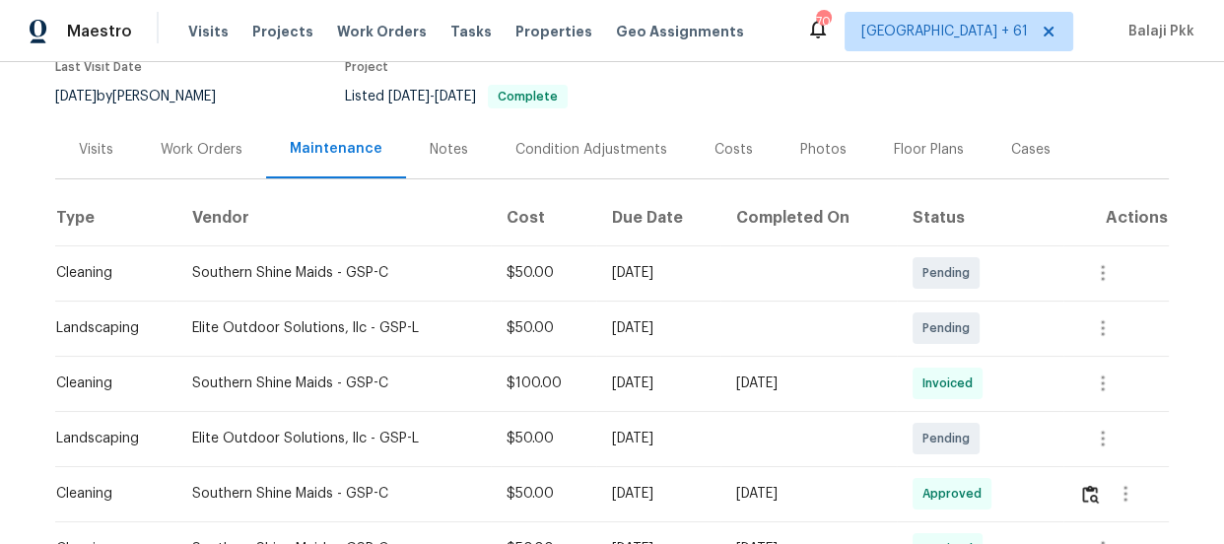
scroll to position [358, 0]
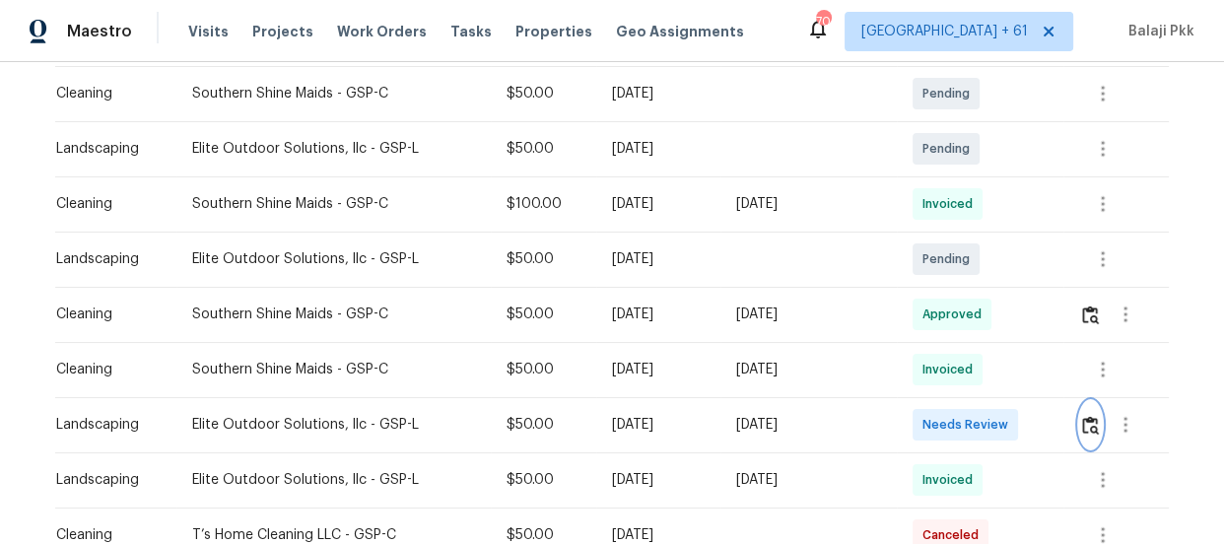
click at [1084, 429] on img "button" at bounding box center [1090, 425] width 17 height 19
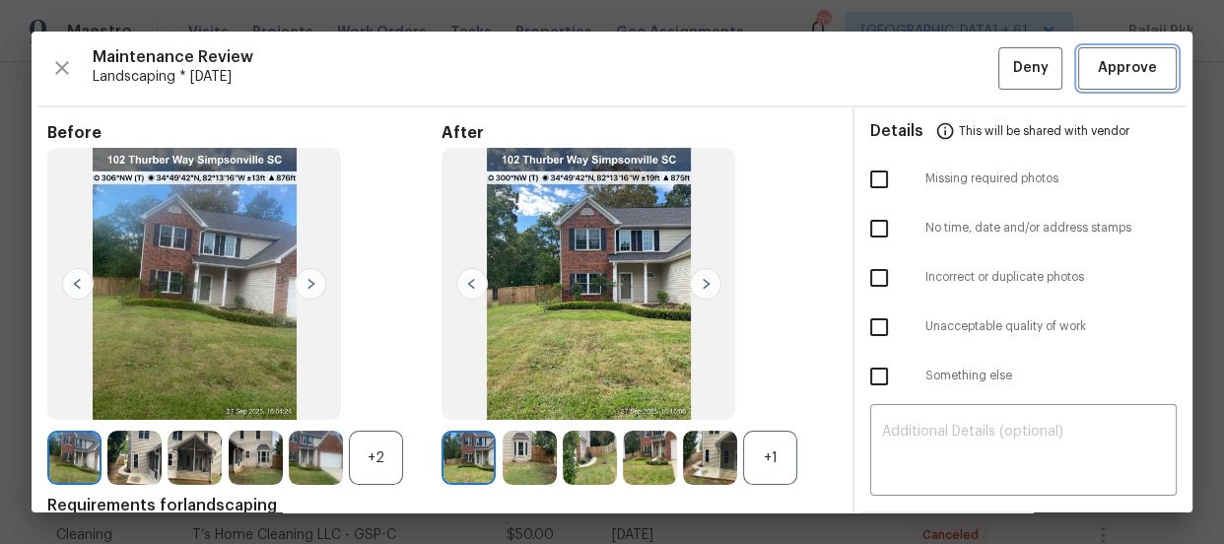
click at [1104, 71] on span "Approve" at bounding box center [1127, 68] width 59 height 25
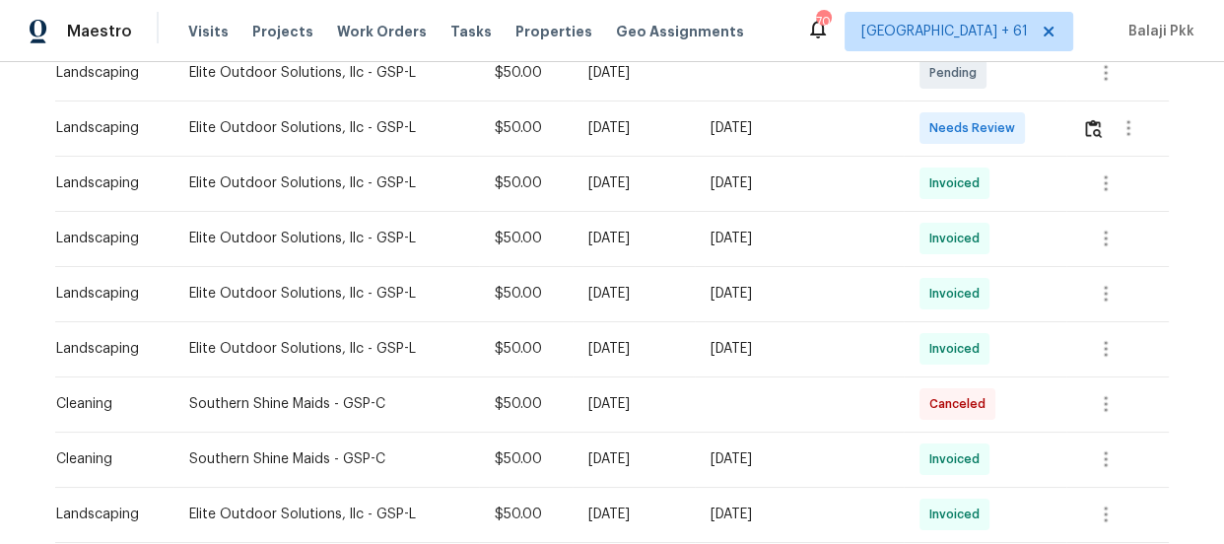
scroll to position [448, 0]
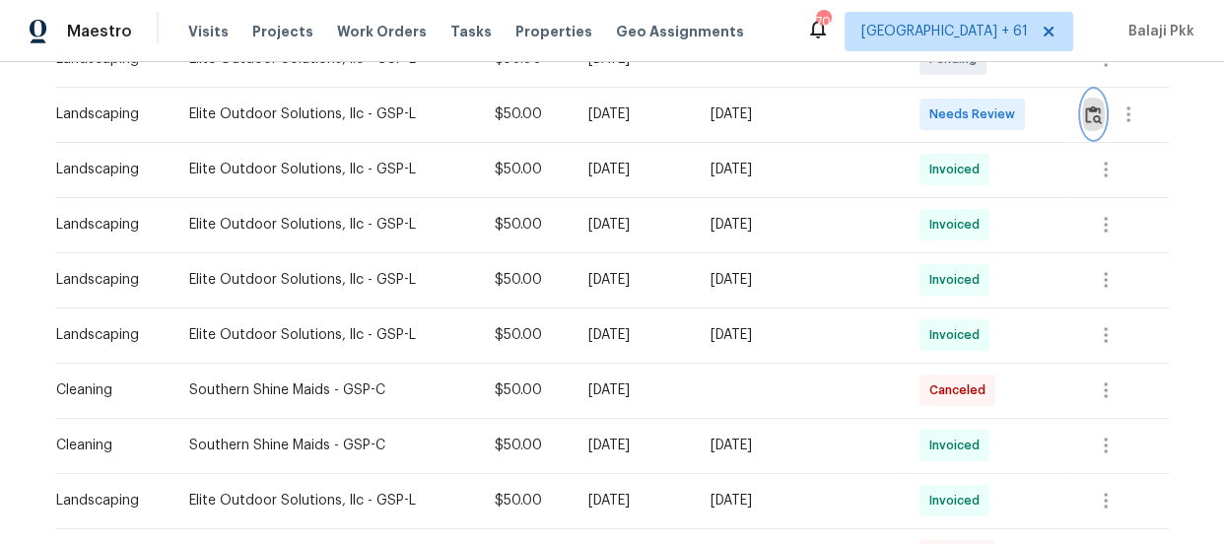
click at [1082, 115] on button "button" at bounding box center [1093, 114] width 23 height 47
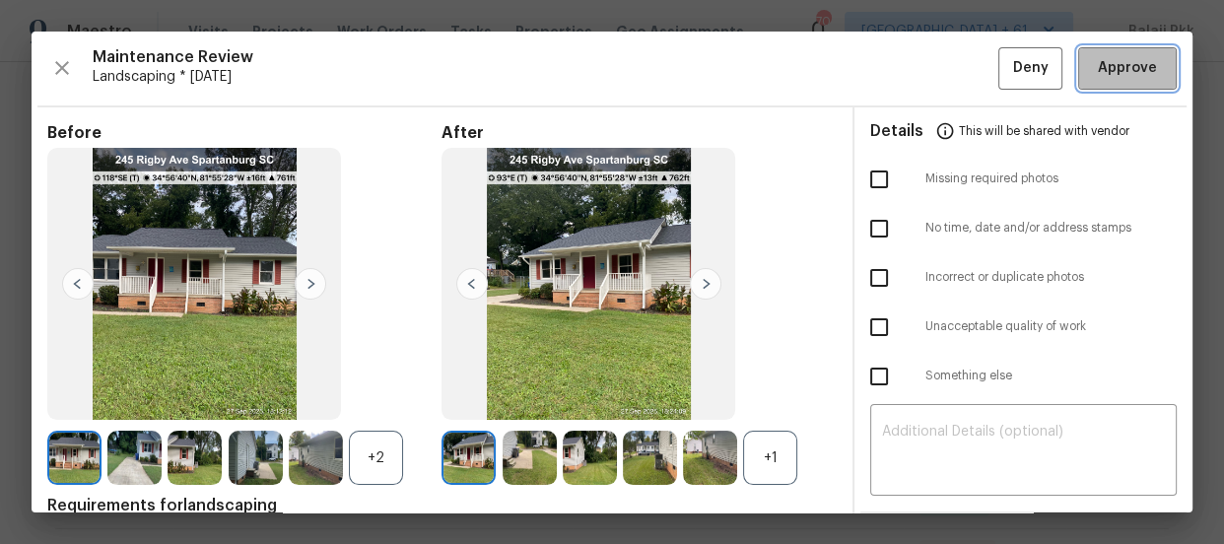
click at [1098, 78] on span "Approve" at bounding box center [1127, 68] width 59 height 25
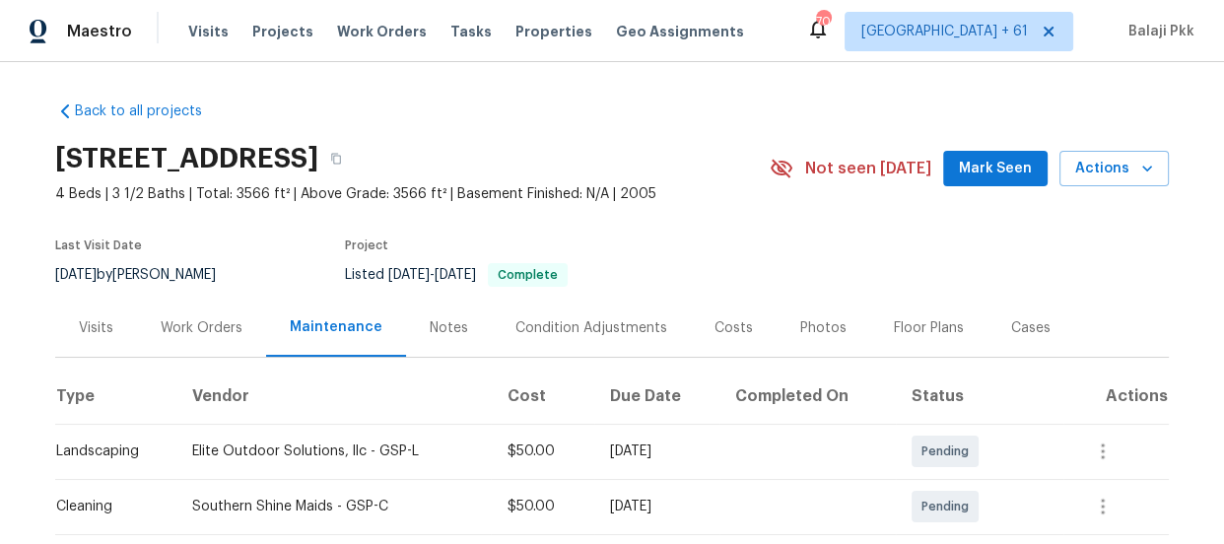
scroll to position [358, 0]
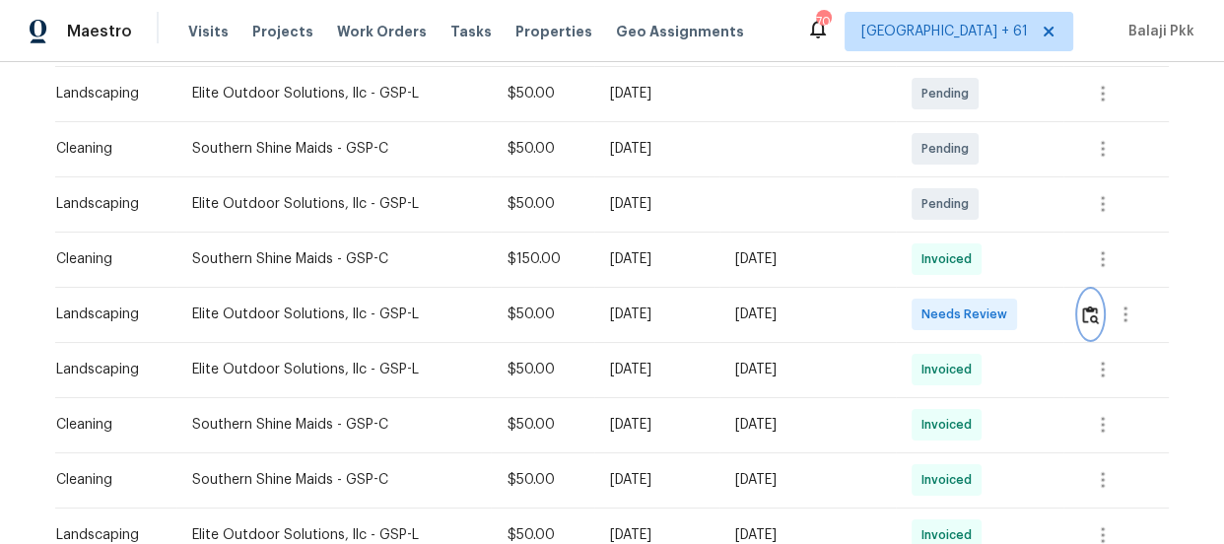
click at [1092, 312] on img "button" at bounding box center [1090, 315] width 17 height 19
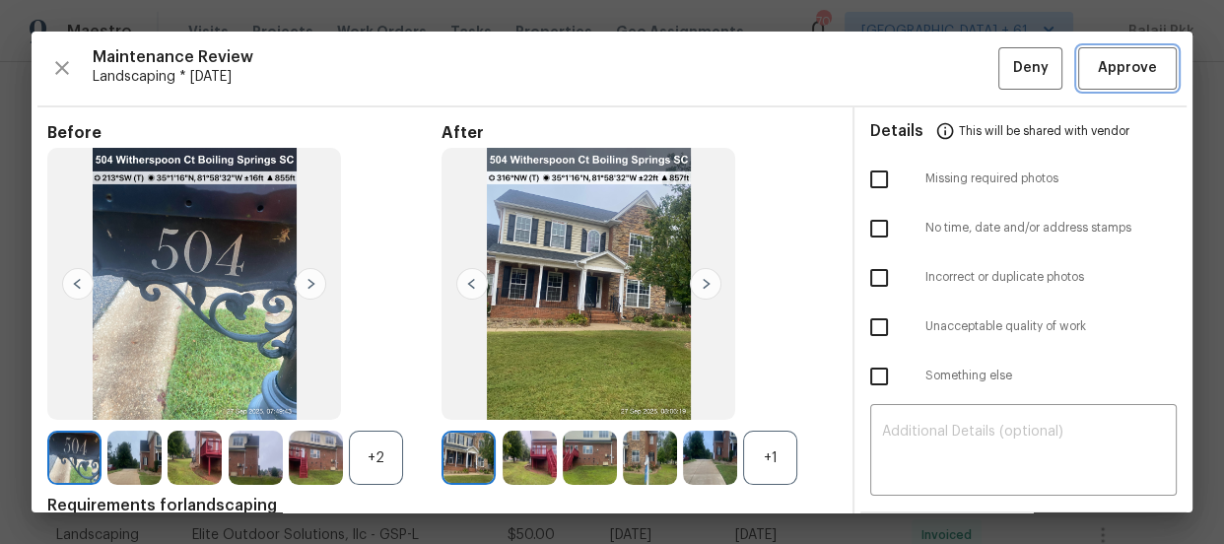
click at [1098, 71] on span "Approve" at bounding box center [1127, 68] width 59 height 25
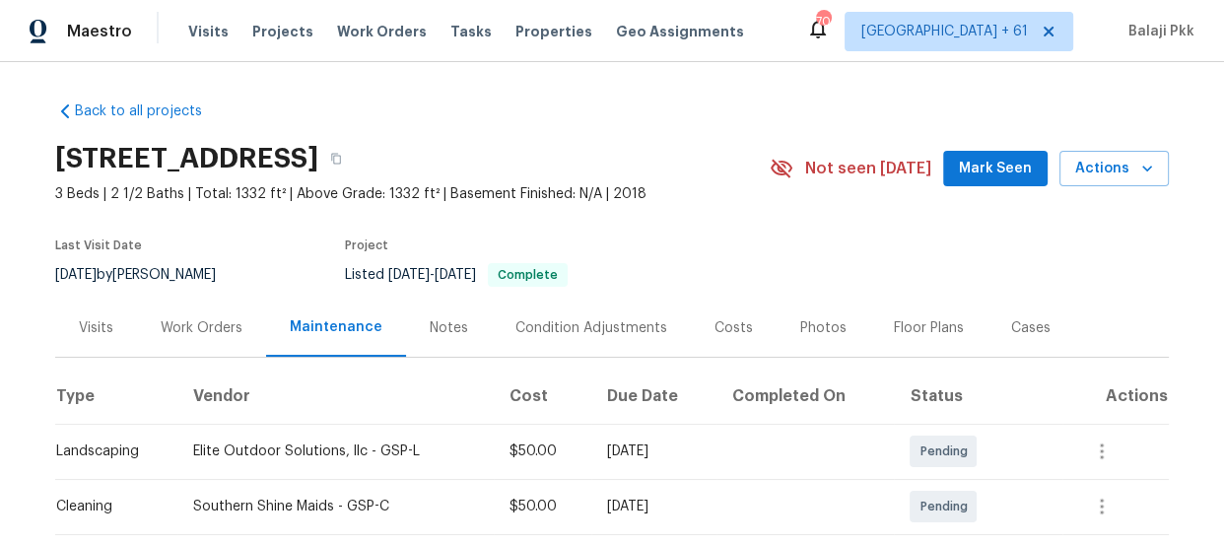
scroll to position [358, 0]
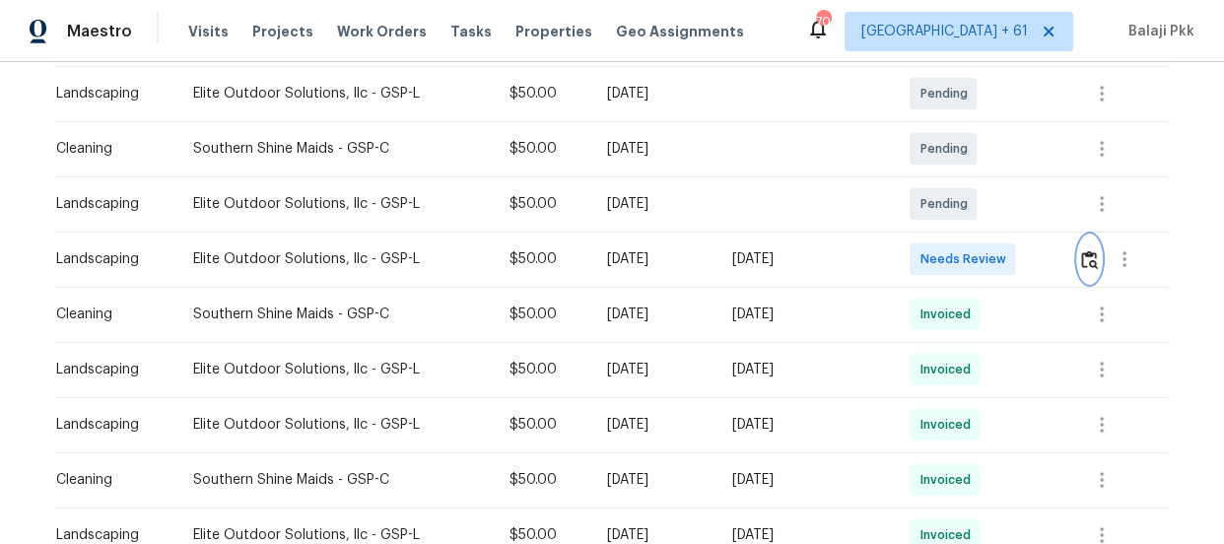
click at [1084, 264] on img "button" at bounding box center [1089, 259] width 17 height 19
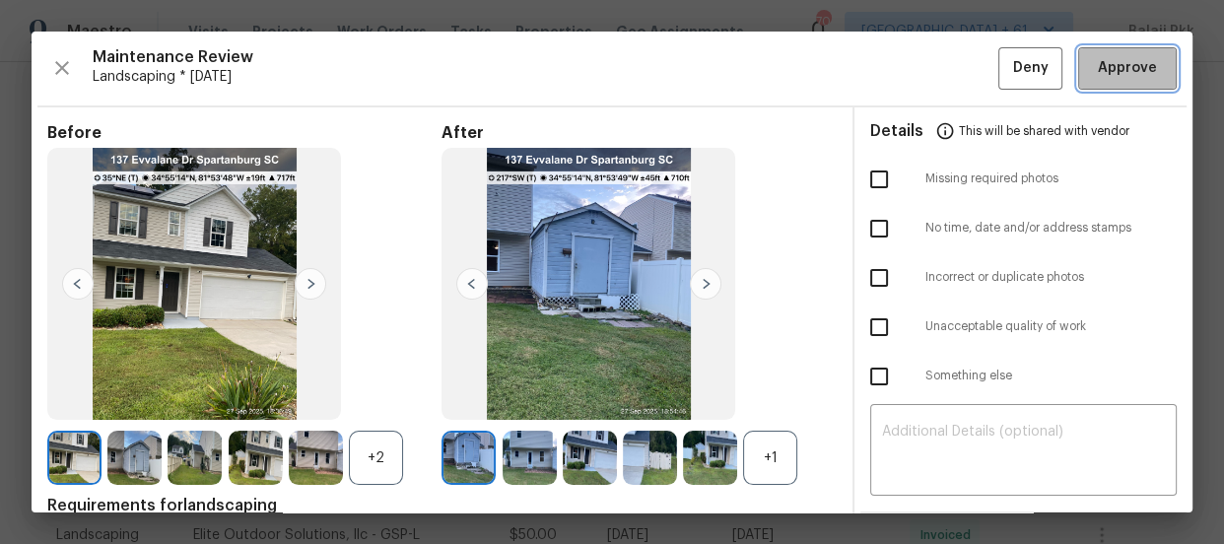
click at [1146, 62] on button "Approve" at bounding box center [1127, 68] width 99 height 42
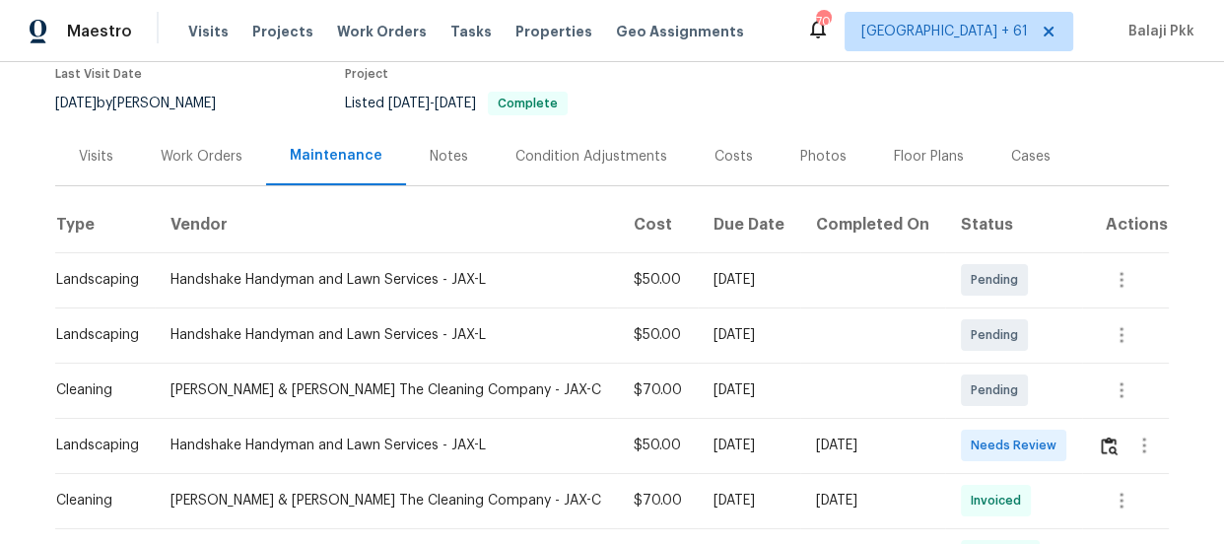
scroll to position [178, 0]
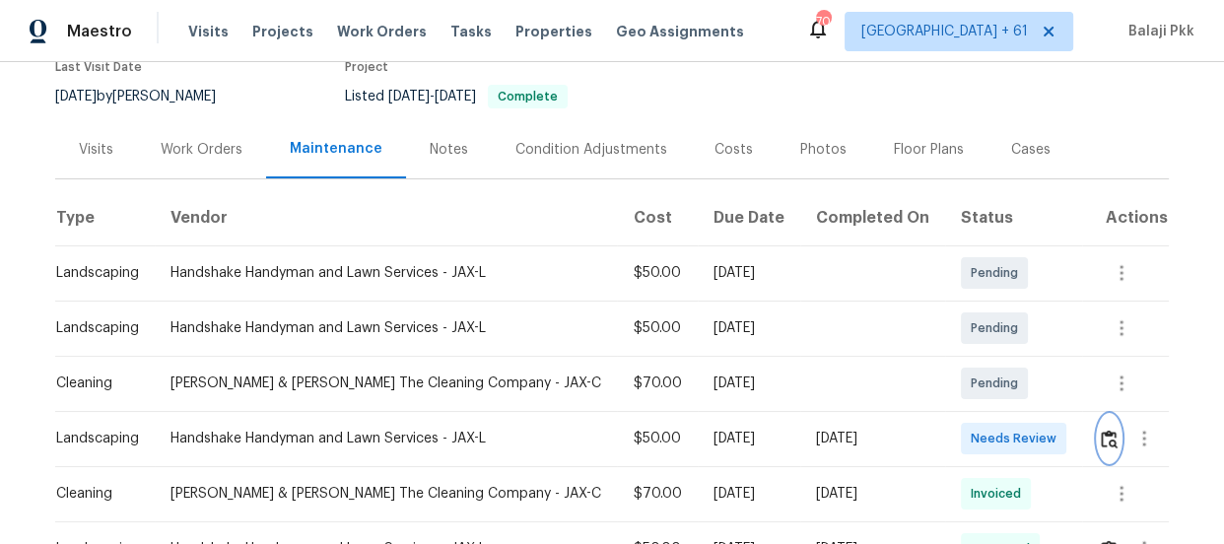
click at [1101, 443] on img "button" at bounding box center [1109, 439] width 17 height 19
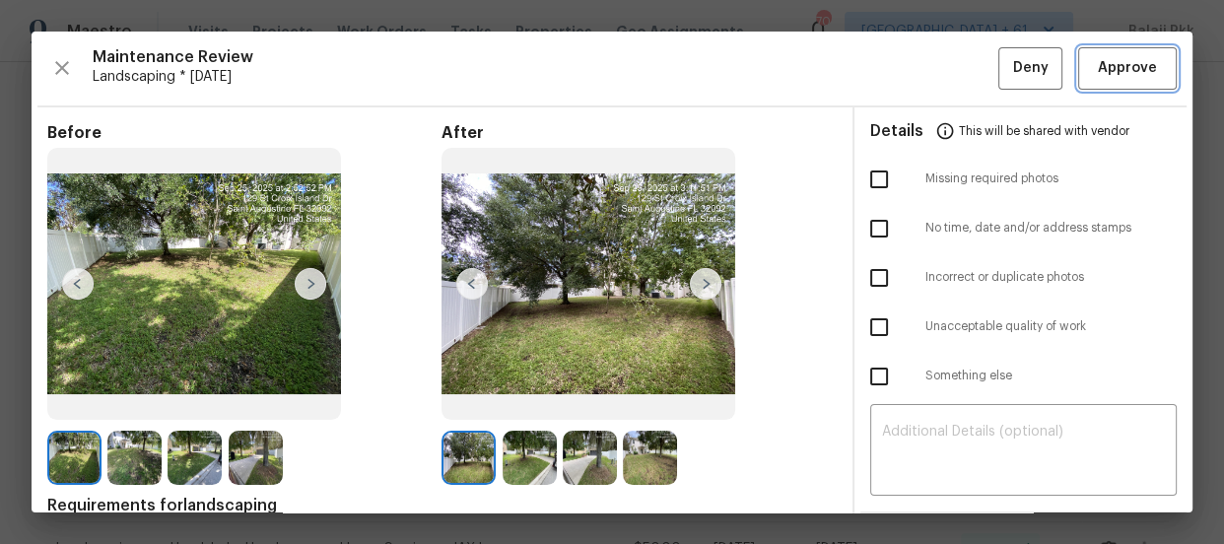
click at [1102, 66] on span "Approve" at bounding box center [1127, 68] width 59 height 25
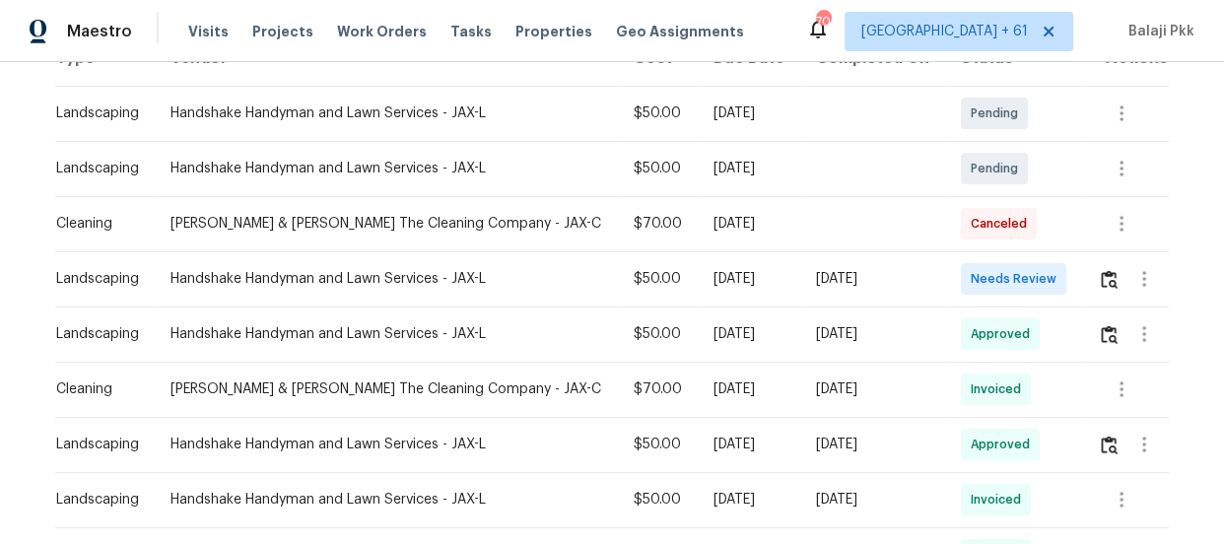
scroll to position [358, 0]
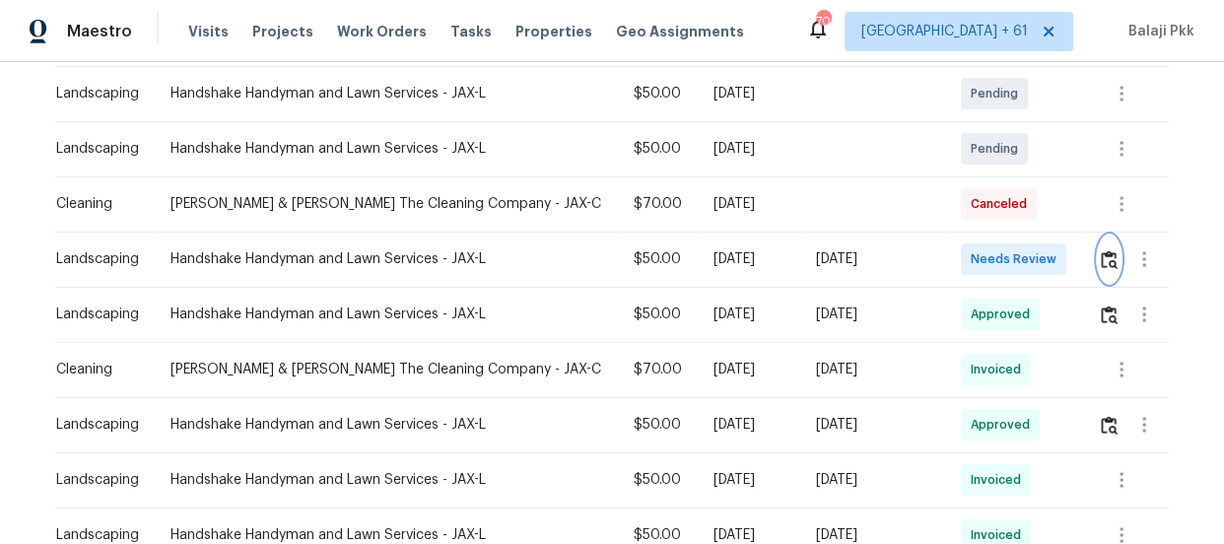
click at [1104, 261] on img "button" at bounding box center [1109, 259] width 17 height 19
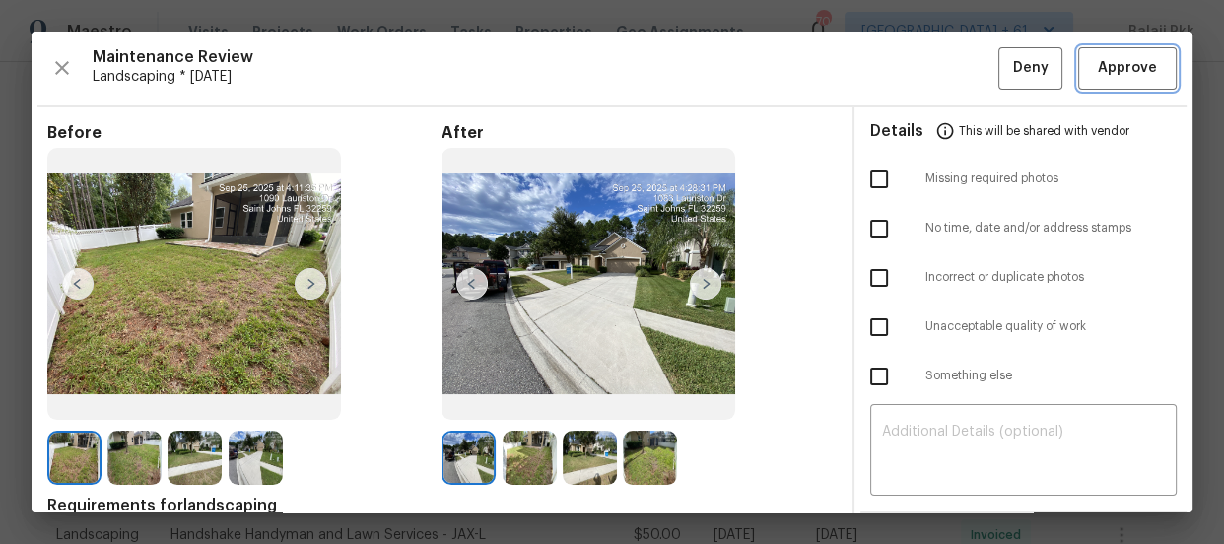
click at [1098, 76] on span "Approve" at bounding box center [1127, 68] width 59 height 25
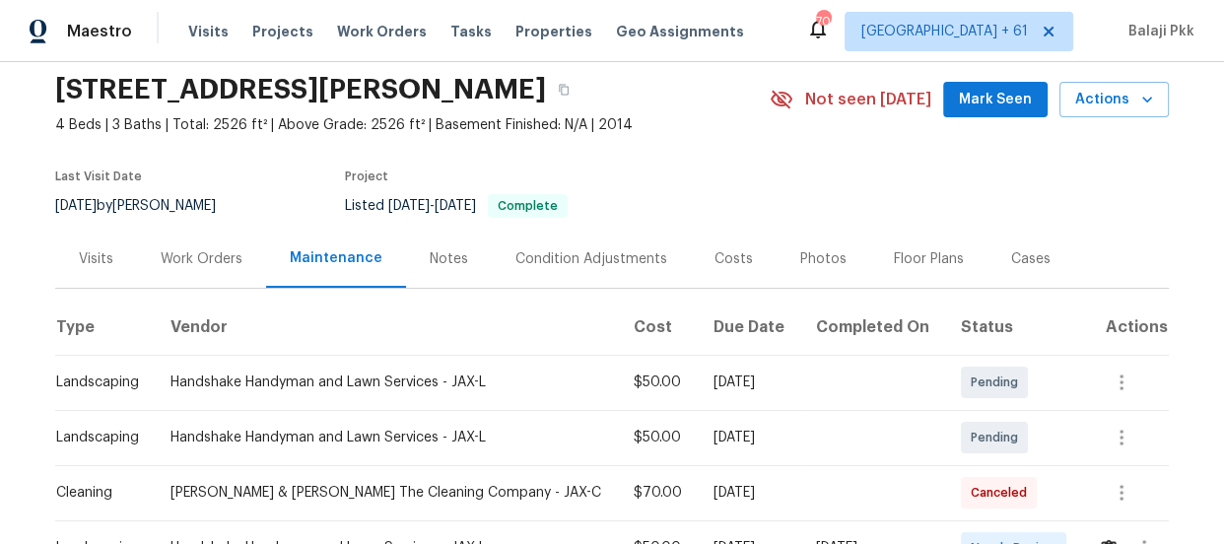
scroll to position [268, 0]
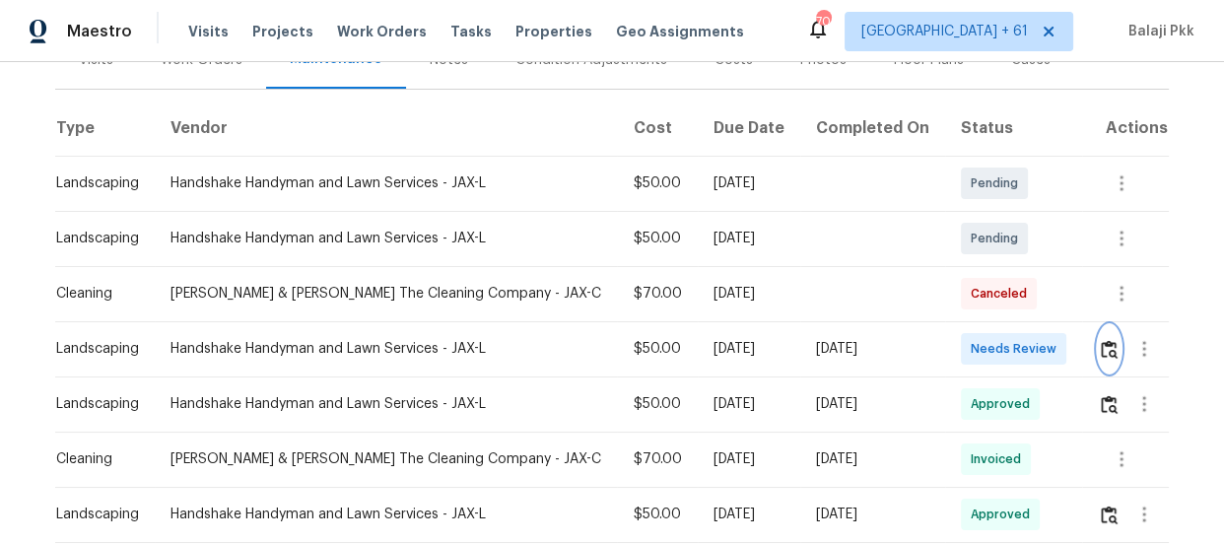
click at [1101, 355] on img "button" at bounding box center [1109, 349] width 17 height 19
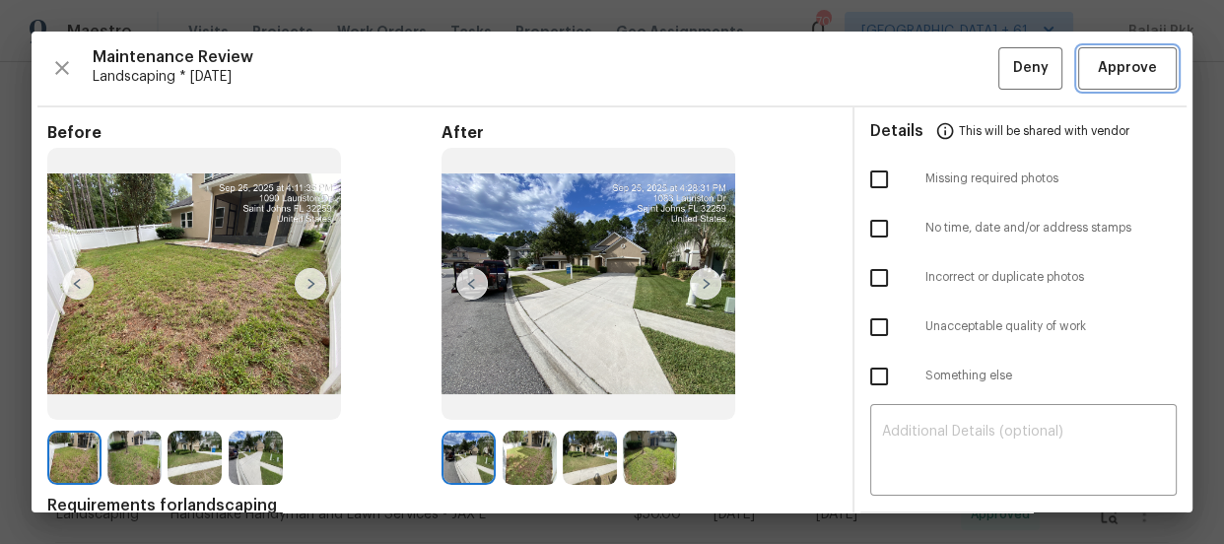
click at [1098, 56] on span "Approve" at bounding box center [1127, 68] width 59 height 25
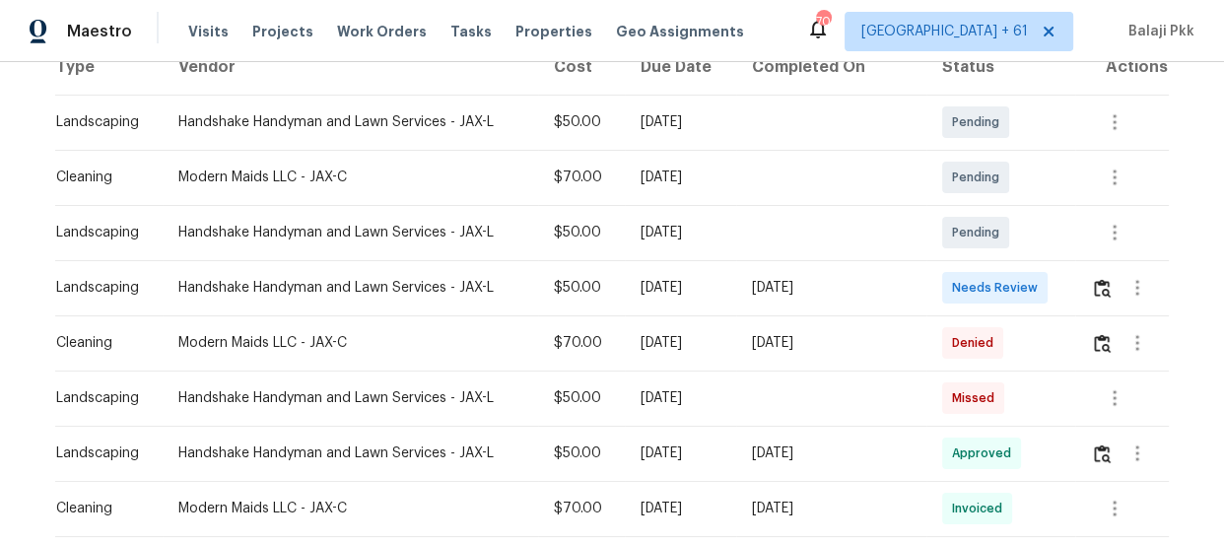
scroll to position [358, 0]
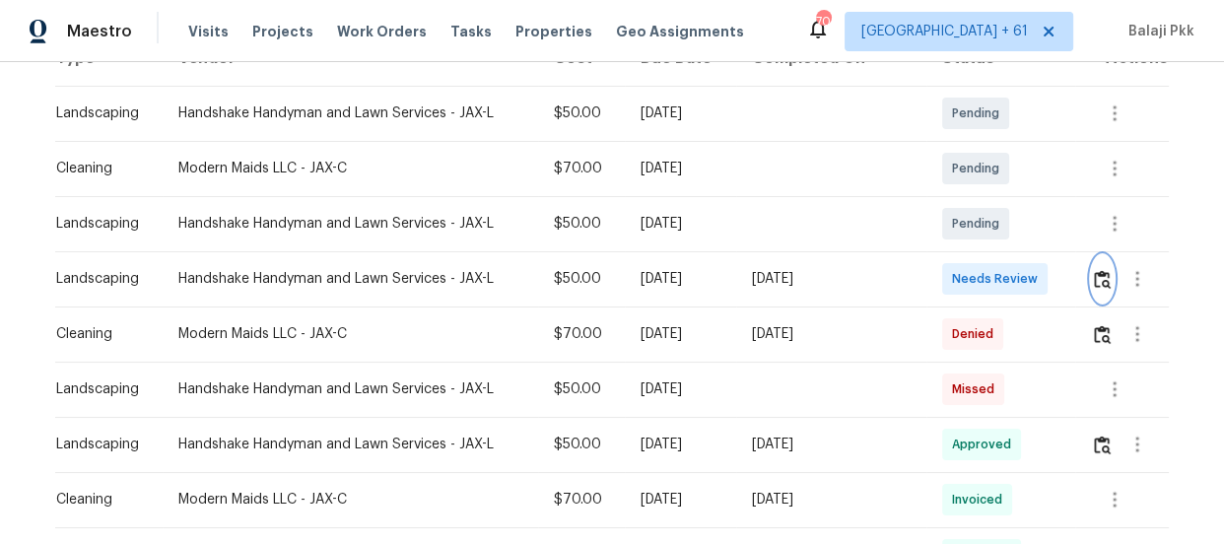
click at [1094, 270] on img "button" at bounding box center [1102, 279] width 17 height 19
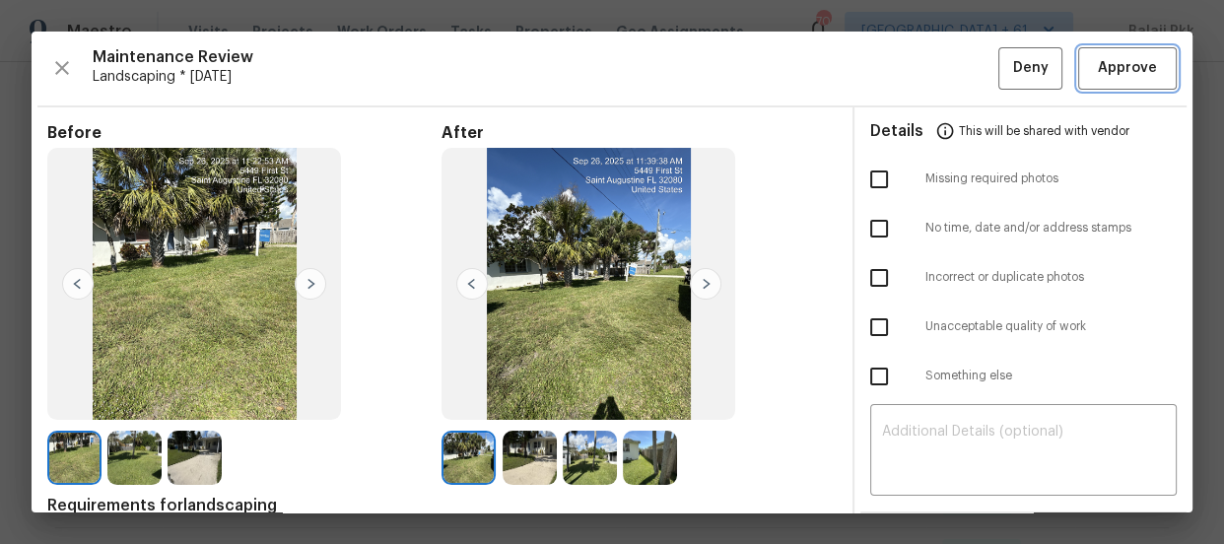
click at [1103, 67] on span "Approve" at bounding box center [1127, 68] width 59 height 25
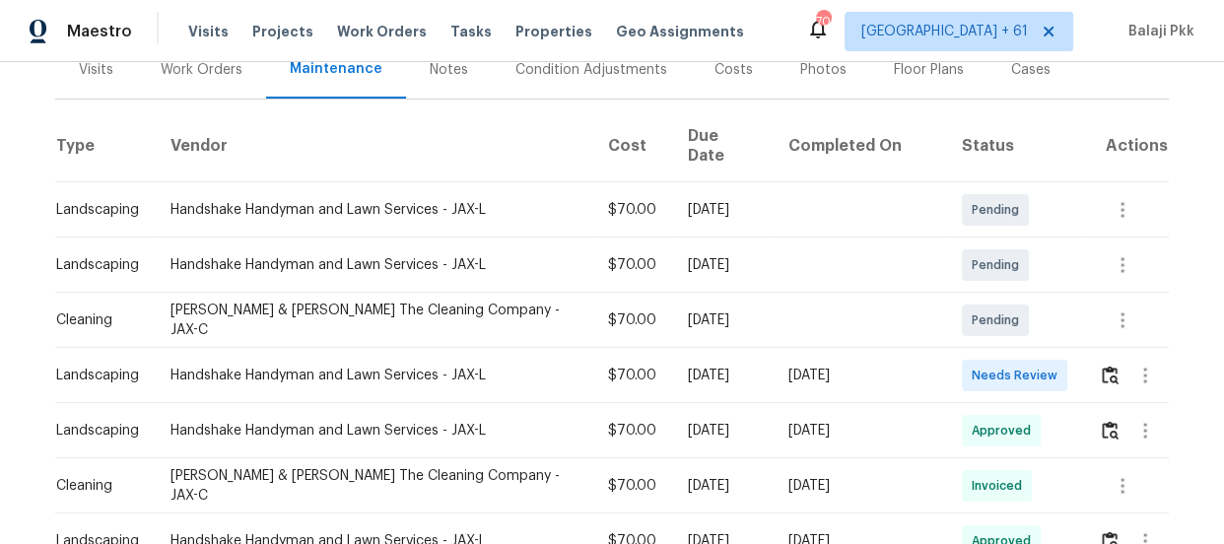
scroll to position [268, 0]
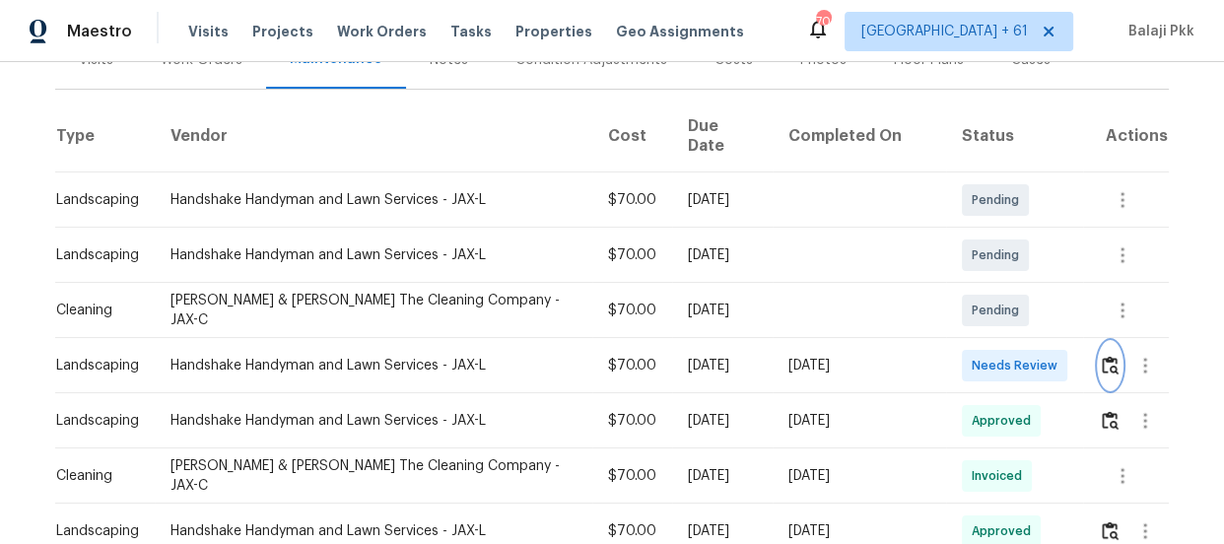
click at [1102, 356] on img "button" at bounding box center [1110, 365] width 17 height 19
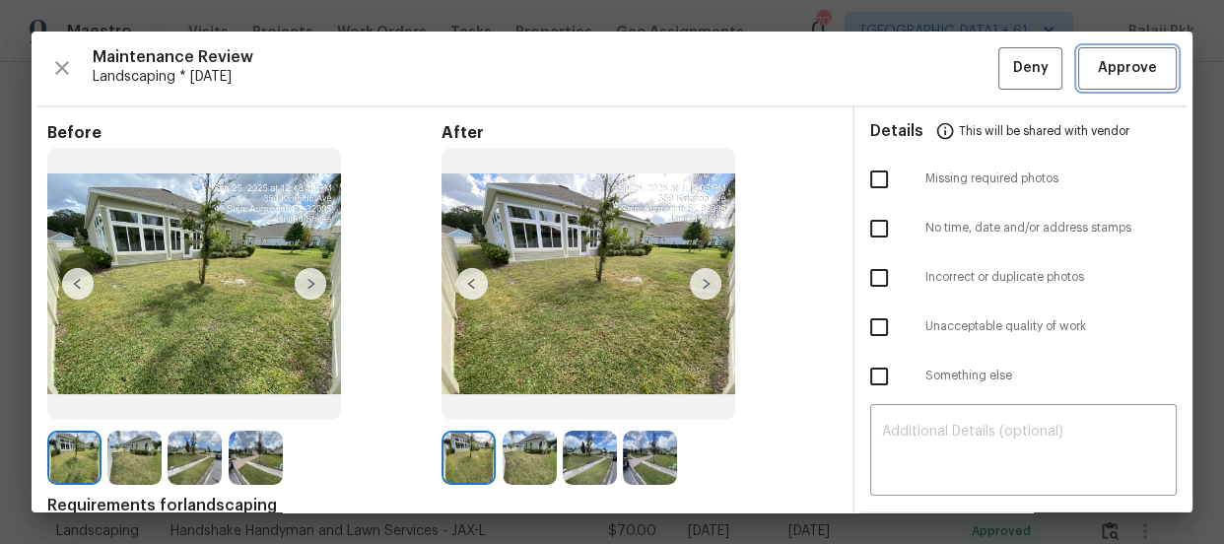
click at [1094, 59] on span "Approve" at bounding box center [1127, 68] width 67 height 25
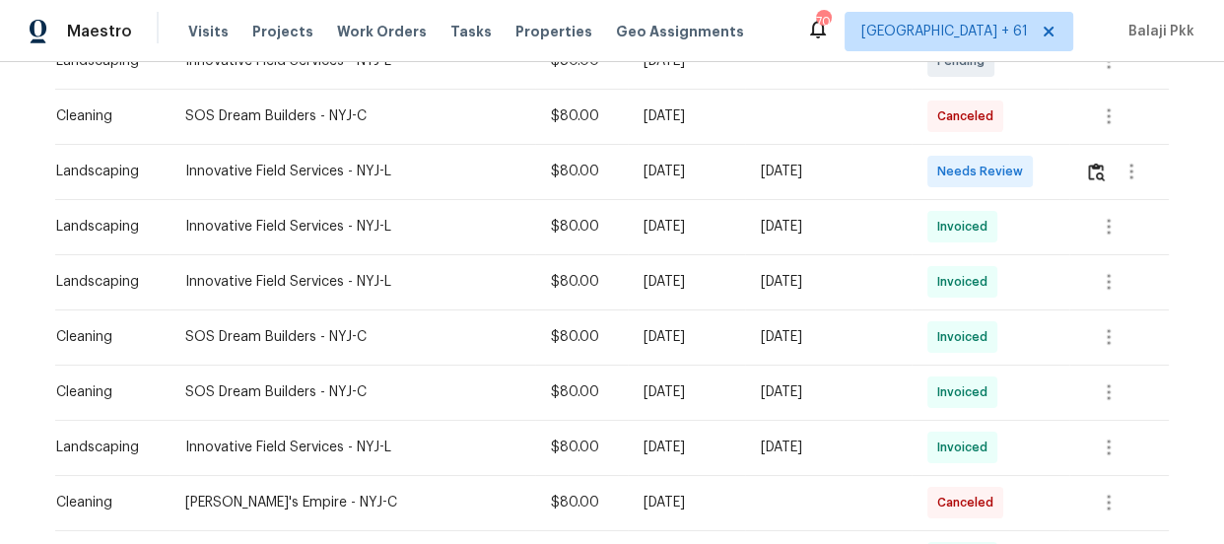
scroll to position [268, 0]
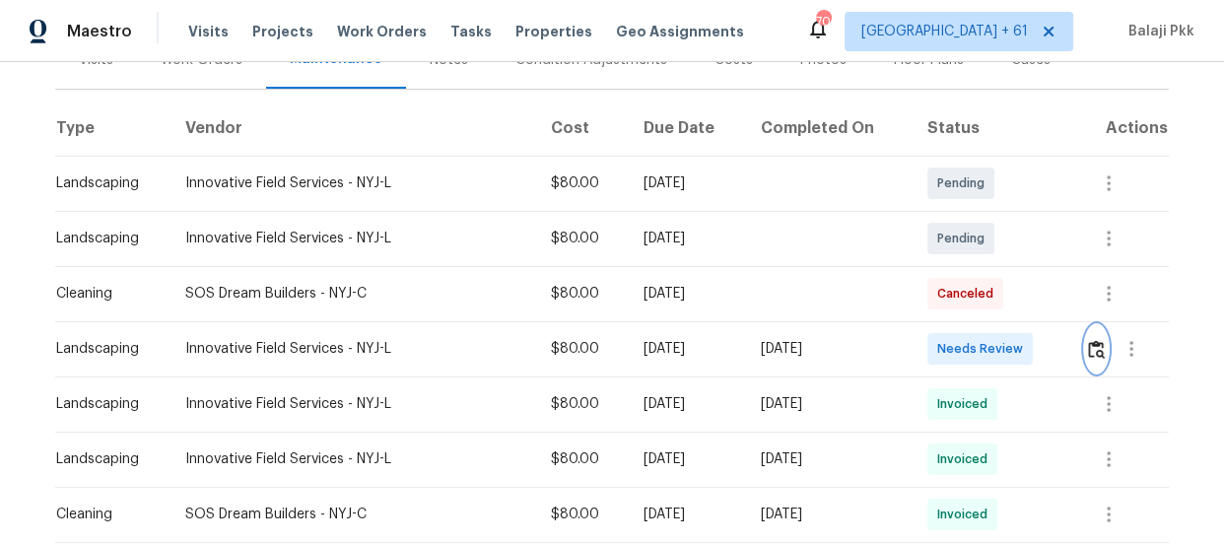
click at [1089, 346] on img "button" at bounding box center [1096, 349] width 17 height 19
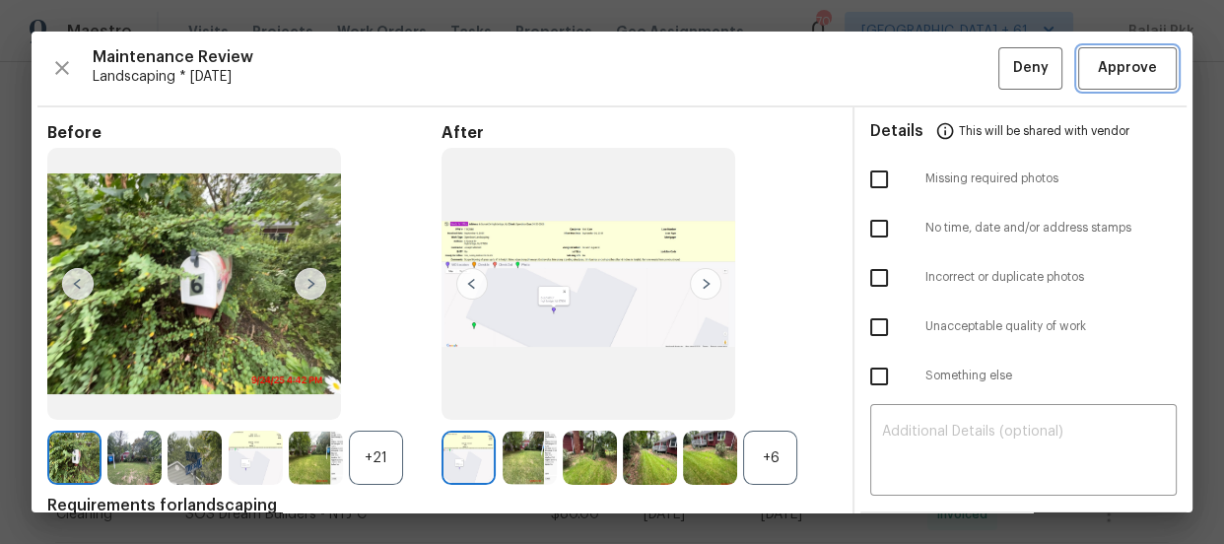
click at [1103, 66] on span "Approve" at bounding box center [1127, 68] width 59 height 25
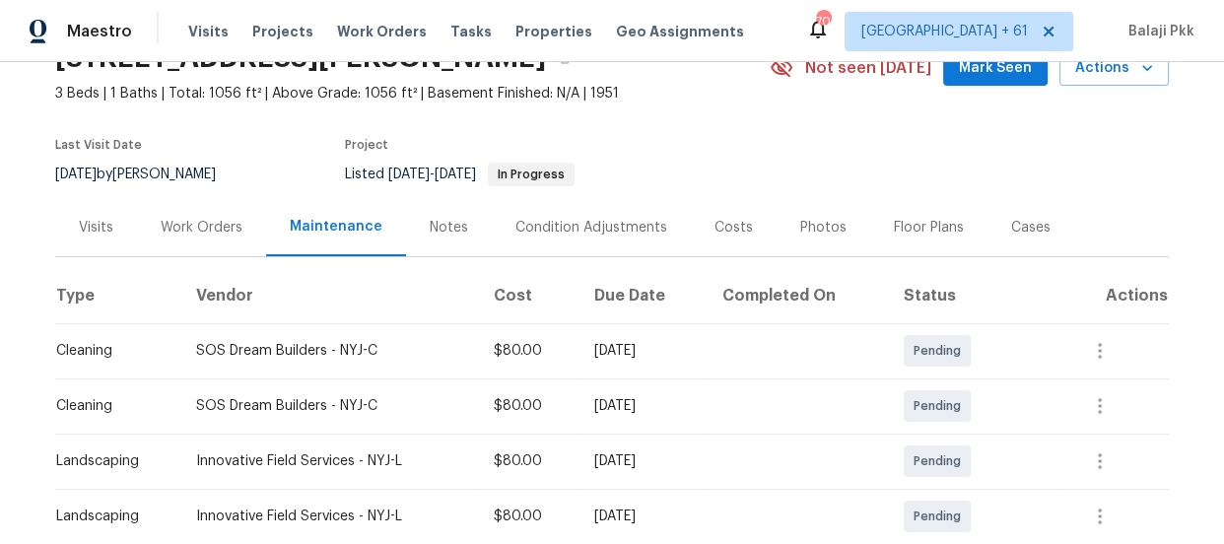
scroll to position [268, 0]
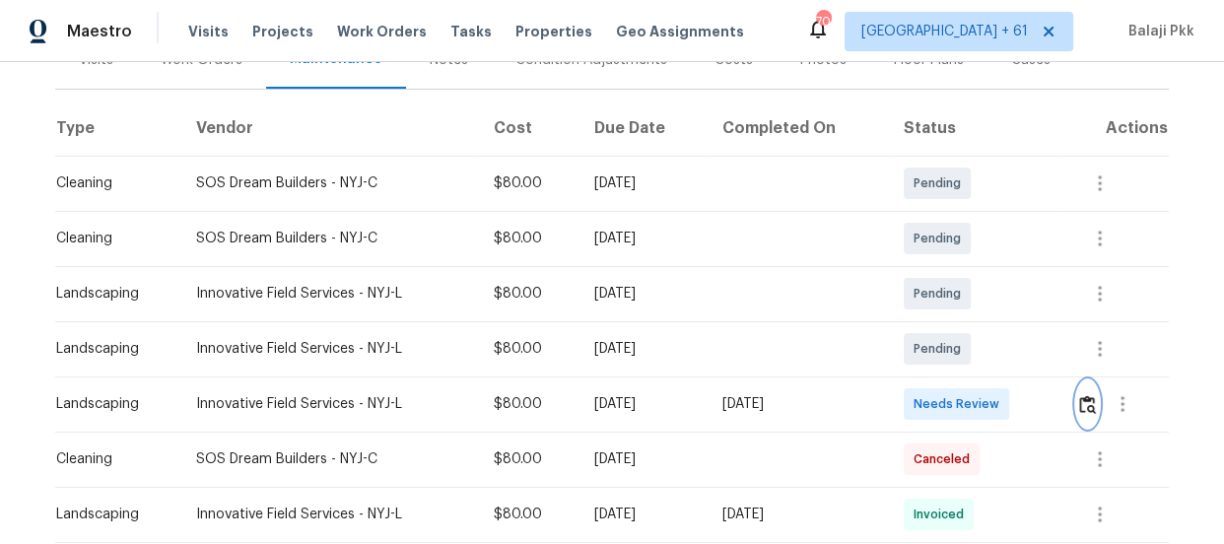
click at [1084, 404] on img "button" at bounding box center [1087, 404] width 17 height 19
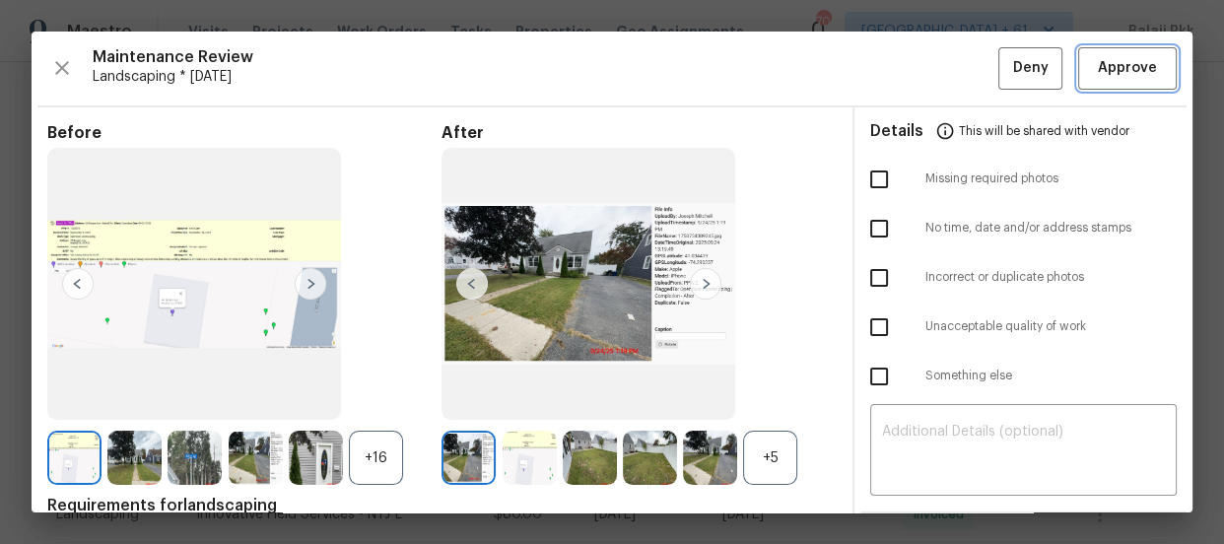
click at [1129, 62] on span "Approve" at bounding box center [1127, 68] width 59 height 25
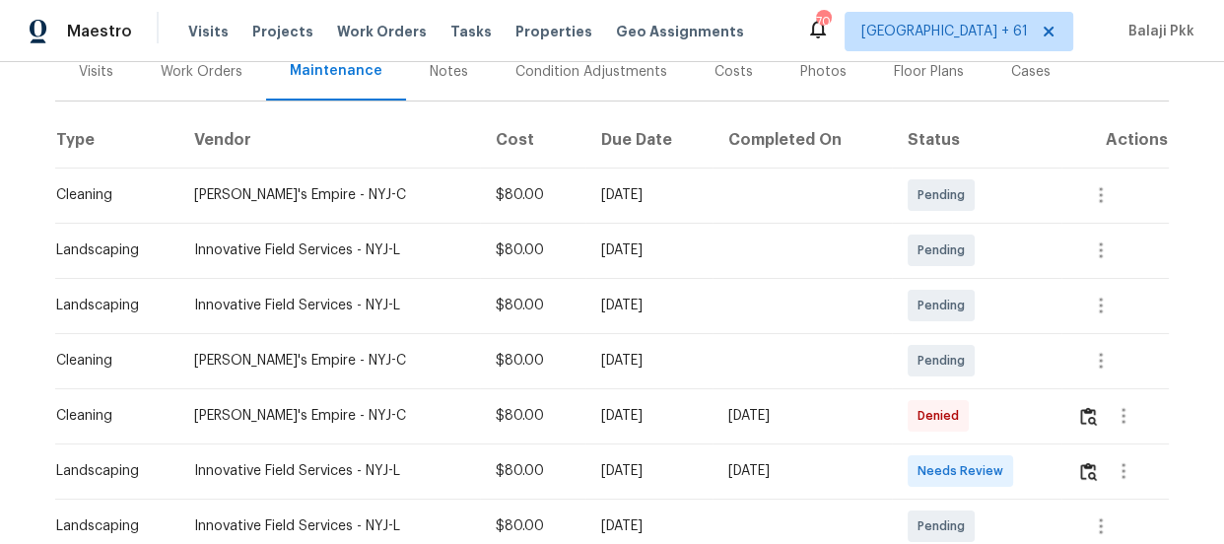
scroll to position [268, 0]
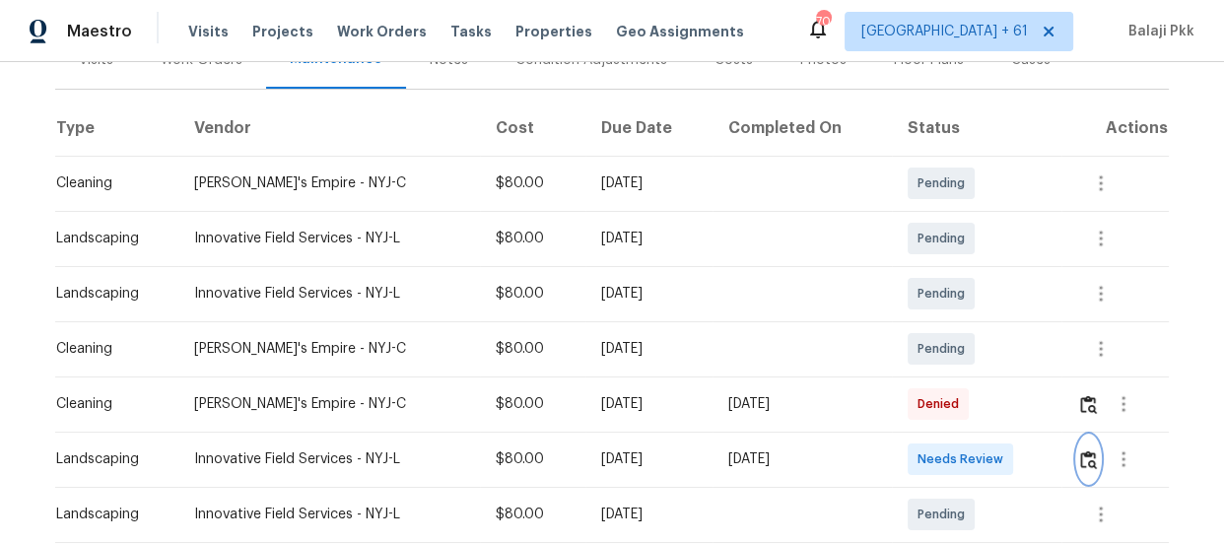
click at [1089, 458] on img "button" at bounding box center [1088, 459] width 17 height 19
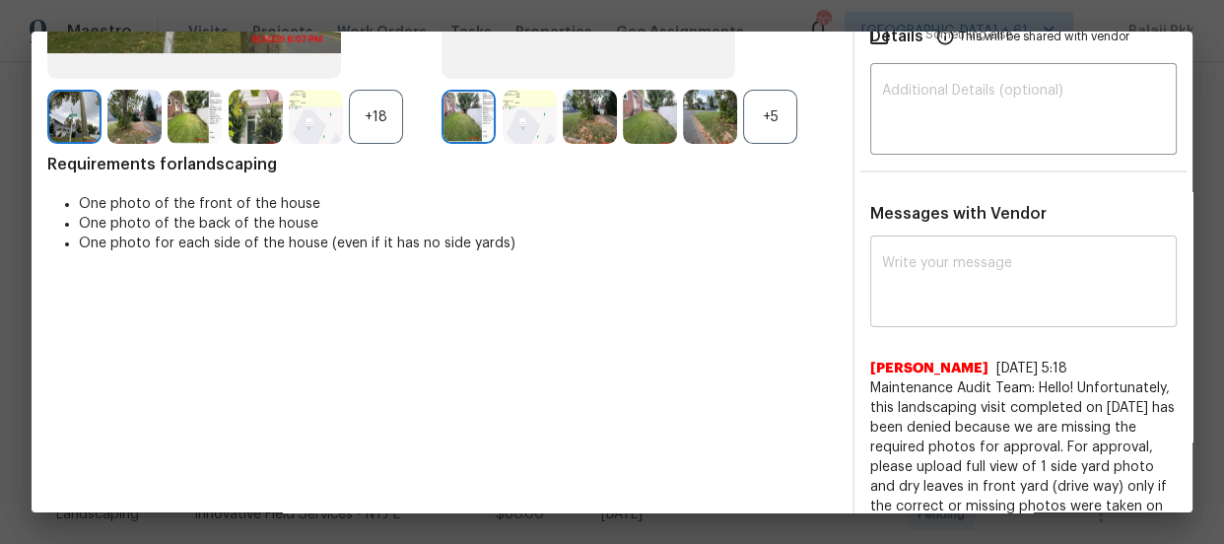
scroll to position [240, 0]
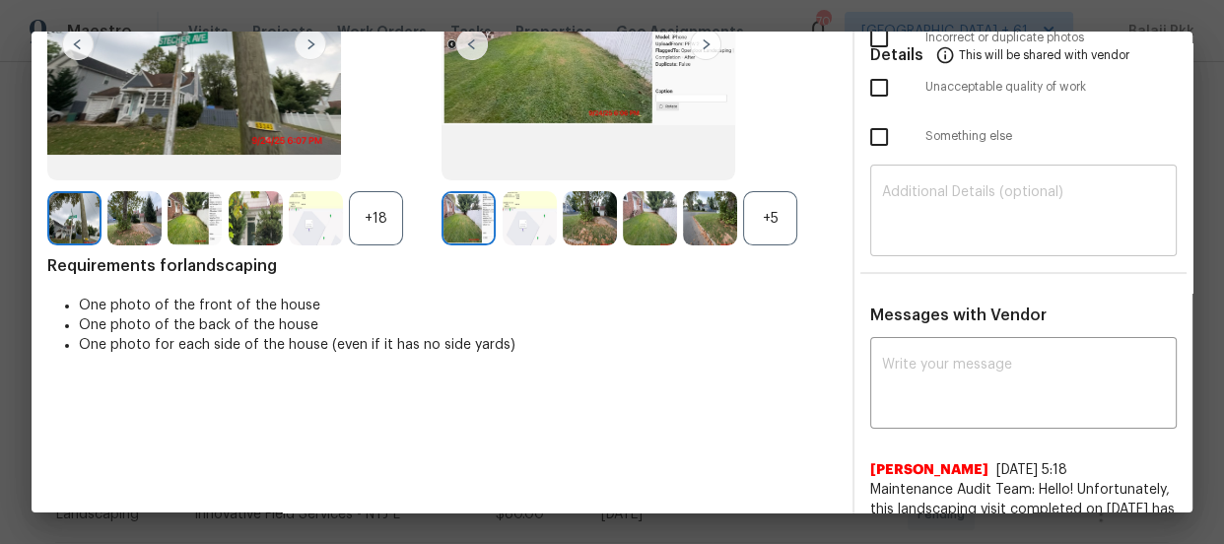
click at [968, 191] on textarea at bounding box center [1023, 212] width 283 height 55
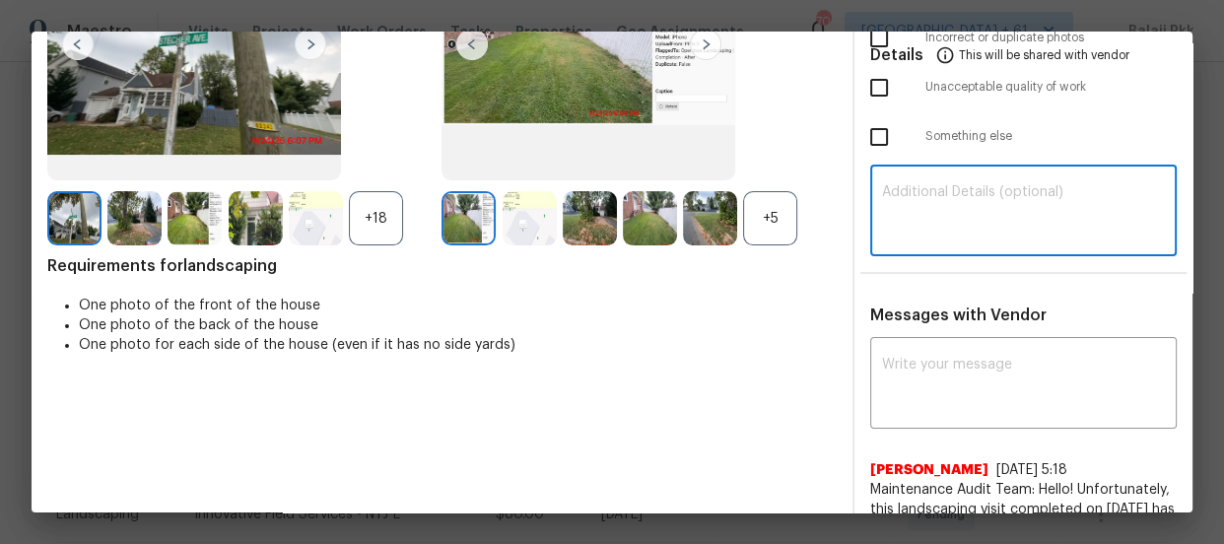
paste textarea "Maintenance Audit Team: Hello! Unfortunately, this Cleaning visit completed on …"
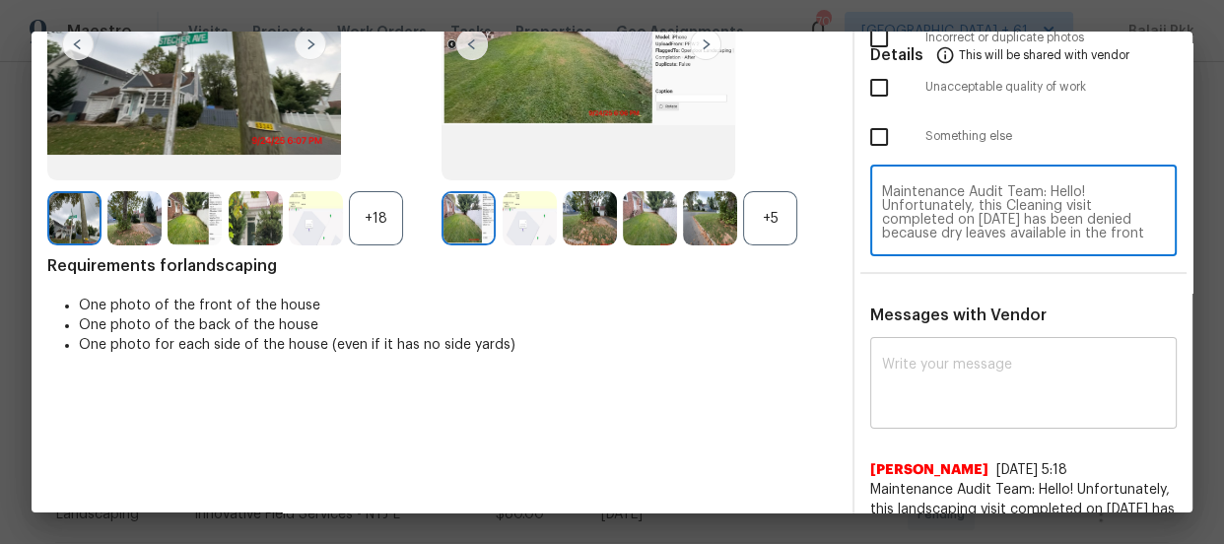
scroll to position [178, 0]
type textarea "Maintenance Audit Team: Hello! Unfortunately, this Cleaning visit completed on …"
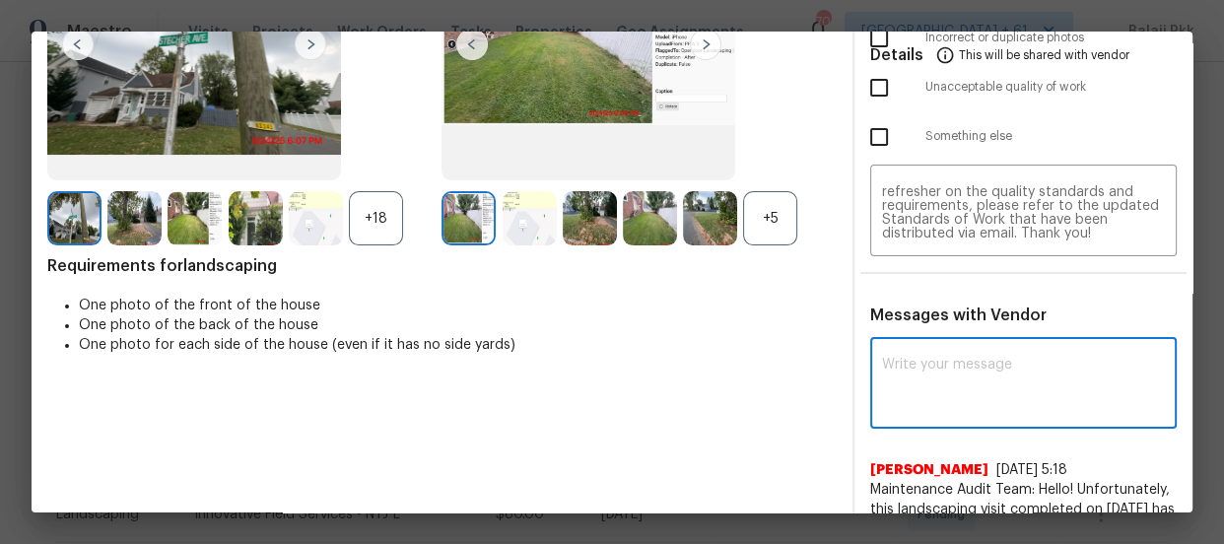
click at [992, 372] on textarea at bounding box center [1023, 385] width 283 height 55
paste textarea "Maintenance Audit Team: Hello! Unfortunately, this Cleaning visit completed on …"
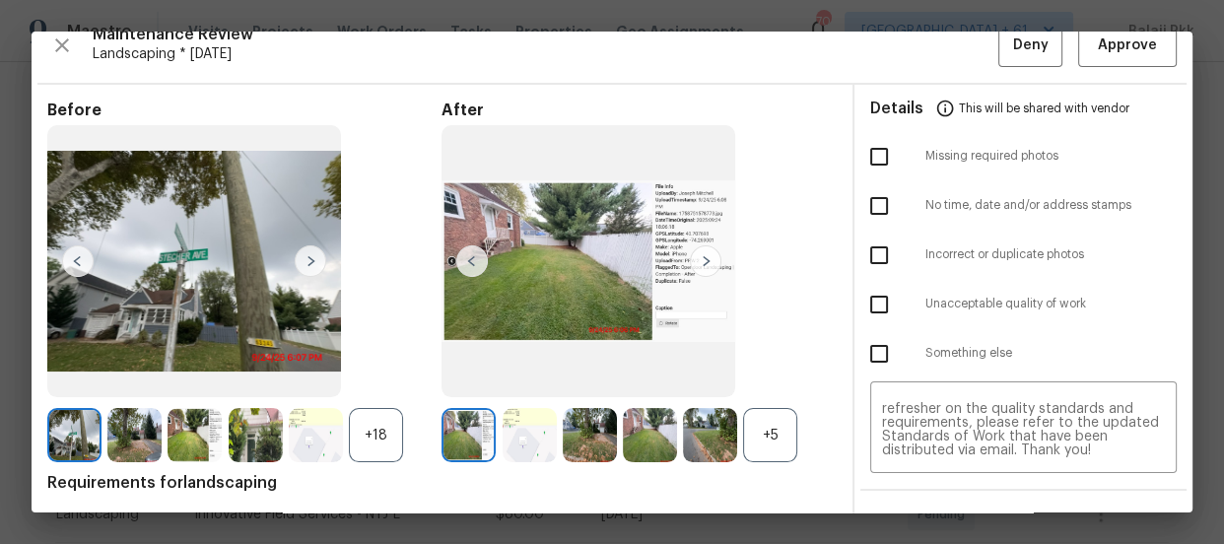
scroll to position [0, 0]
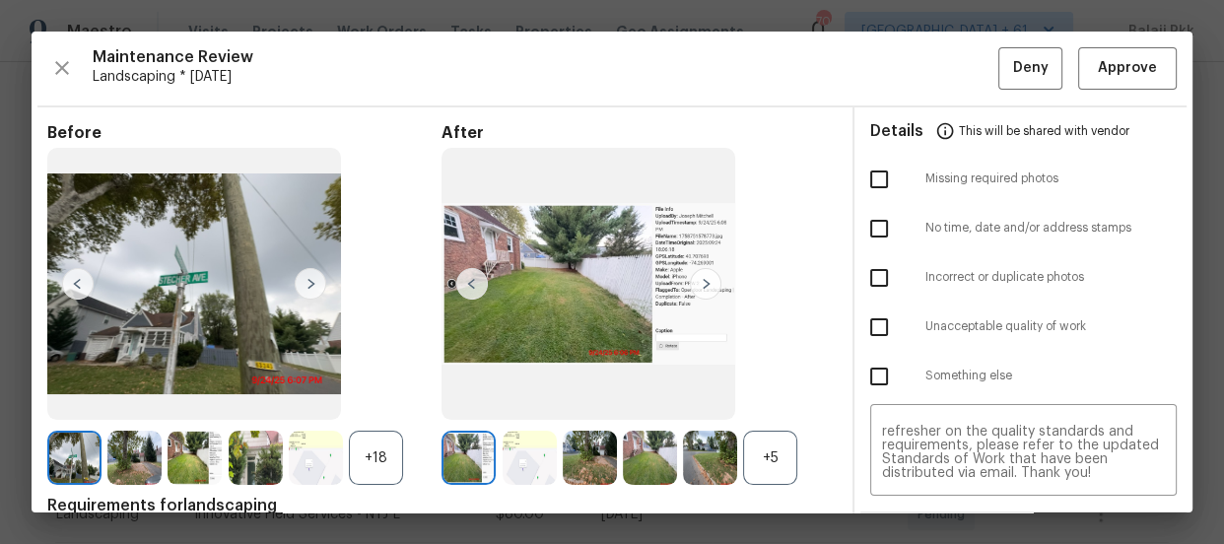
type textarea "Maintenance Audit Team: Hello! Unfortunately, this Cleaning visit completed on …"
click at [700, 288] on img at bounding box center [706, 284] width 32 height 32
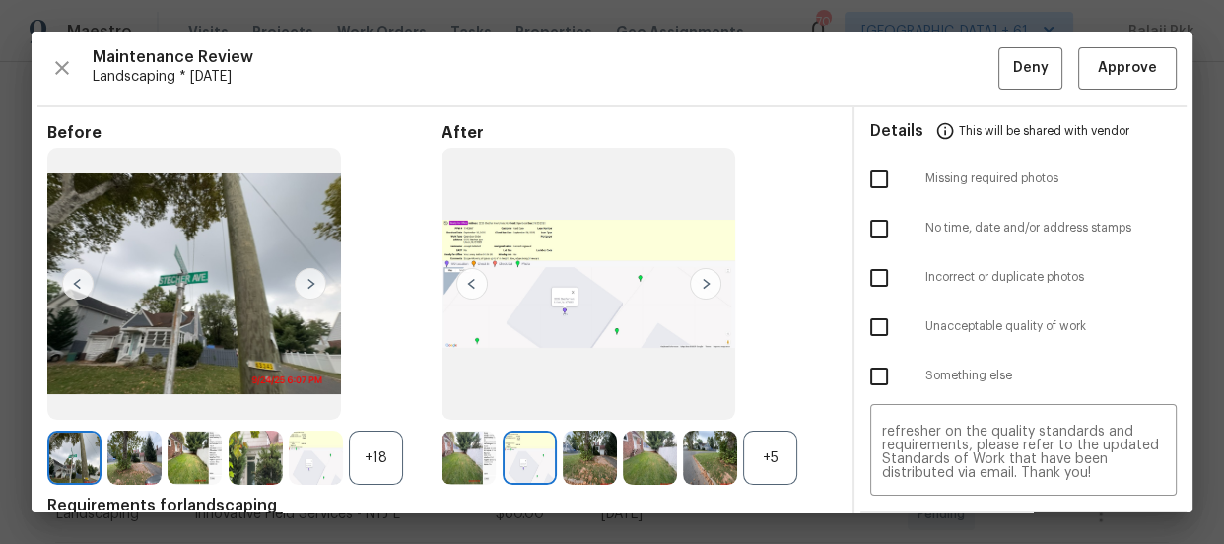
click at [700, 288] on img at bounding box center [706, 284] width 32 height 32
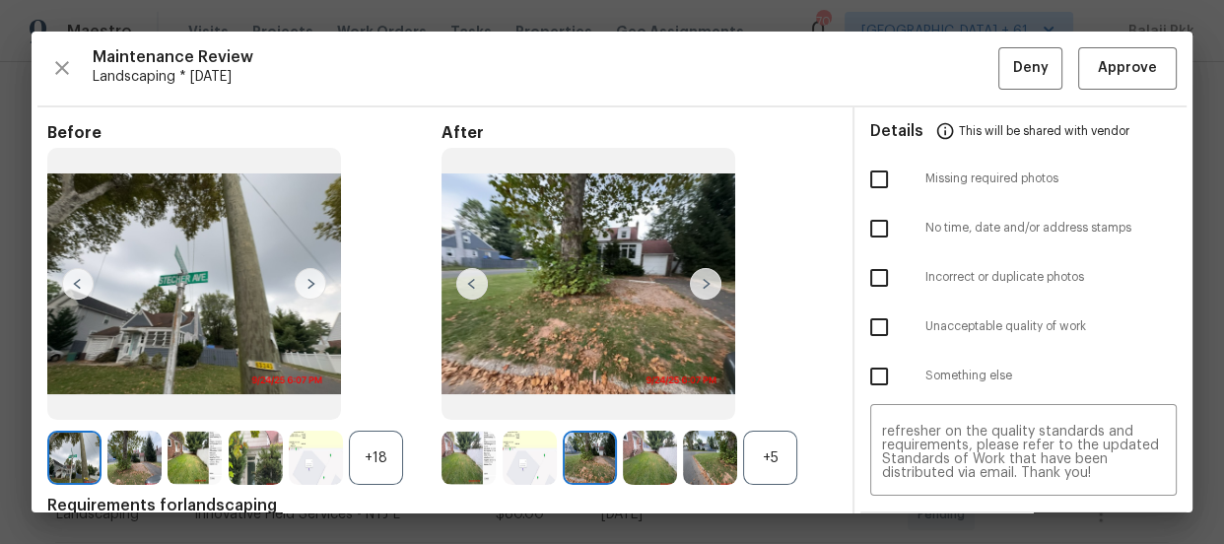
click at [864, 326] on input "checkbox" at bounding box center [879, 327] width 41 height 41
checkbox input "true"
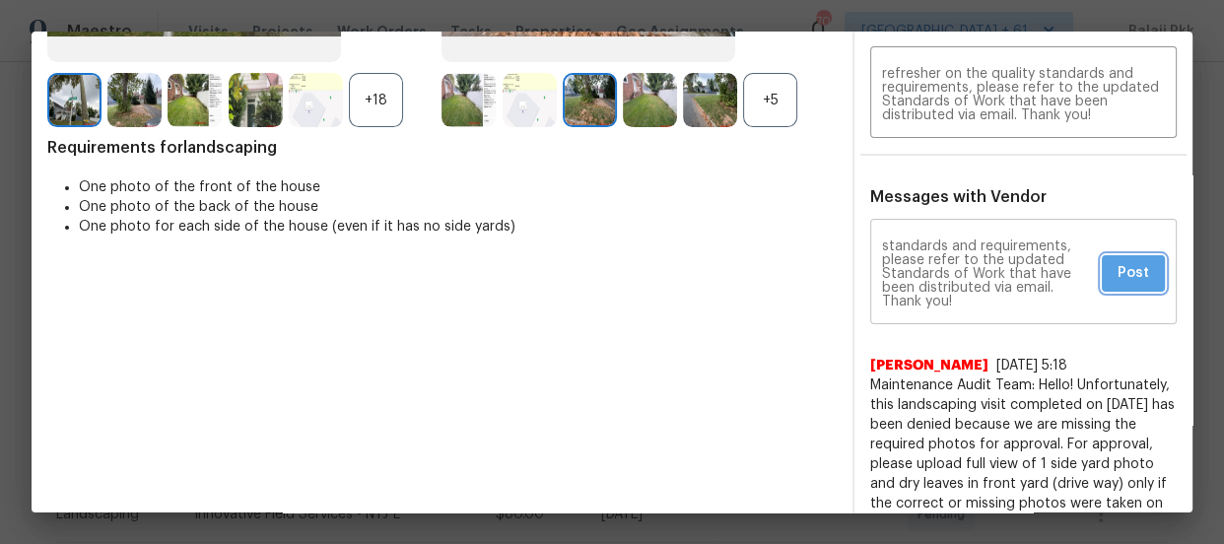
click at [1128, 274] on span "Post" at bounding box center [1134, 273] width 32 height 25
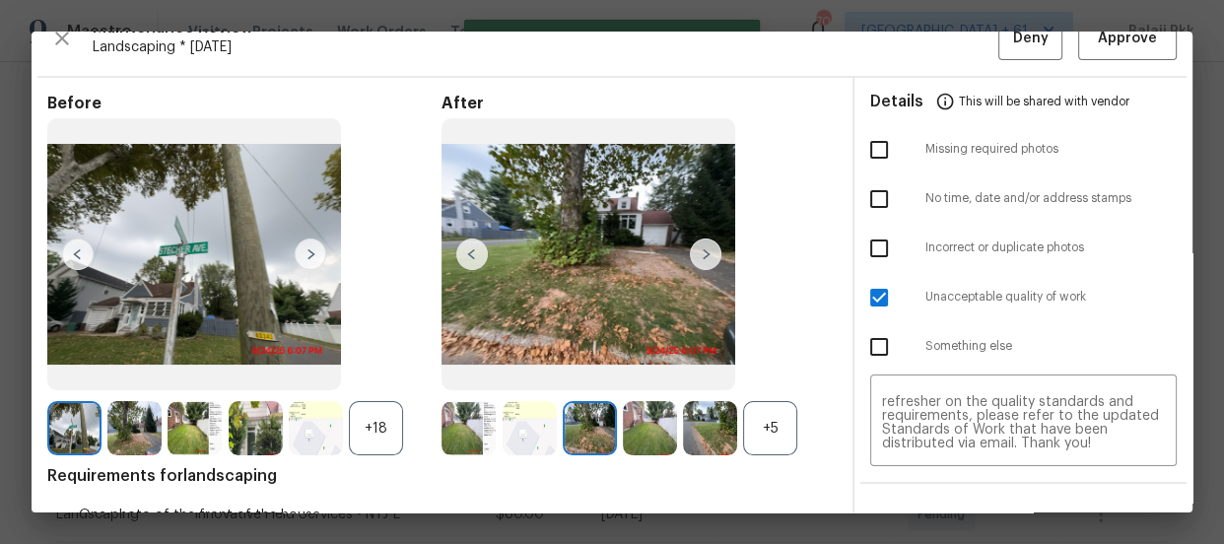
scroll to position [0, 0]
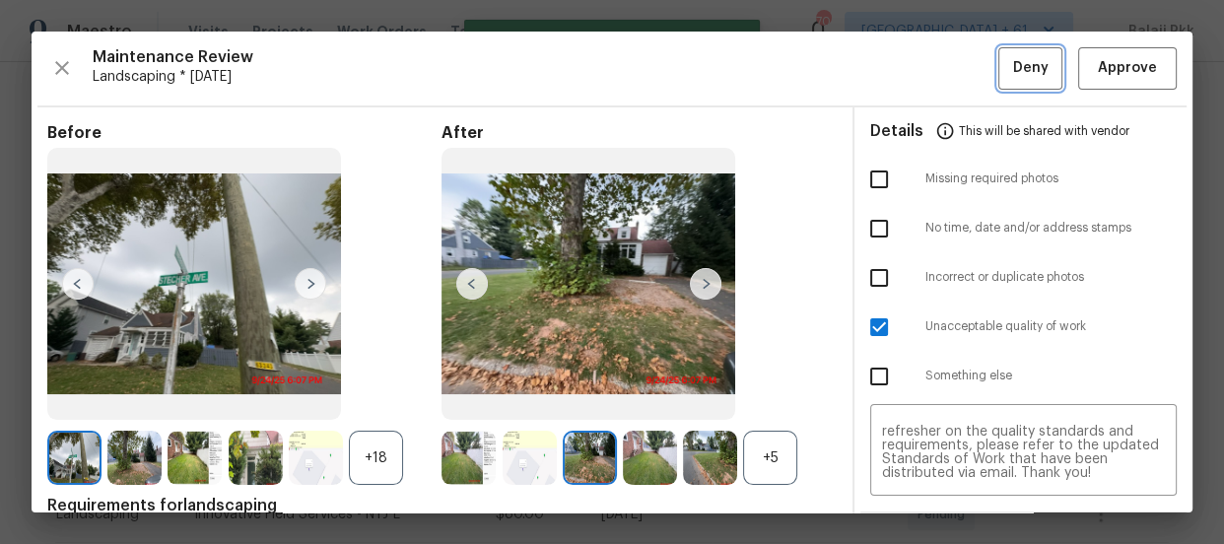
click at [999, 68] on button "Deny" at bounding box center [1031, 68] width 64 height 42
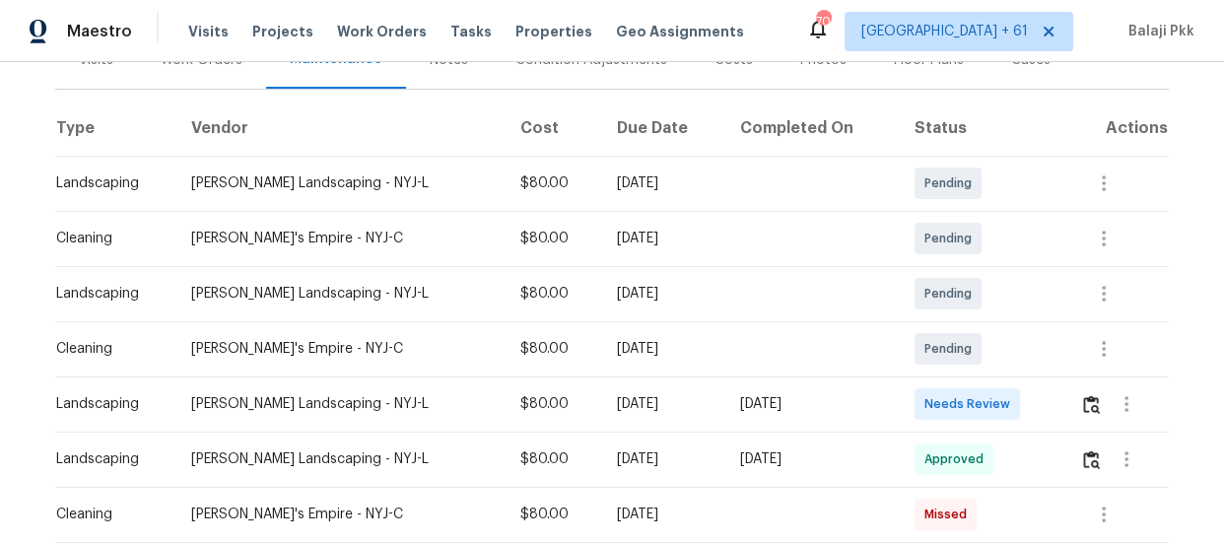
scroll to position [358, 0]
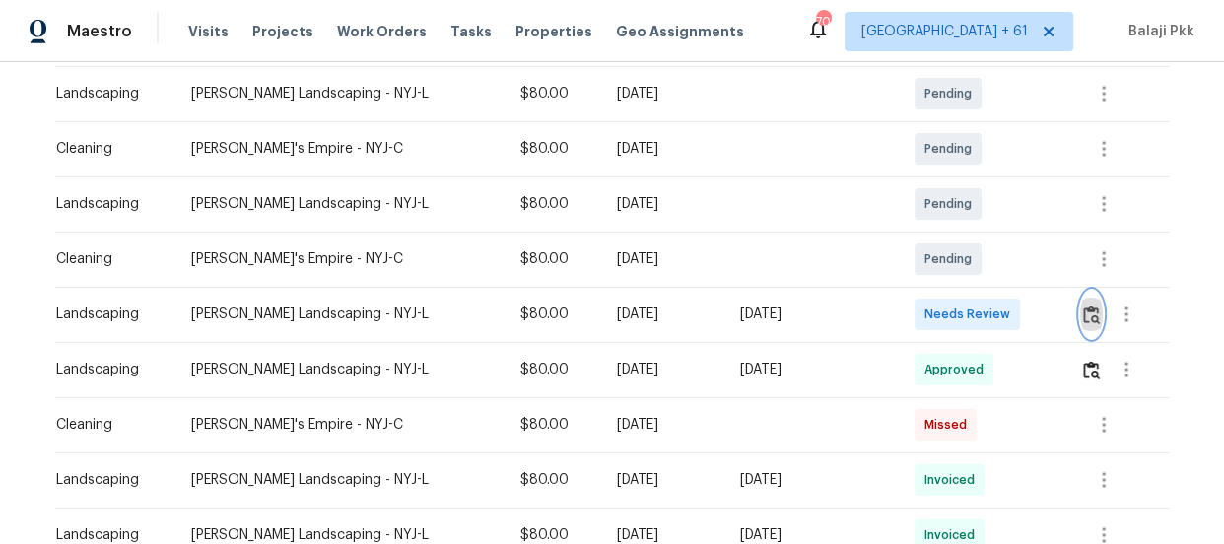
click at [1084, 315] on img "button" at bounding box center [1091, 315] width 17 height 19
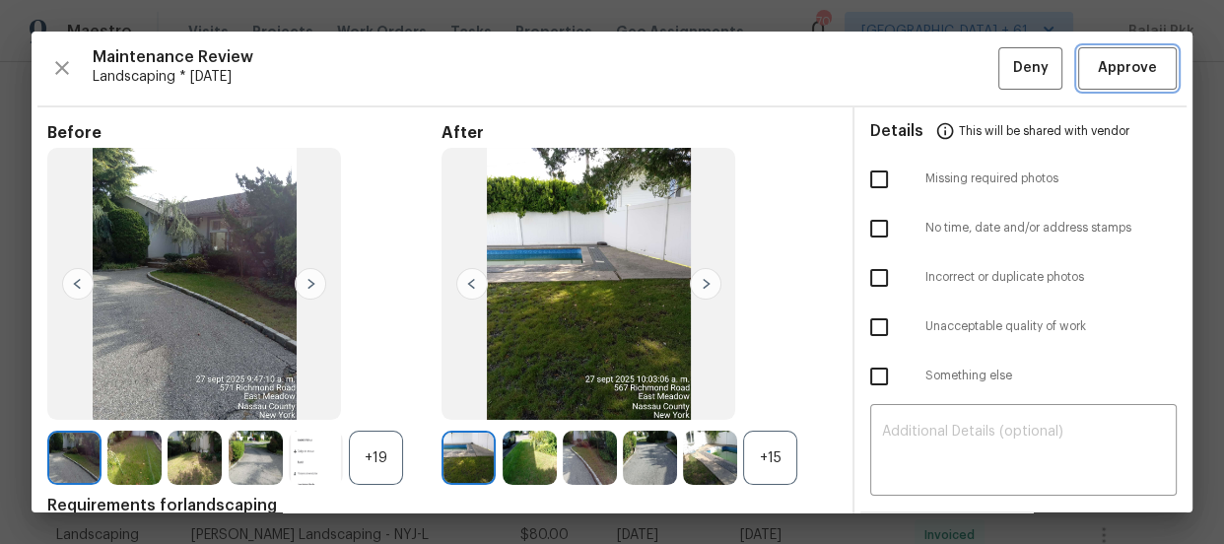
click at [1117, 60] on span "Approve" at bounding box center [1127, 68] width 59 height 25
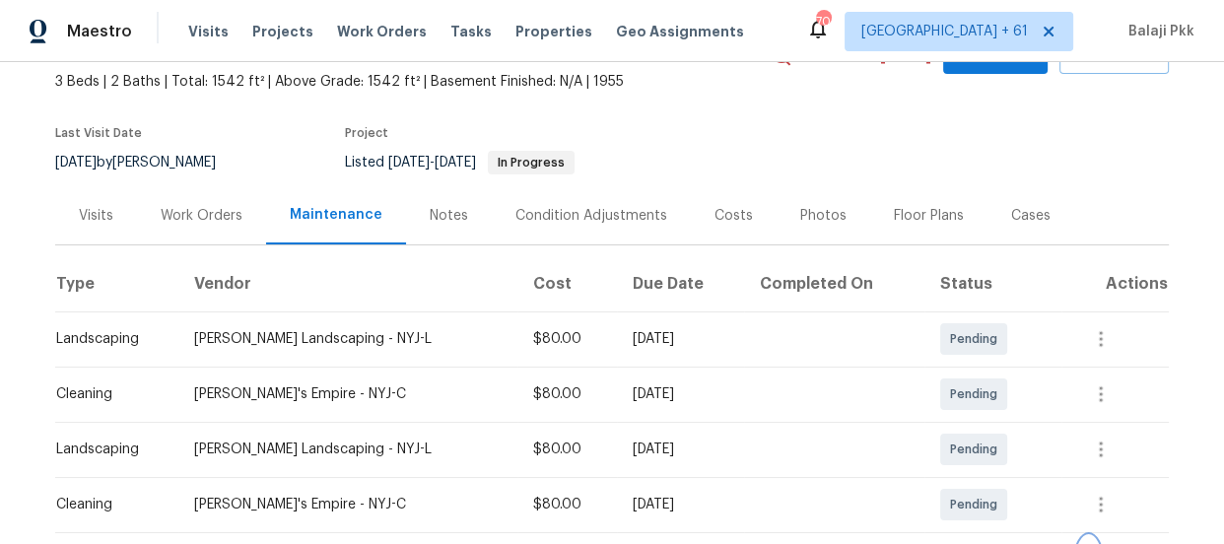
scroll to position [0, 0]
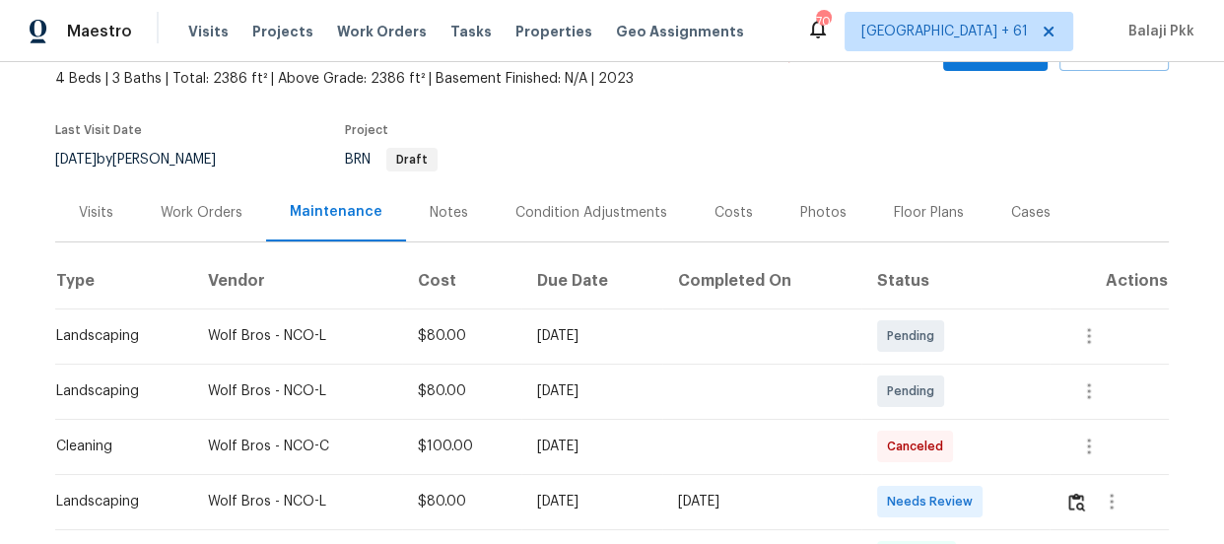
scroll to position [358, 0]
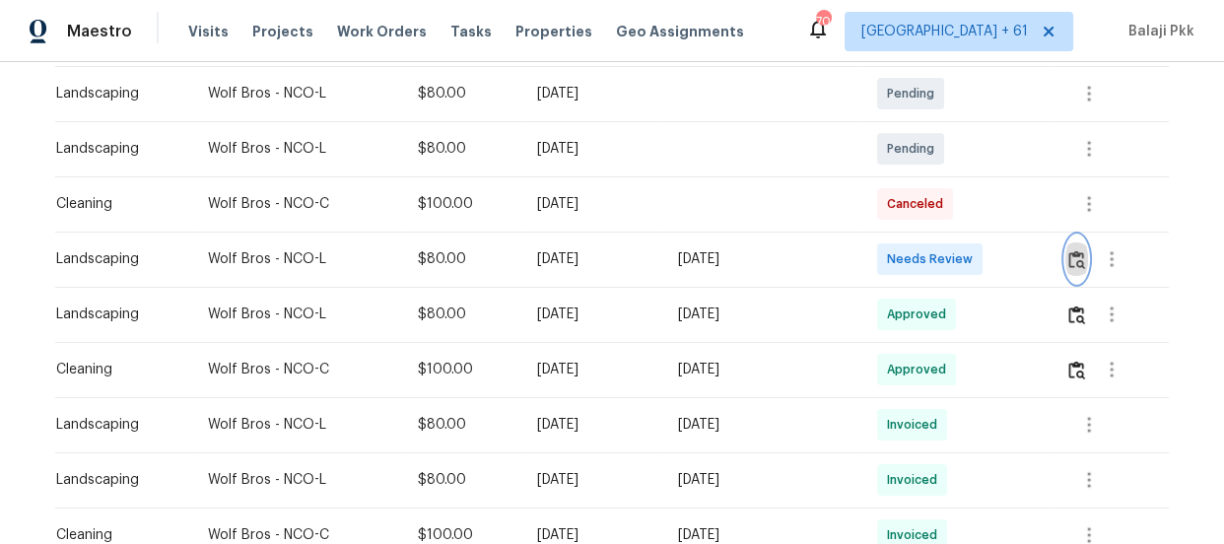
click at [1072, 259] on img "button" at bounding box center [1077, 259] width 17 height 19
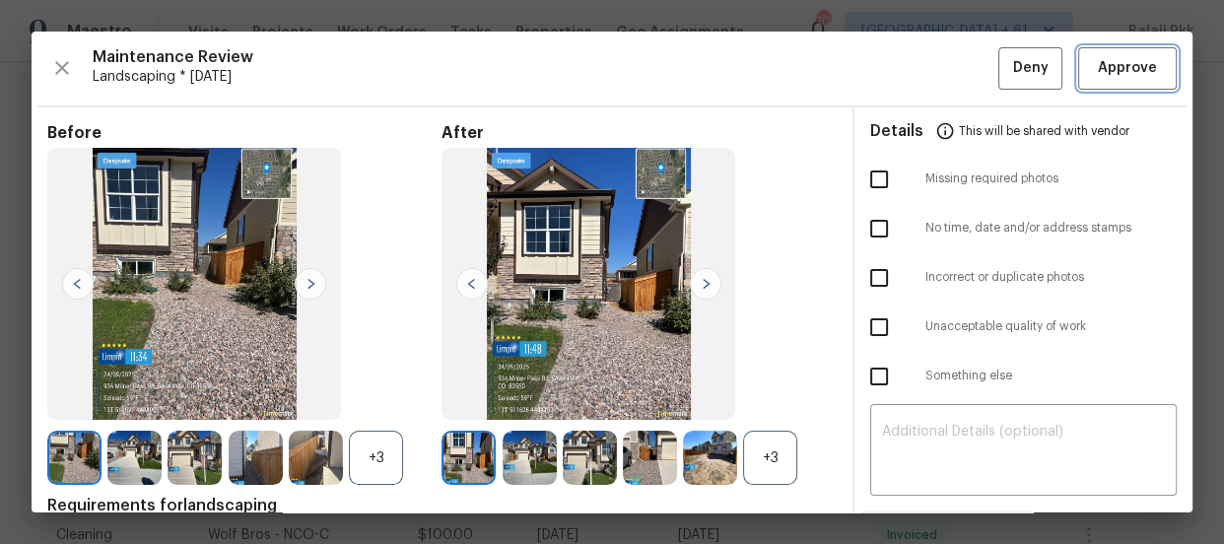
click at [1110, 68] on span "Approve" at bounding box center [1127, 68] width 59 height 25
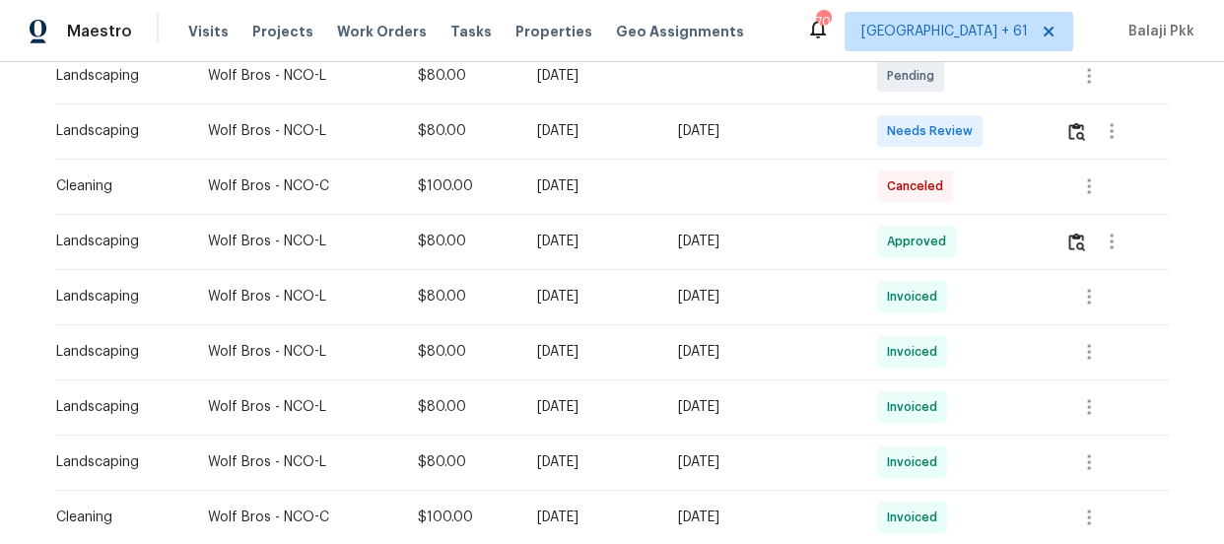
scroll to position [448, 0]
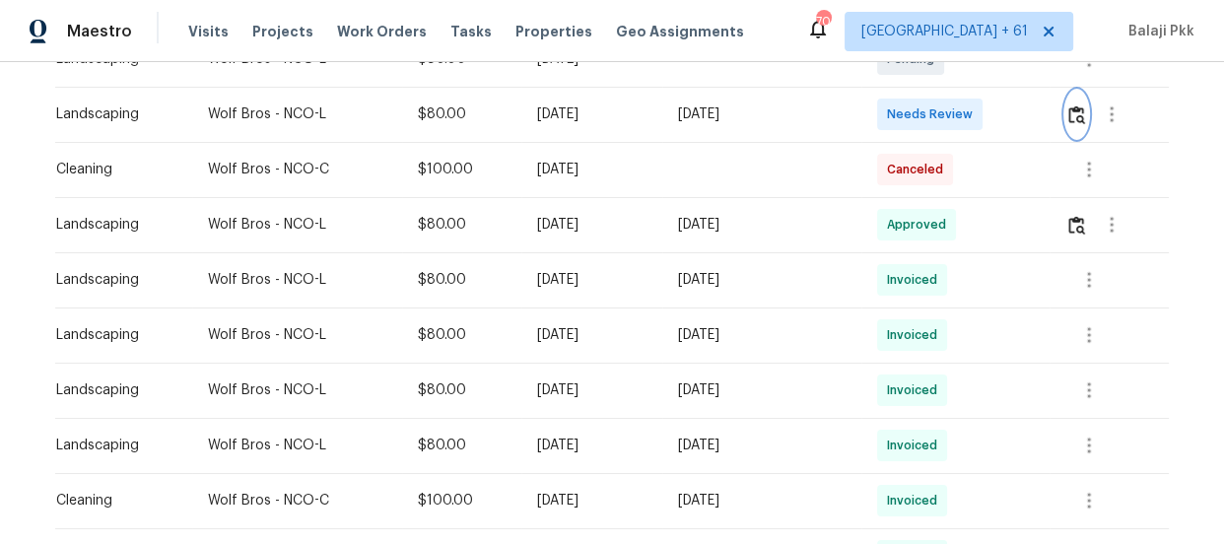
click at [1069, 110] on img "button" at bounding box center [1077, 114] width 17 height 19
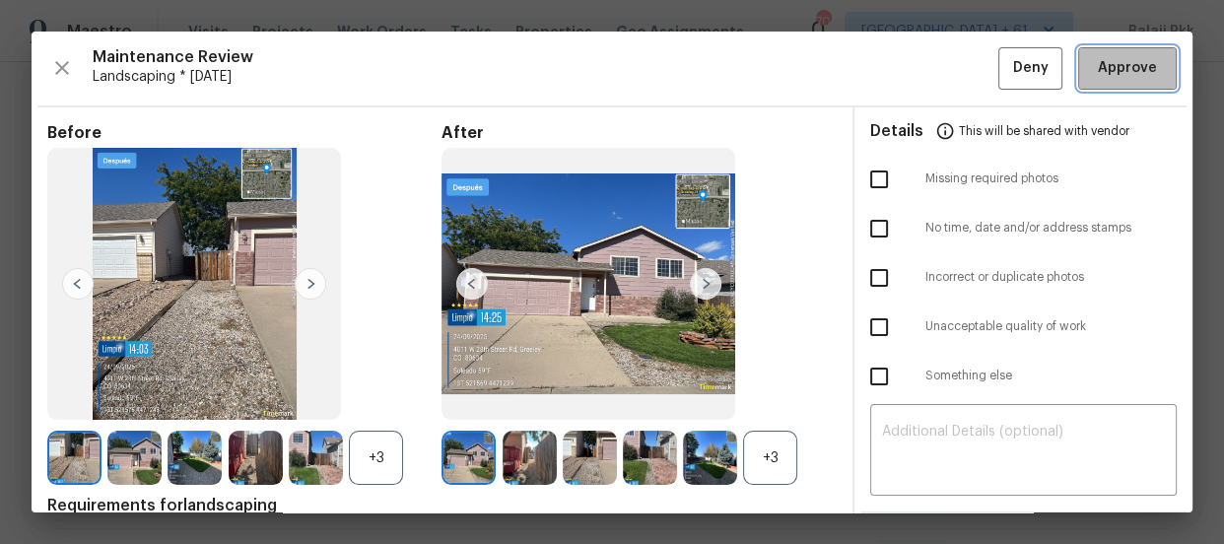
click at [1108, 80] on button "Approve" at bounding box center [1127, 68] width 99 height 42
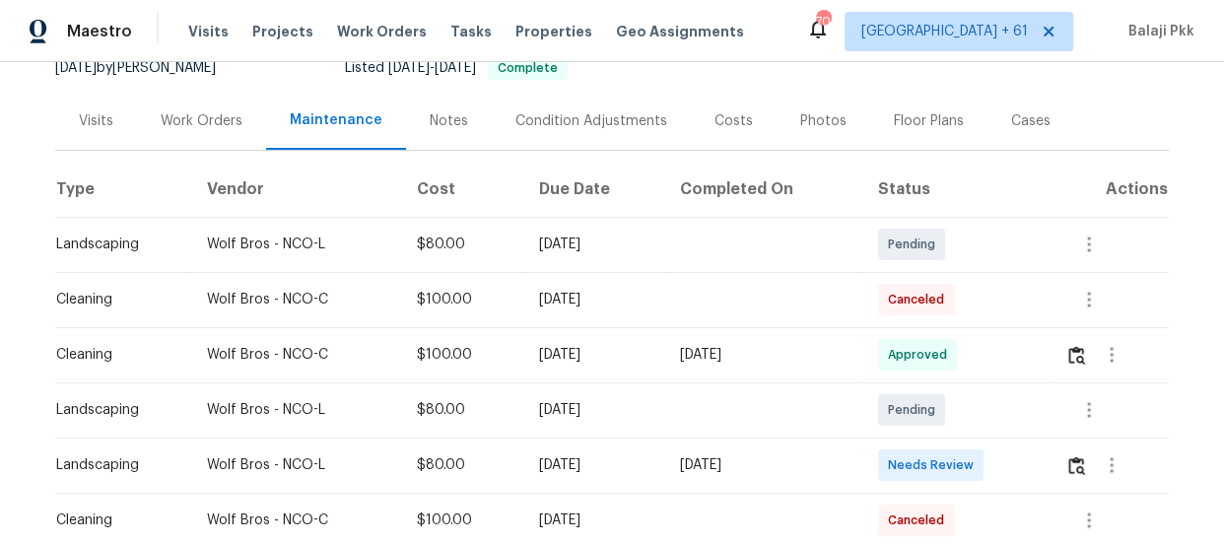
scroll to position [448, 0]
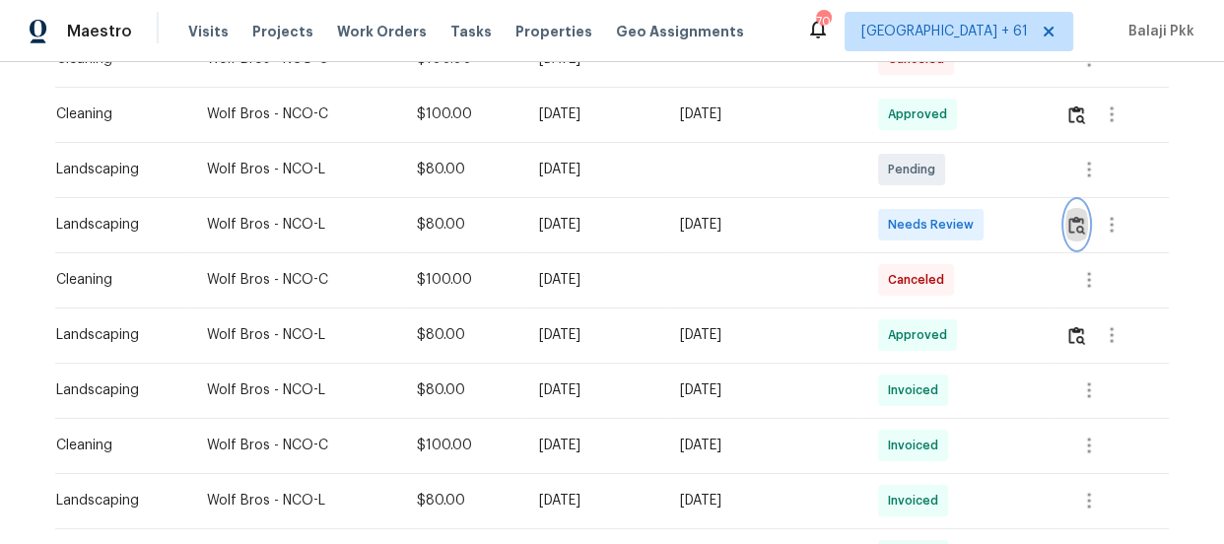
click at [1078, 228] on img "button" at bounding box center [1077, 225] width 17 height 19
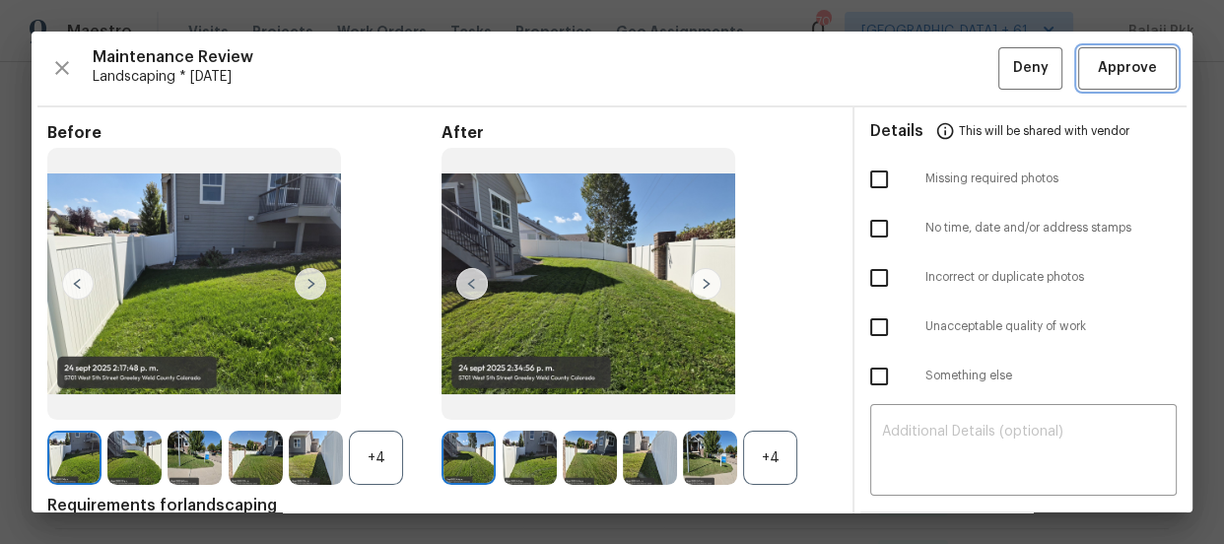
click at [1110, 77] on span "Approve" at bounding box center [1127, 68] width 59 height 25
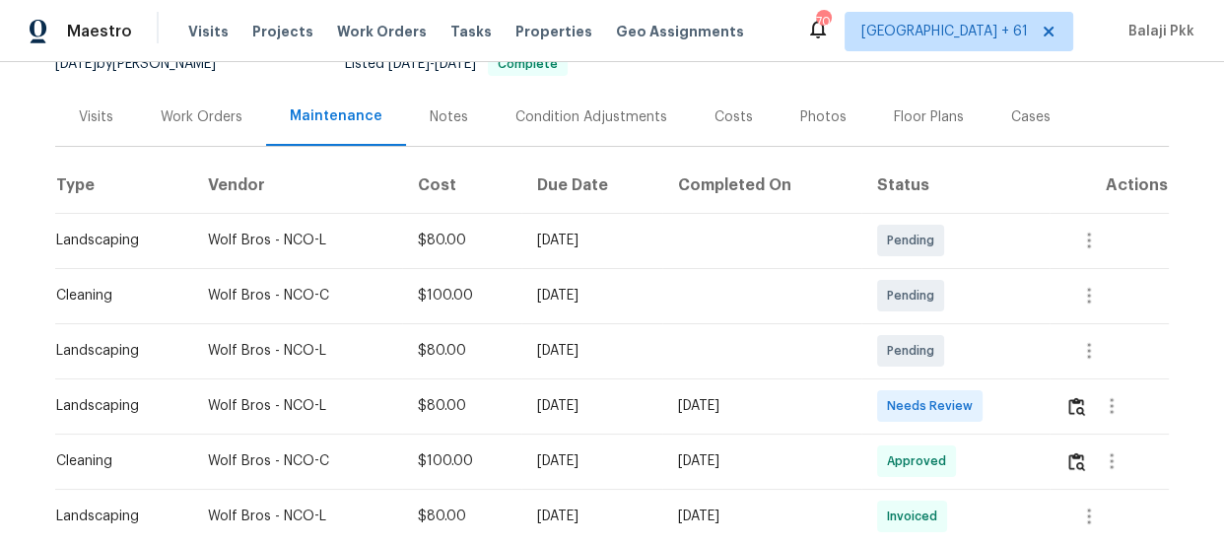
scroll to position [268, 0]
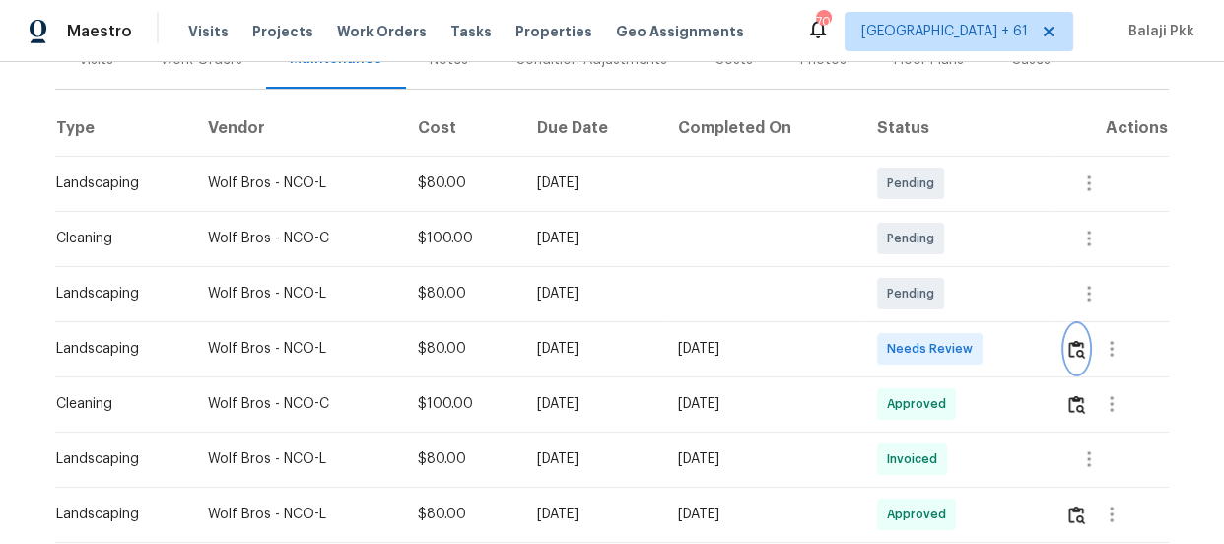
click at [1072, 348] on img "button" at bounding box center [1077, 349] width 17 height 19
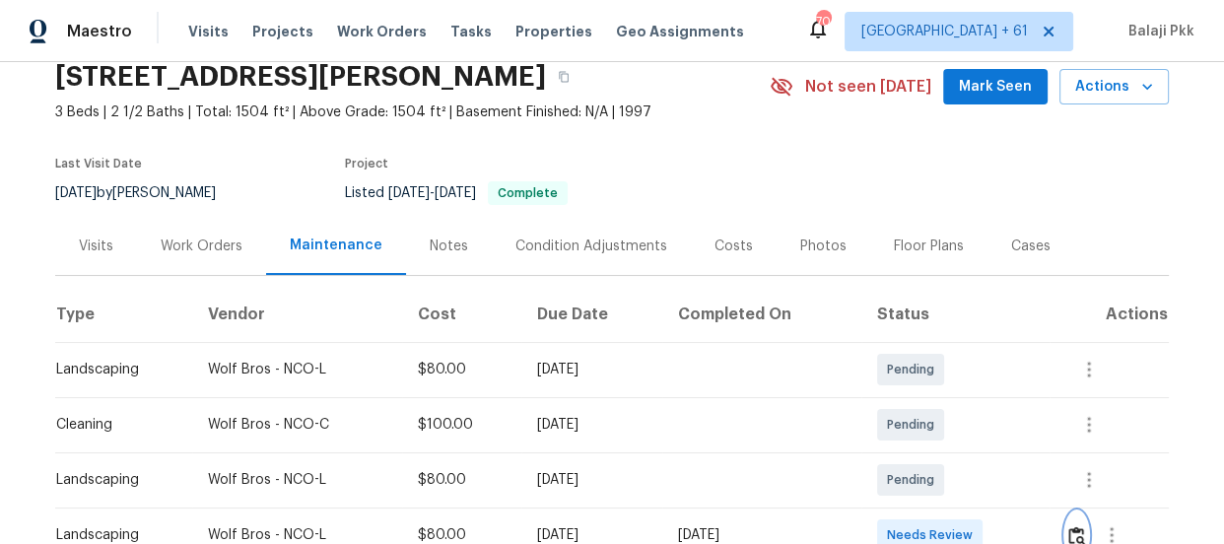
scroll to position [178, 0]
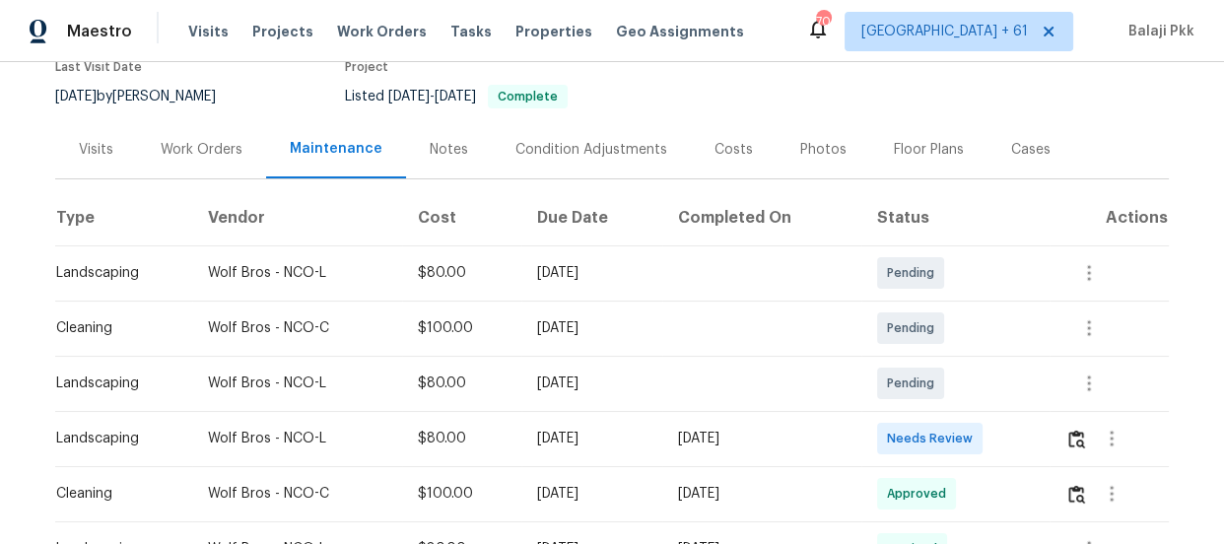
click at [1057, 438] on td at bounding box center [1109, 438] width 119 height 55
click at [1073, 435] on img "button" at bounding box center [1077, 439] width 17 height 19
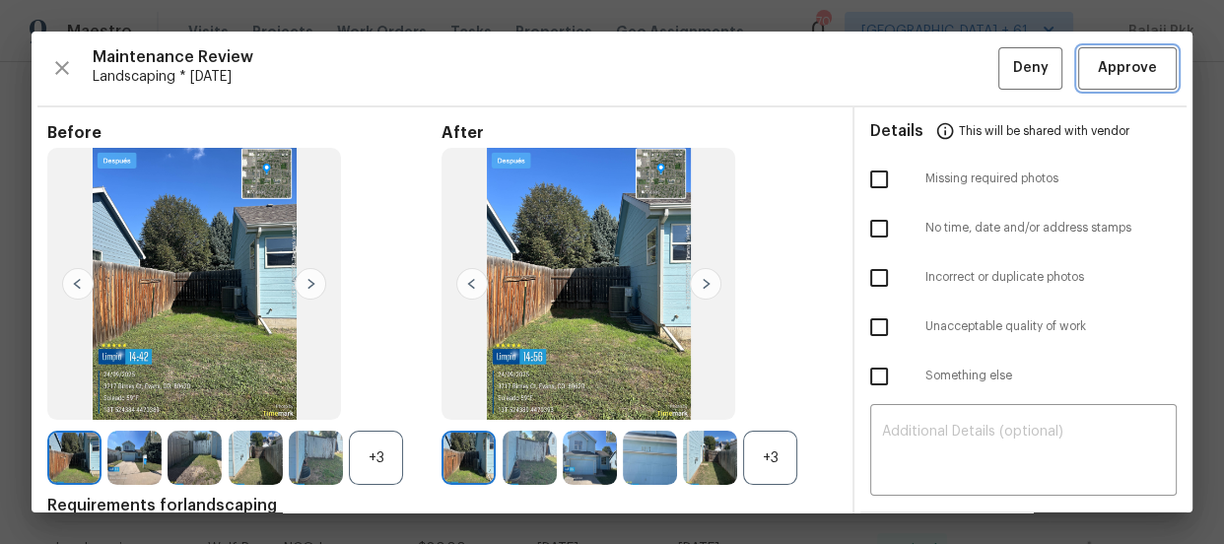
click at [1134, 74] on span "Approve" at bounding box center [1127, 68] width 59 height 25
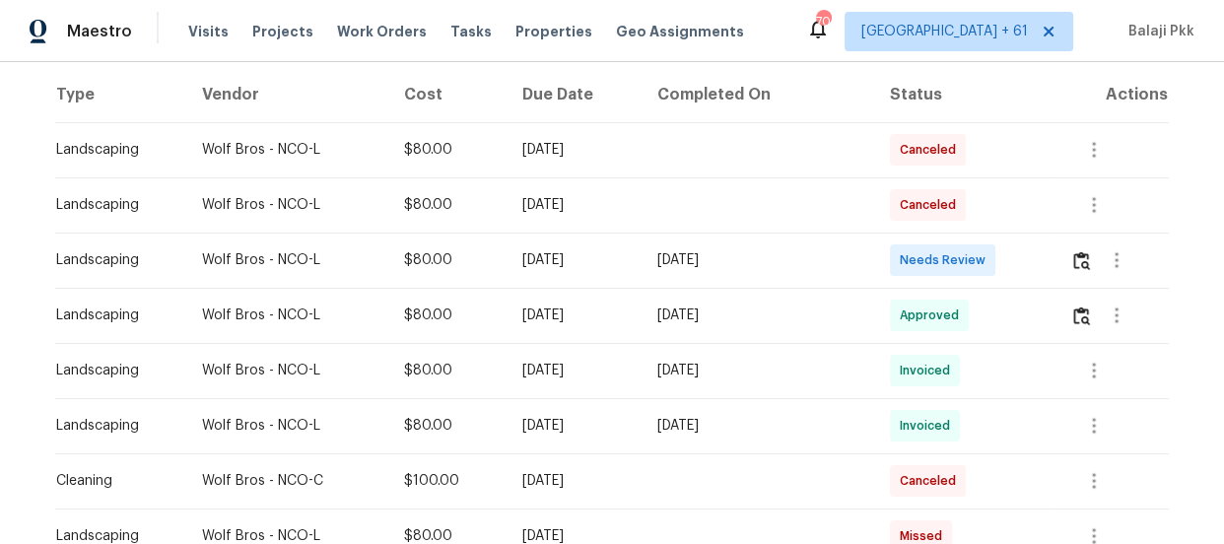
scroll to position [448, 0]
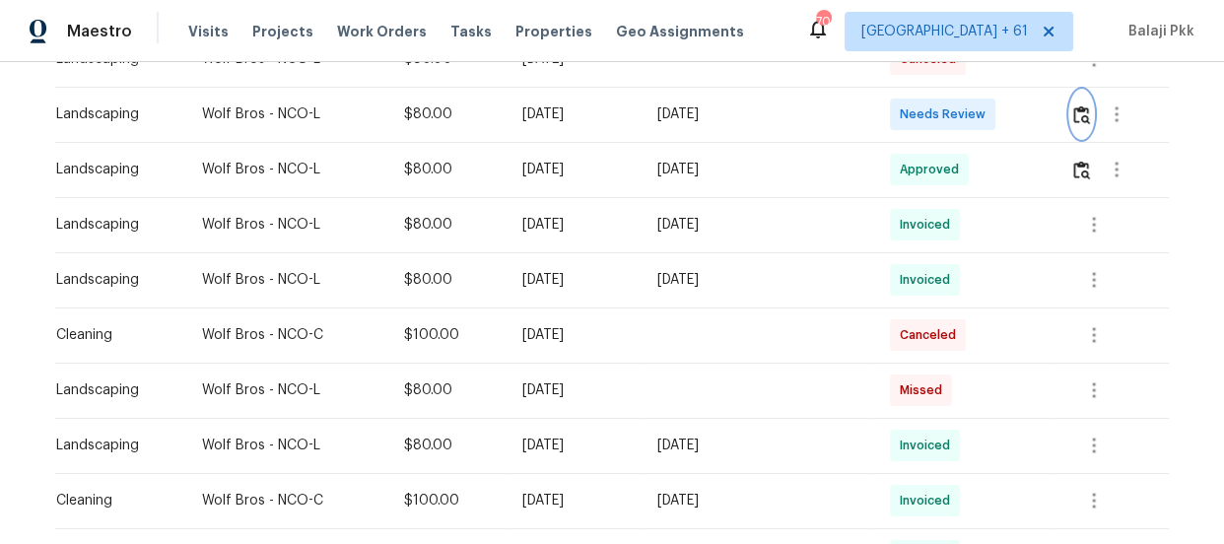
click at [1073, 109] on img "button" at bounding box center [1081, 114] width 17 height 19
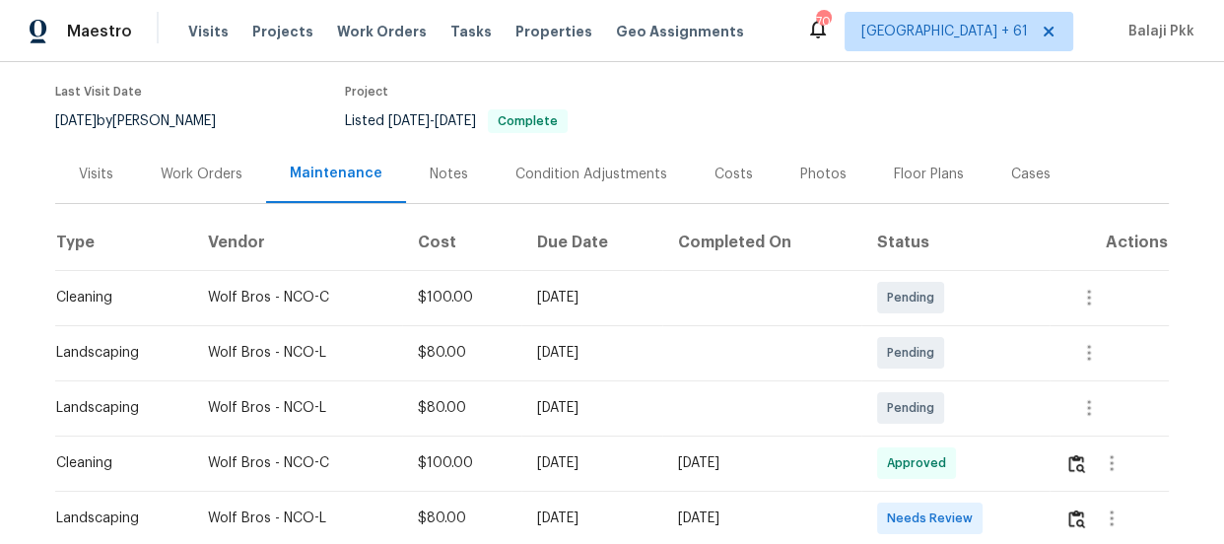
scroll to position [289, 0]
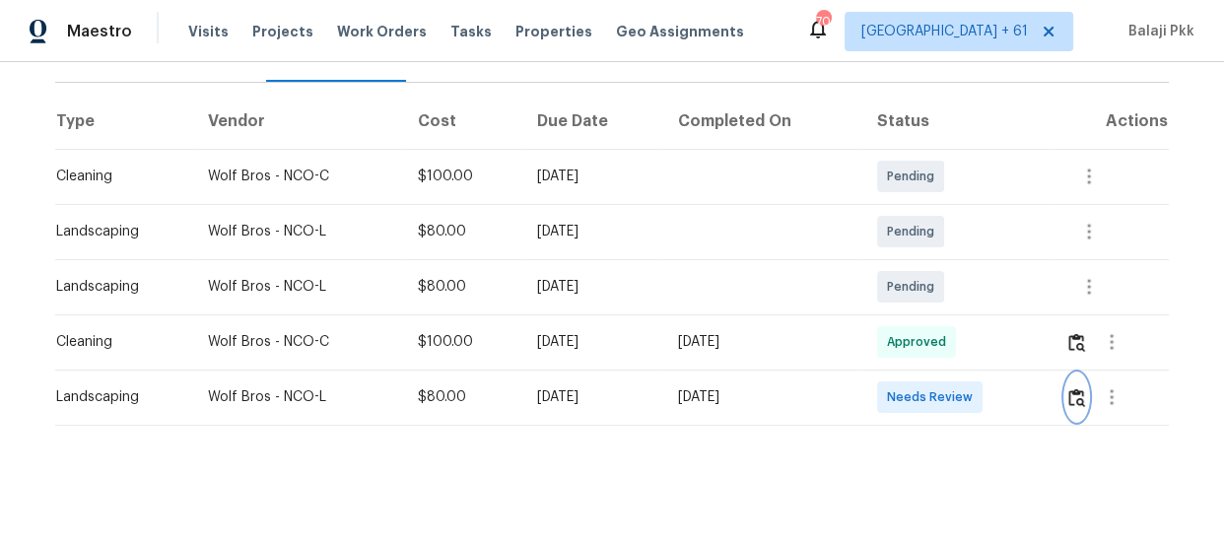
click at [1073, 388] on img "button" at bounding box center [1077, 397] width 17 height 19
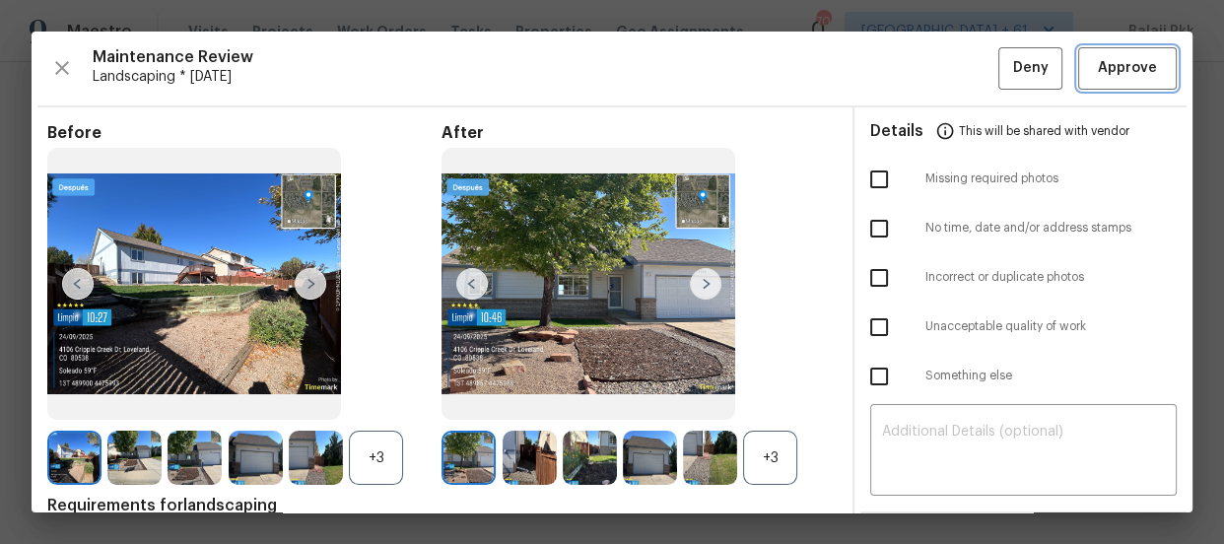
click at [1148, 68] on button "Approve" at bounding box center [1127, 68] width 99 height 42
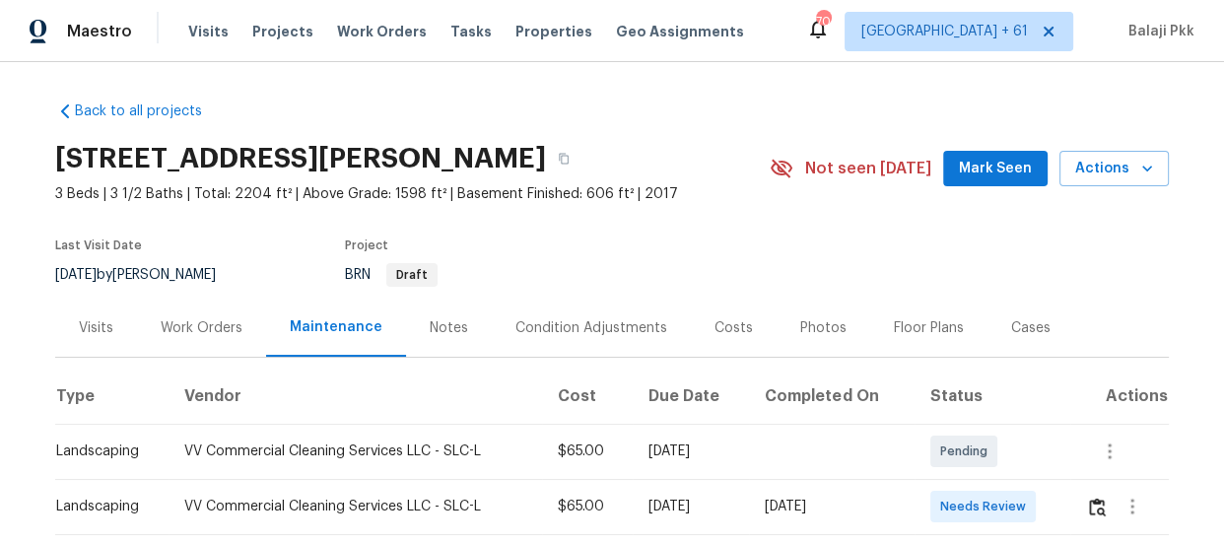
scroll to position [89, 0]
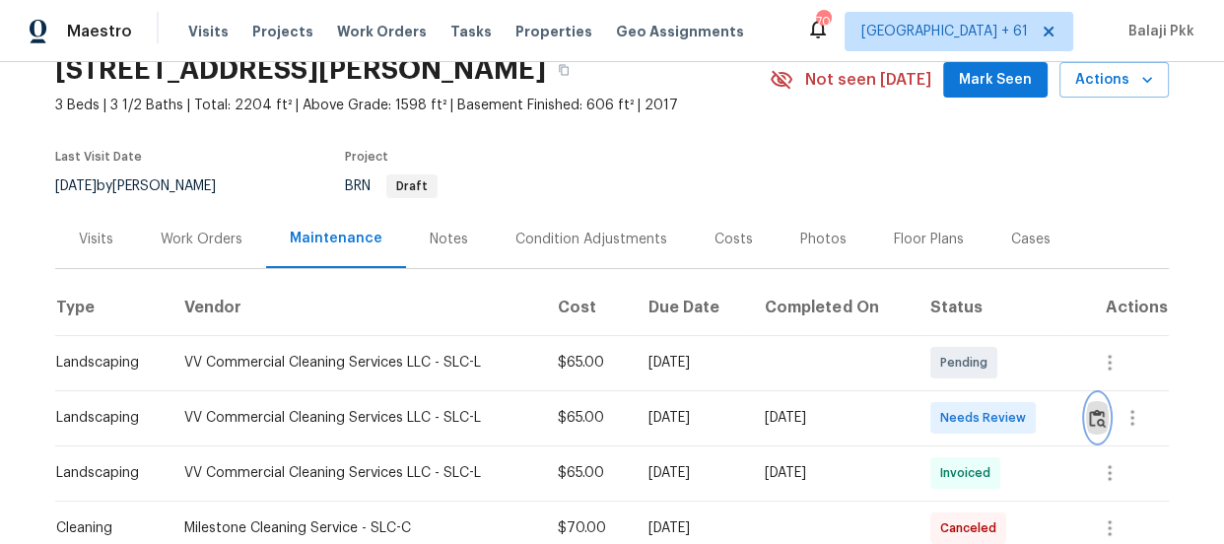
click at [1096, 418] on img "button" at bounding box center [1097, 418] width 17 height 19
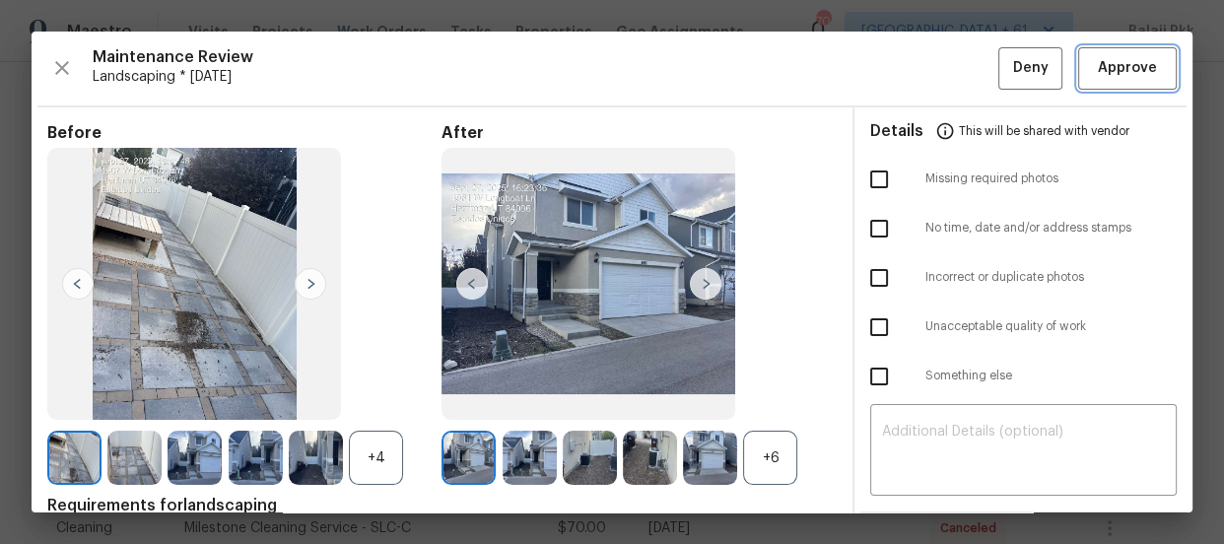
click at [1134, 73] on span "Approve" at bounding box center [1127, 68] width 59 height 25
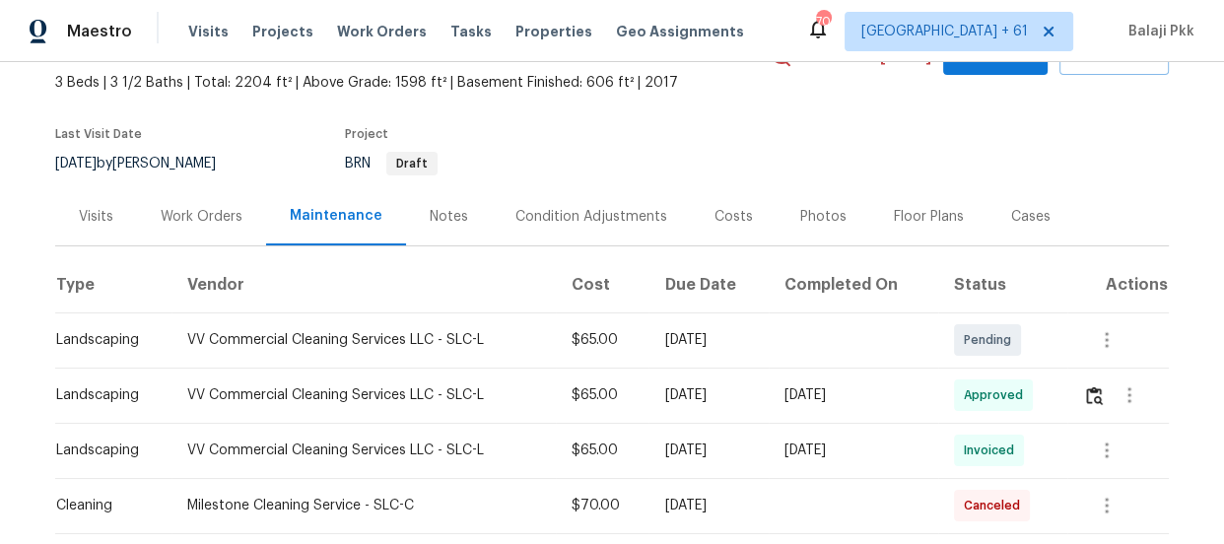
scroll to position [268, 0]
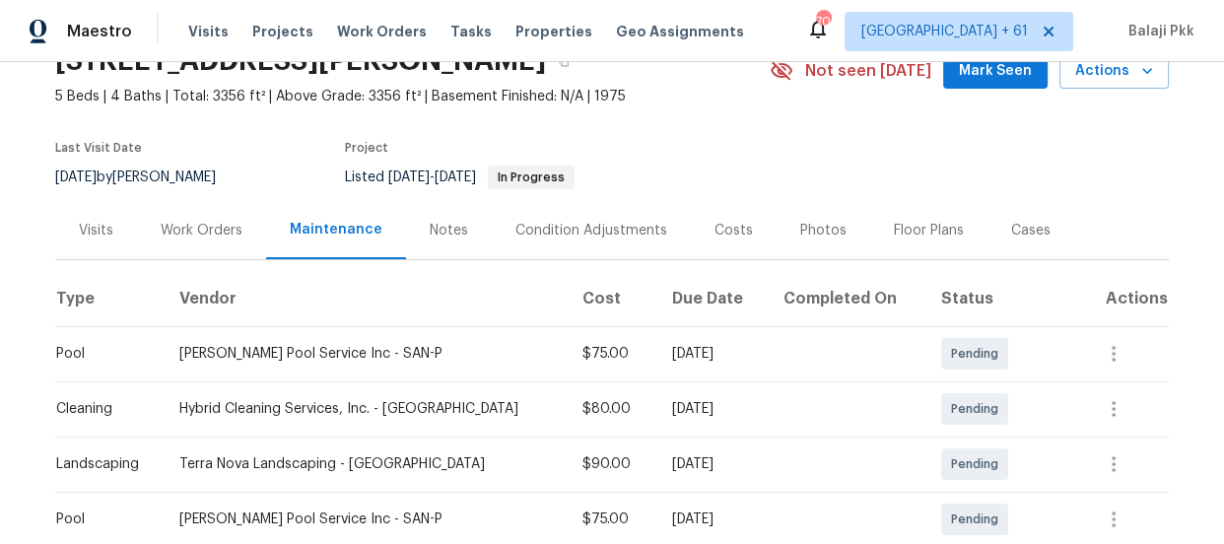
scroll to position [268, 0]
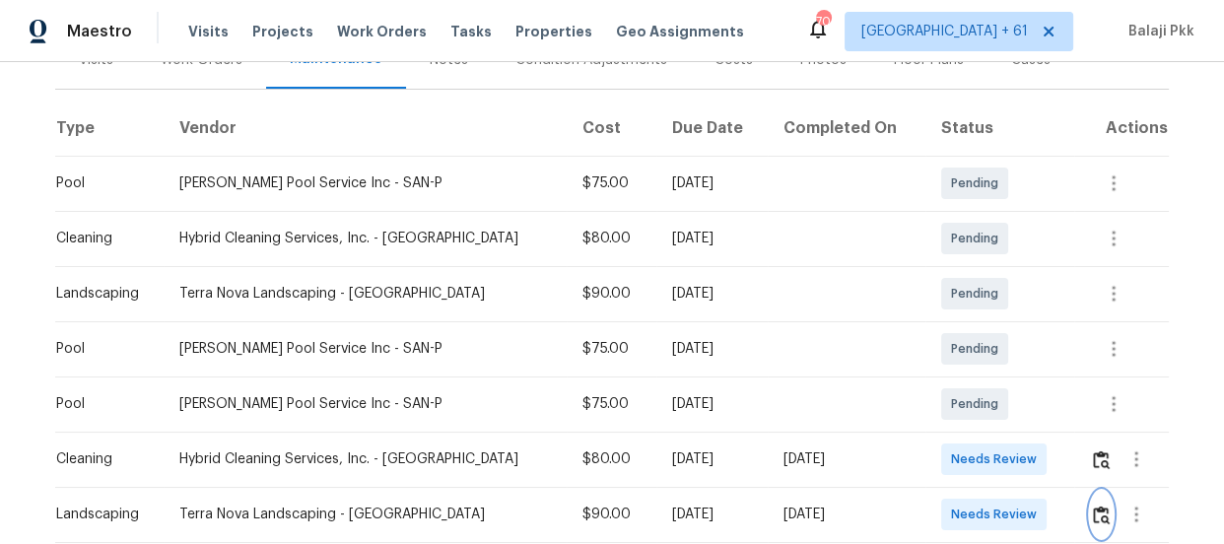
click at [1093, 513] on img "button" at bounding box center [1101, 515] width 17 height 19
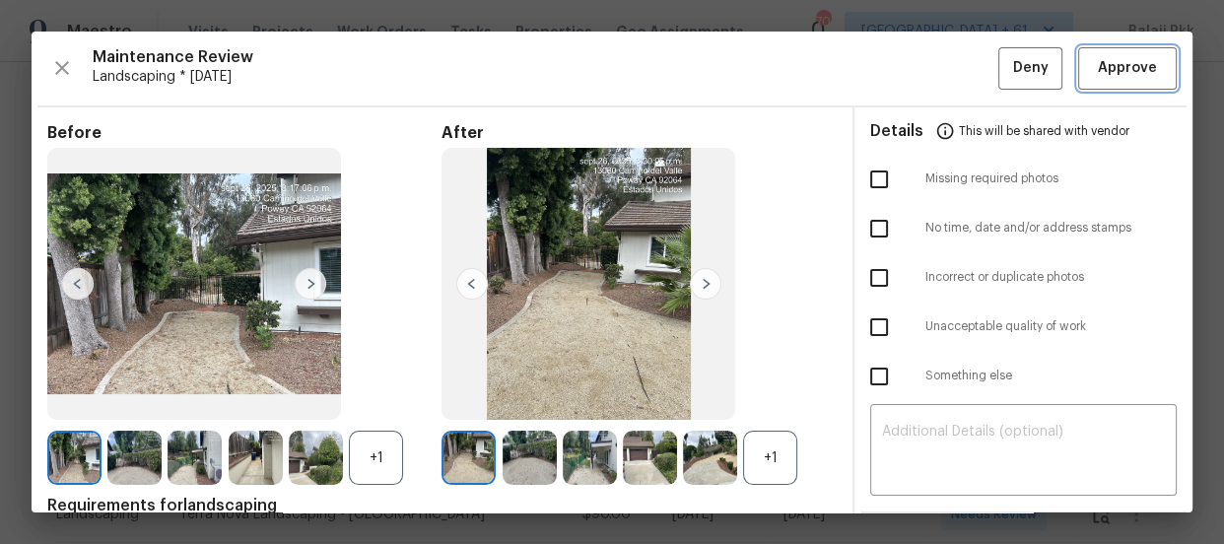
click at [1106, 49] on button "Approve" at bounding box center [1127, 68] width 99 height 42
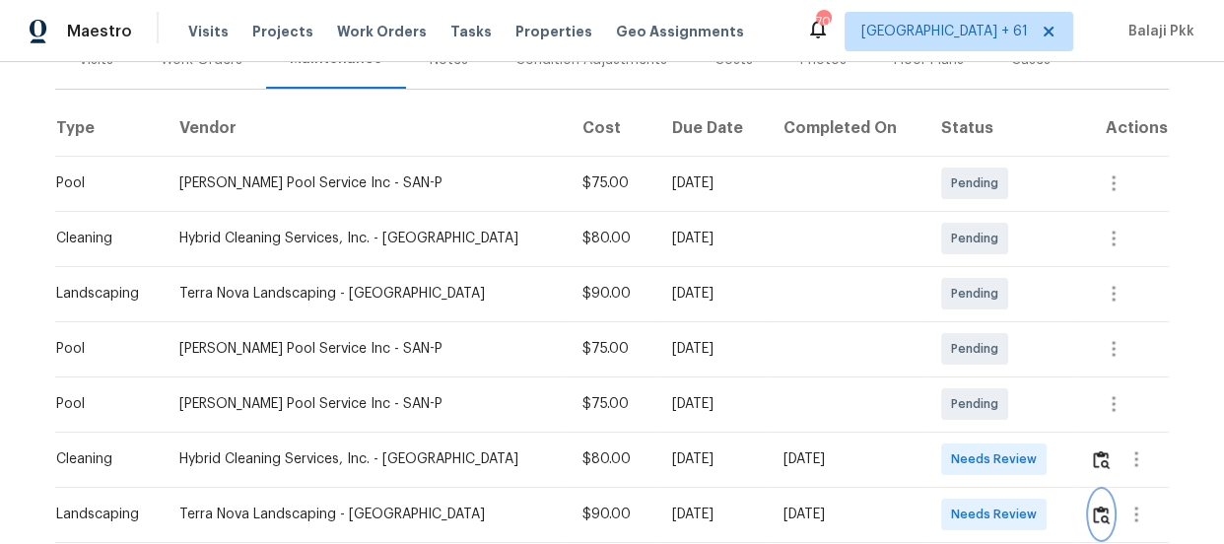
scroll to position [277, 0]
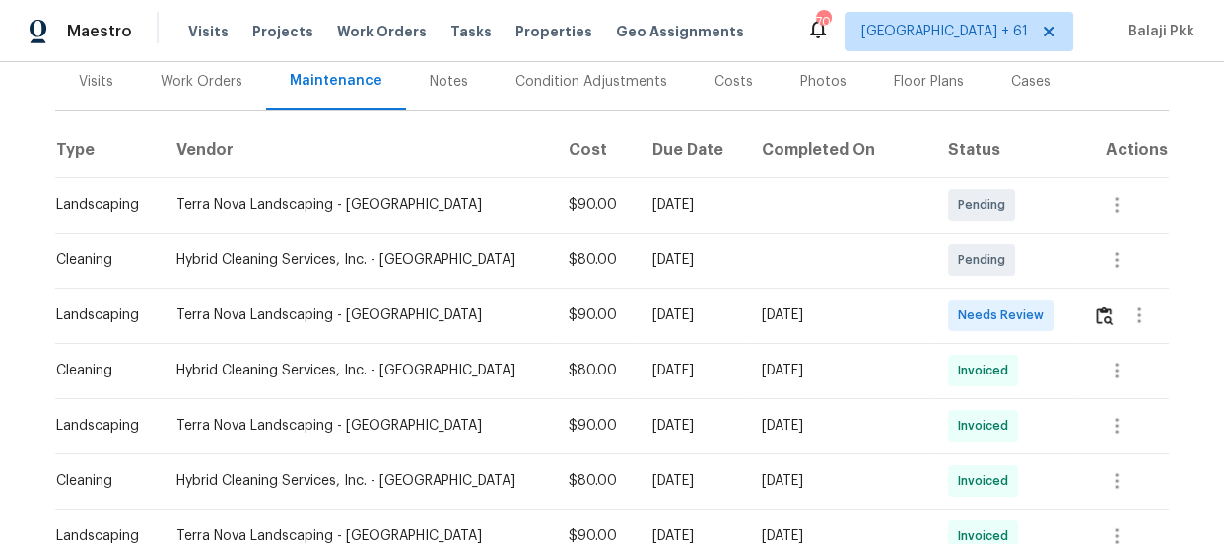
scroll to position [268, 0]
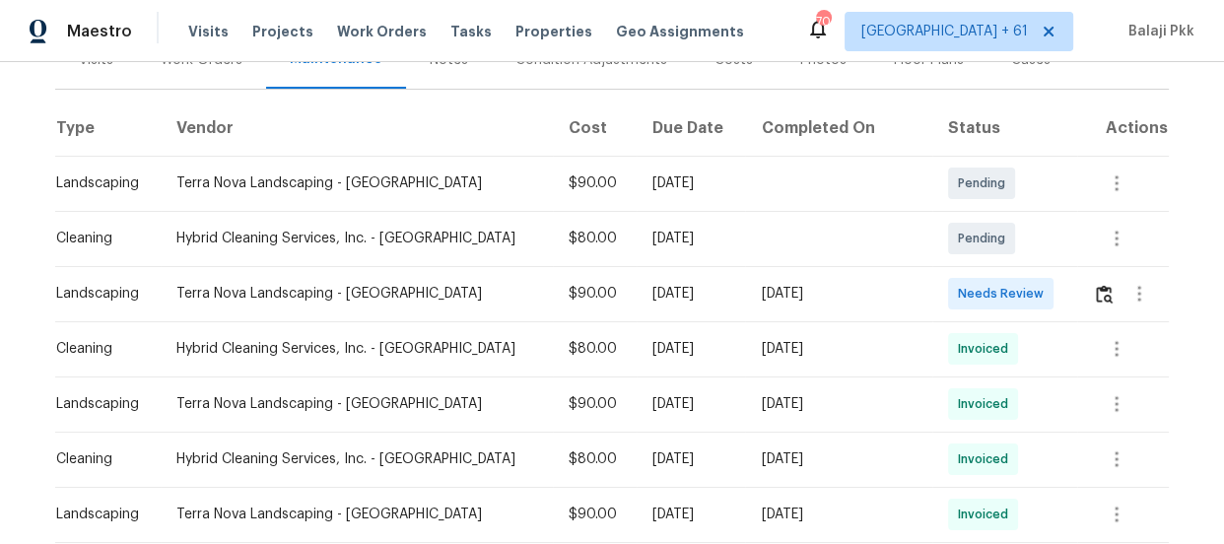
click at [1077, 293] on td at bounding box center [1123, 293] width 92 height 55
click at [1077, 294] on td at bounding box center [1123, 293] width 92 height 55
click at [1096, 288] on img "button" at bounding box center [1104, 294] width 17 height 19
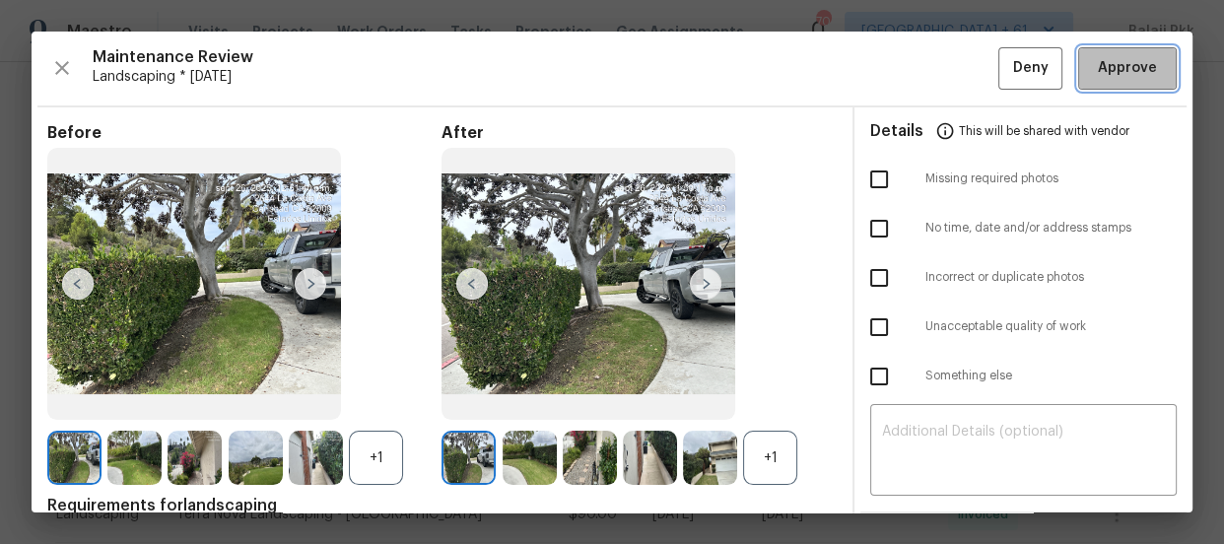
click at [1098, 68] on span "Approve" at bounding box center [1127, 68] width 59 height 25
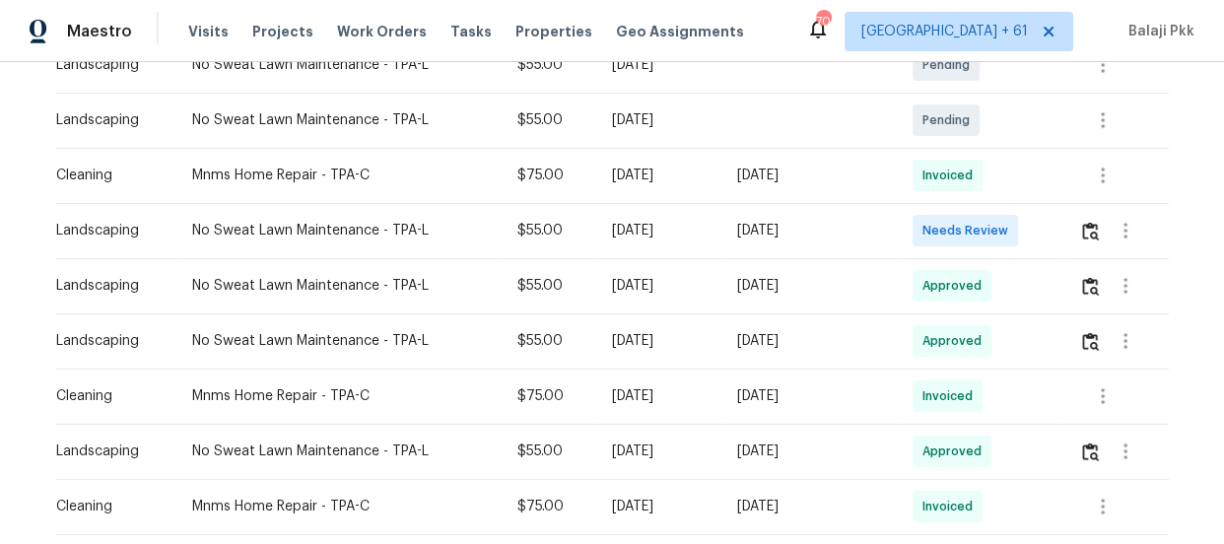
scroll to position [448, 0]
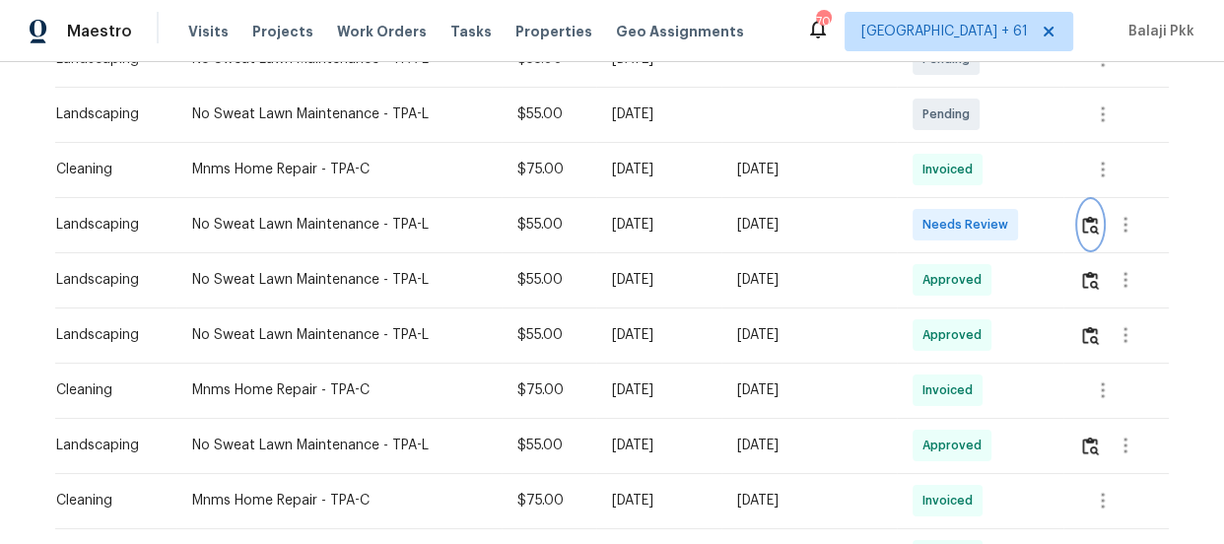
click at [1086, 242] on button "button" at bounding box center [1090, 224] width 23 height 47
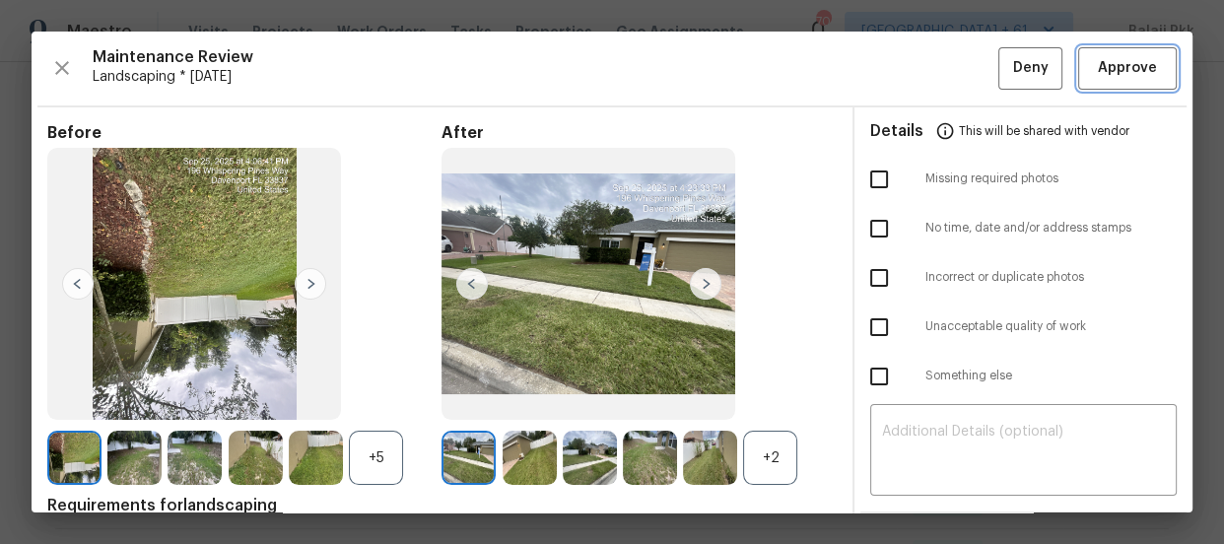
click at [1108, 66] on span "Approve" at bounding box center [1127, 68] width 59 height 25
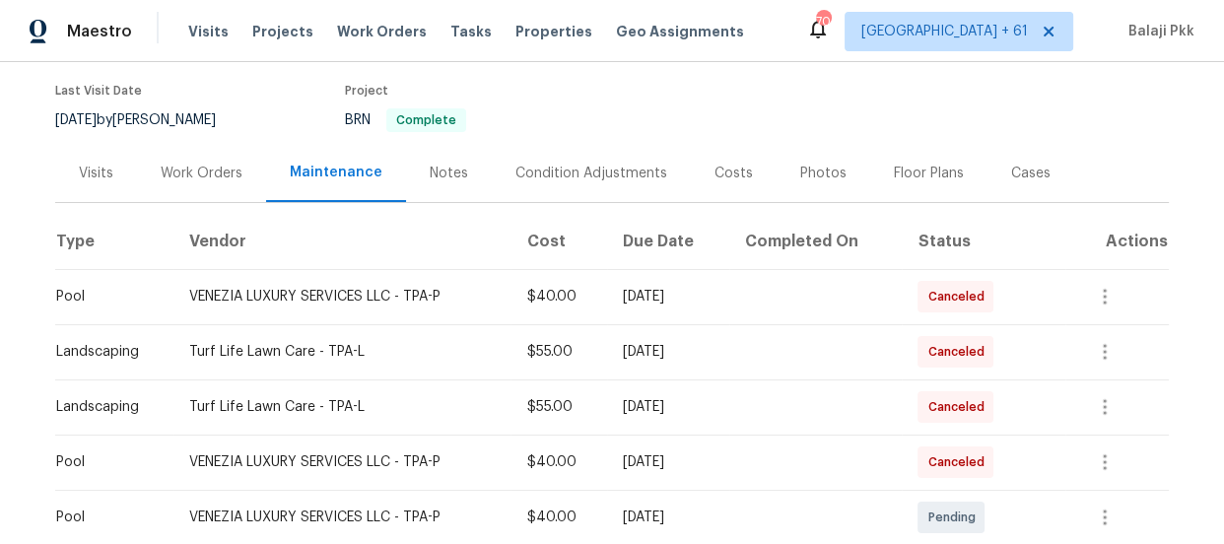
scroll to position [448, 0]
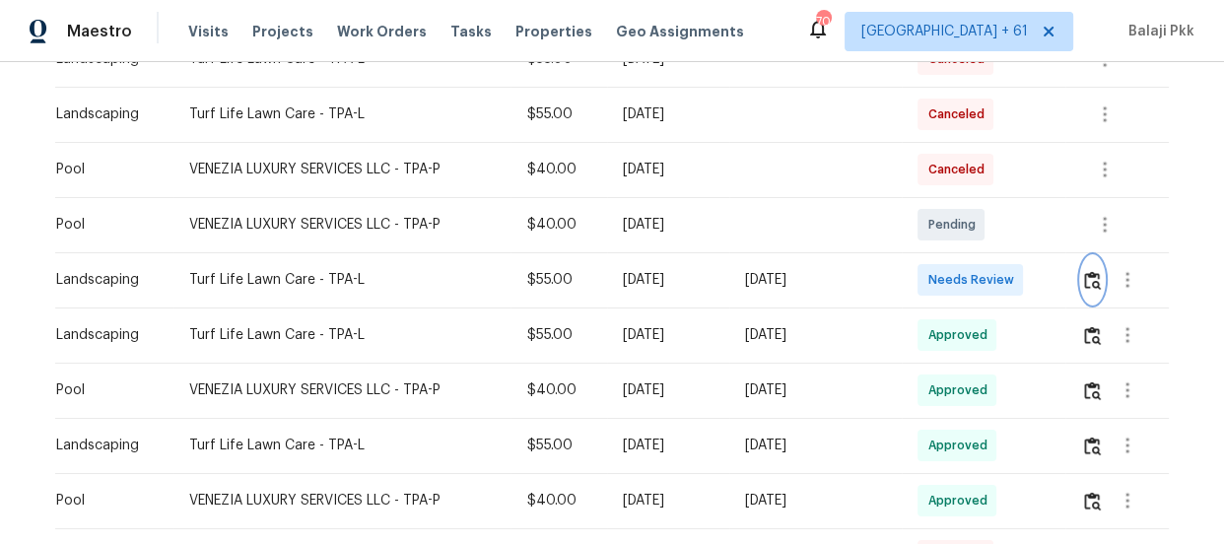
click at [1095, 293] on button "button" at bounding box center [1092, 279] width 23 height 47
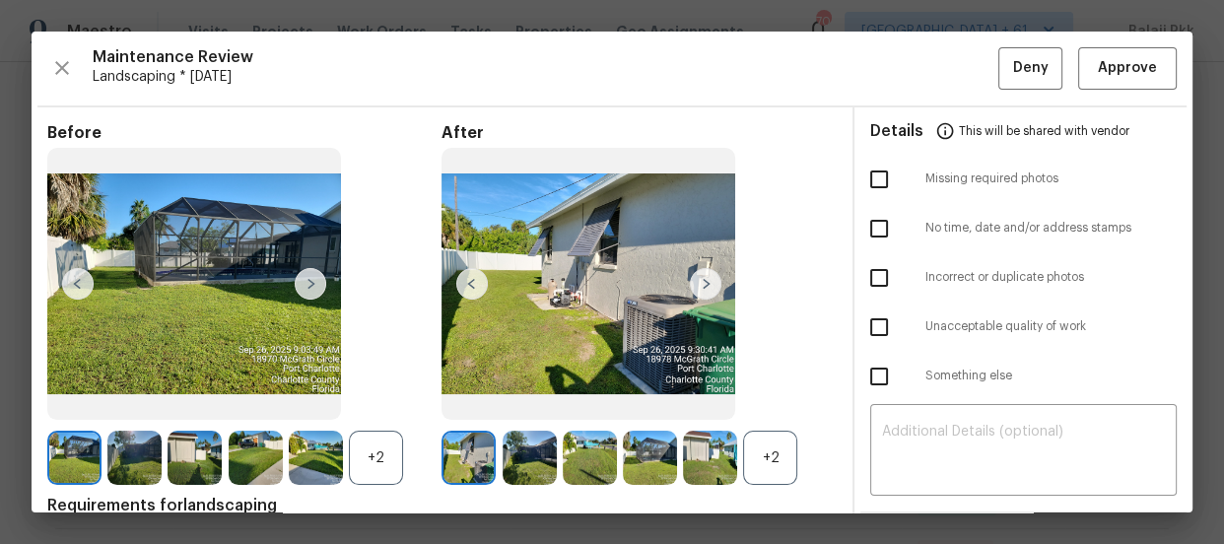
click at [769, 463] on div "+2" at bounding box center [770, 458] width 54 height 54
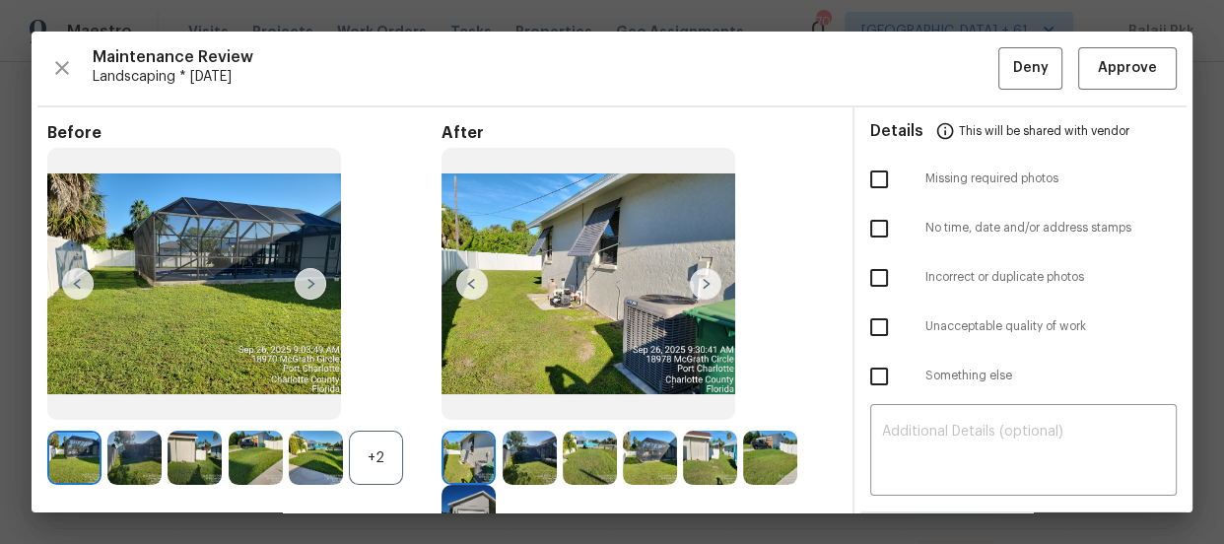
click at [374, 472] on div "+2" at bounding box center [376, 458] width 54 height 54
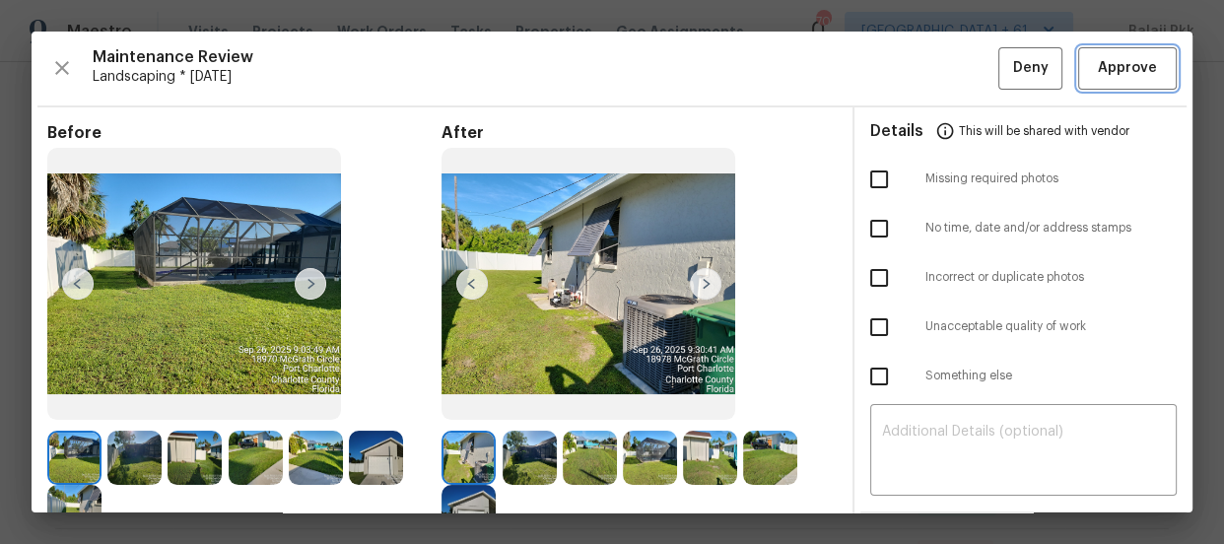
click at [1099, 54] on button "Approve" at bounding box center [1127, 68] width 99 height 42
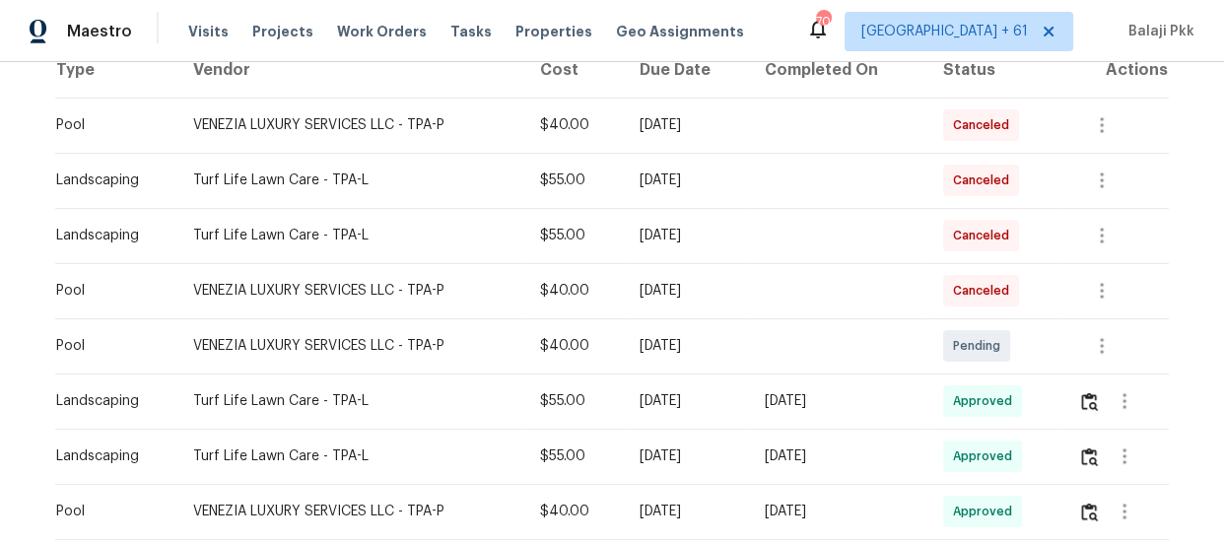
scroll to position [358, 0]
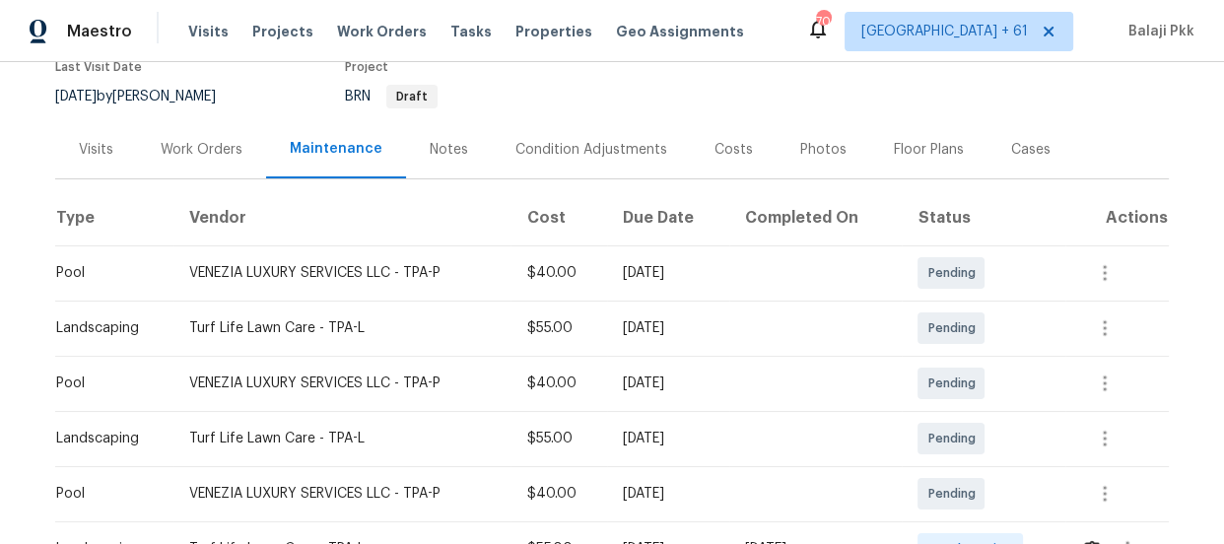
scroll to position [358, 0]
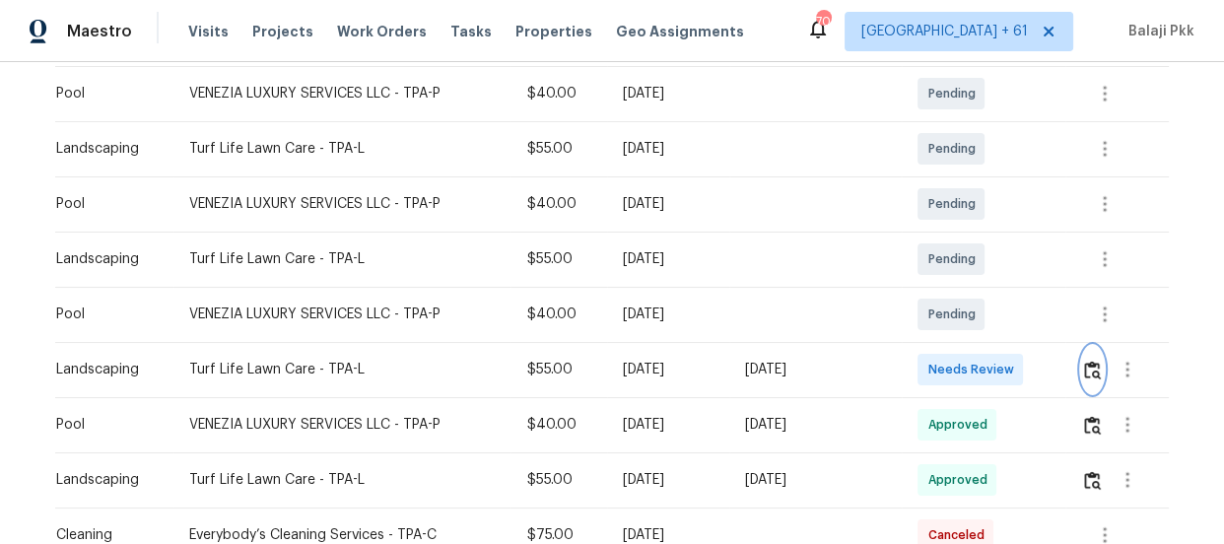
click at [1084, 370] on img "button" at bounding box center [1092, 370] width 17 height 19
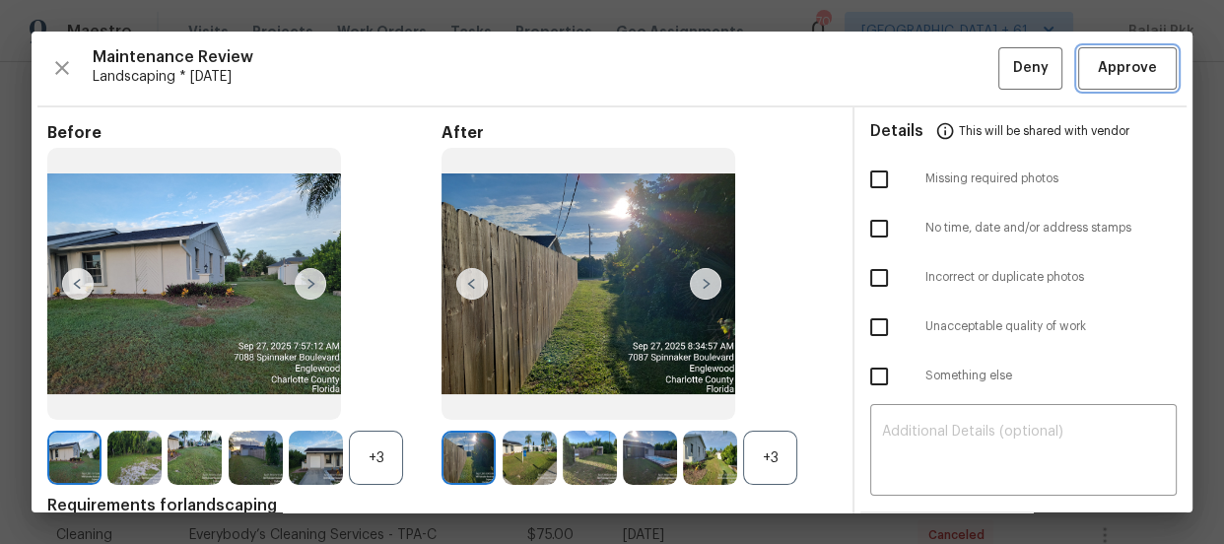
click at [1098, 59] on span "Approve" at bounding box center [1127, 68] width 59 height 25
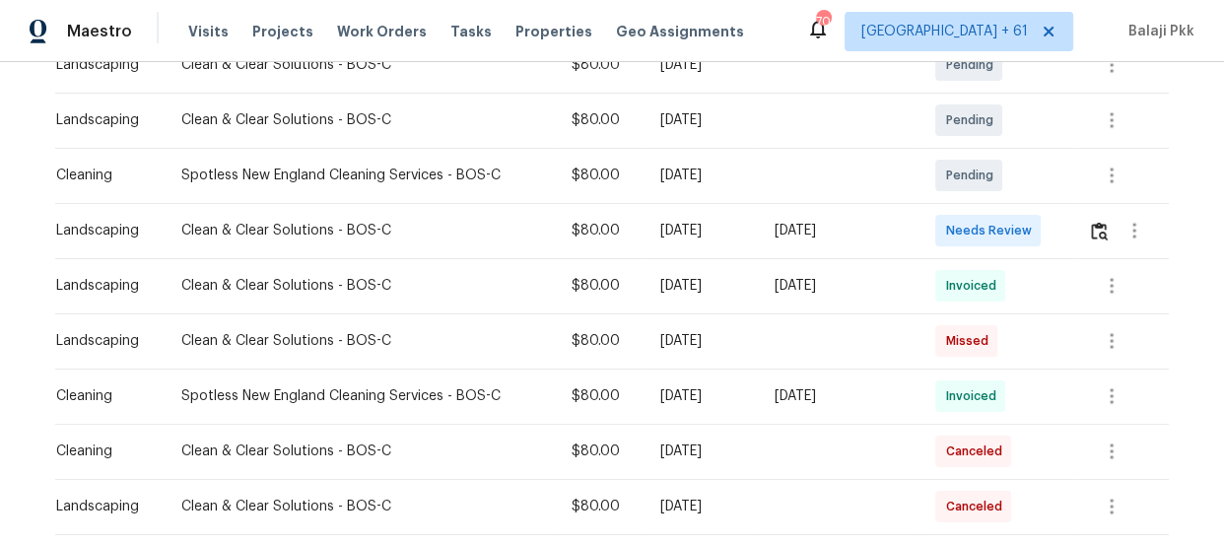
scroll to position [448, 0]
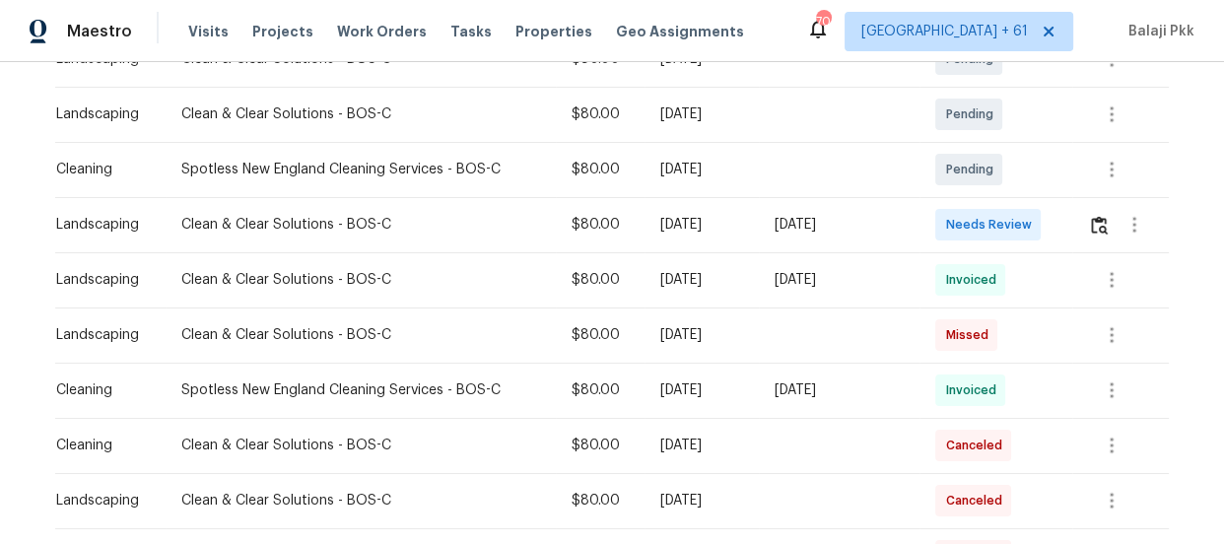
click at [1111, 240] on div at bounding box center [1134, 224] width 47 height 47
click at [1096, 218] on img "button" at bounding box center [1099, 225] width 17 height 19
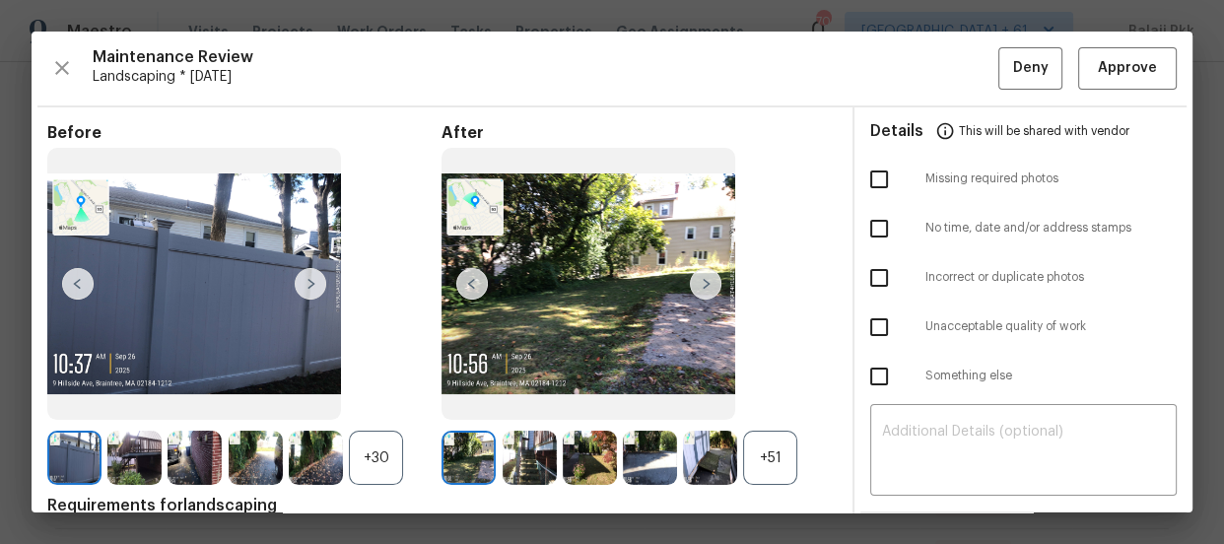
click at [863, 328] on input "checkbox" at bounding box center [879, 327] width 41 height 41
checkbox input "true"
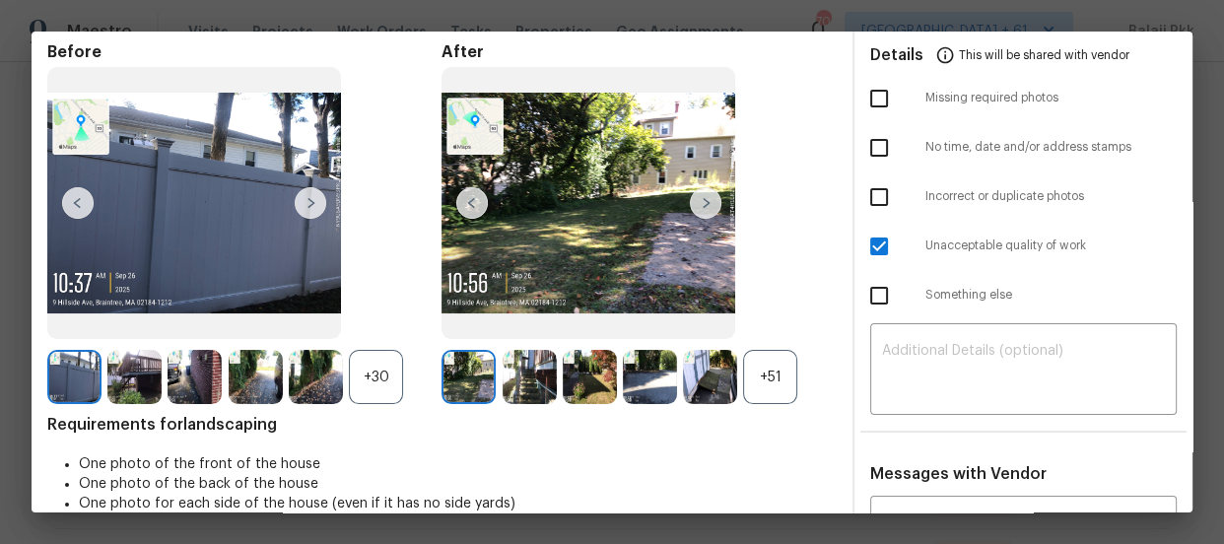
scroll to position [178, 0]
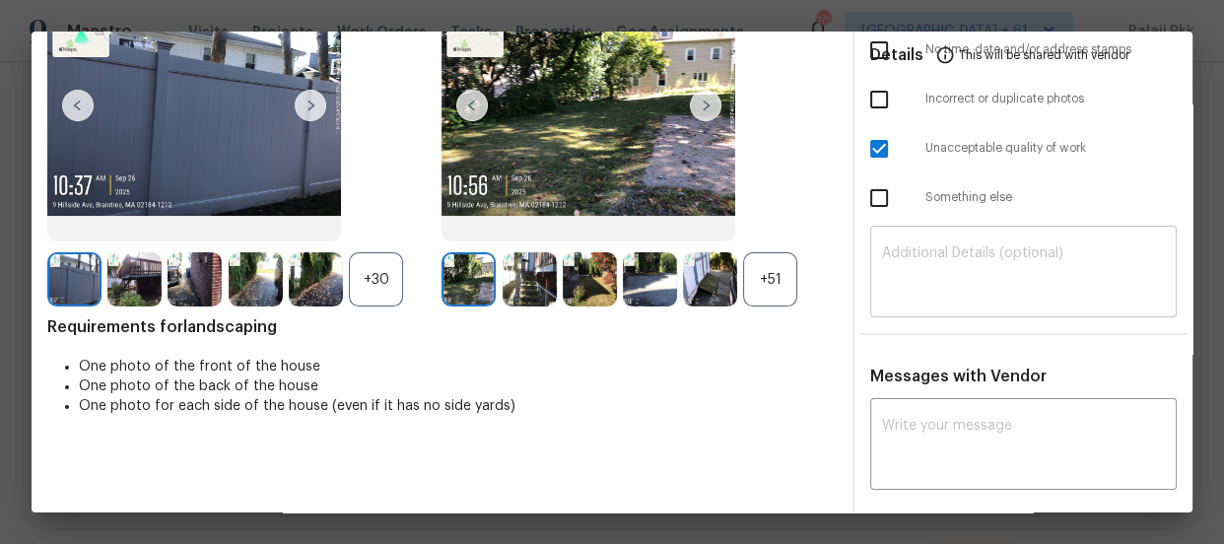
click at [988, 241] on div "​" at bounding box center [1023, 274] width 307 height 87
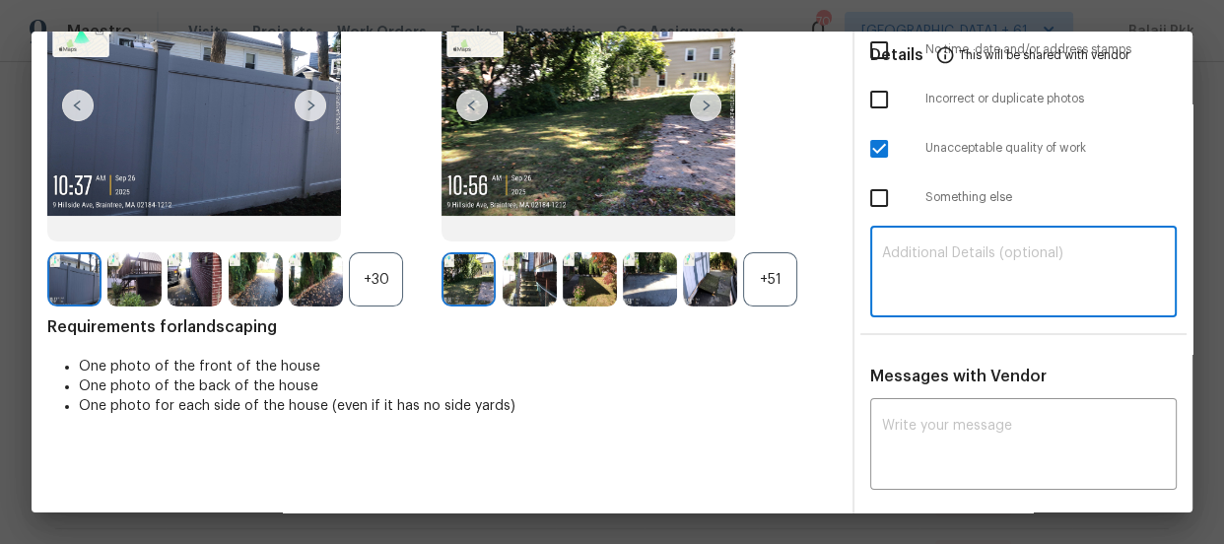
paste textarea "Maintenance Audit Team: Hello! Unfortunately, this Cleaning visit completed on …"
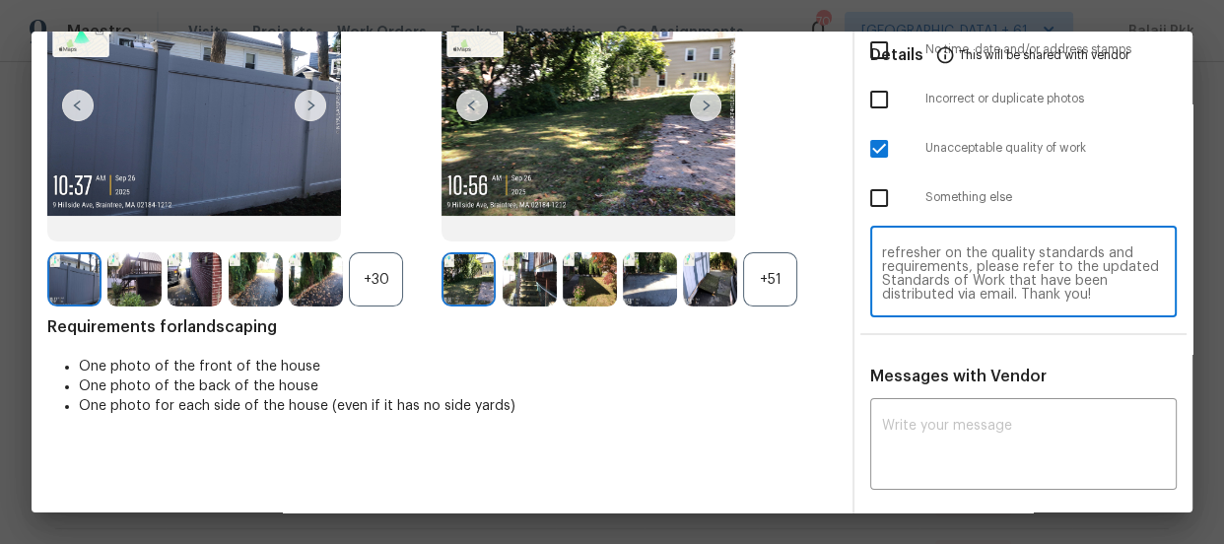
type textarea "Maintenance Audit Team: Hello! Unfortunately, this Cleaning visit completed on …"
click at [1037, 396] on div "Messages with Vendor x ​ Marelina Garcia De Jimenez 9/27/25, 21:29 we completed…" at bounding box center [1024, 527] width 338 height 320
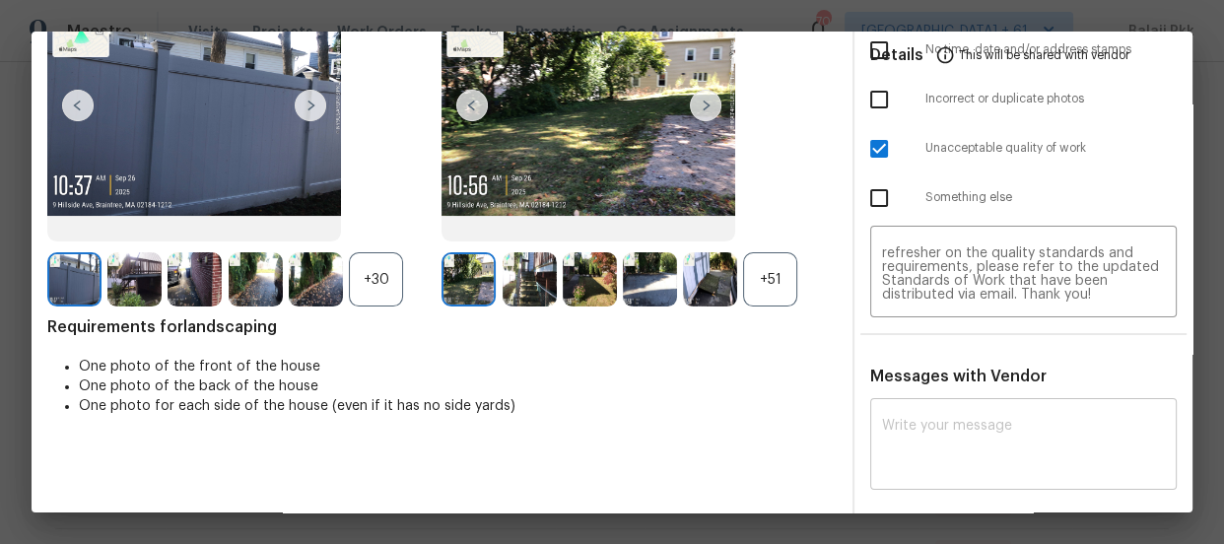
click at [1038, 433] on textarea at bounding box center [1023, 446] width 283 height 55
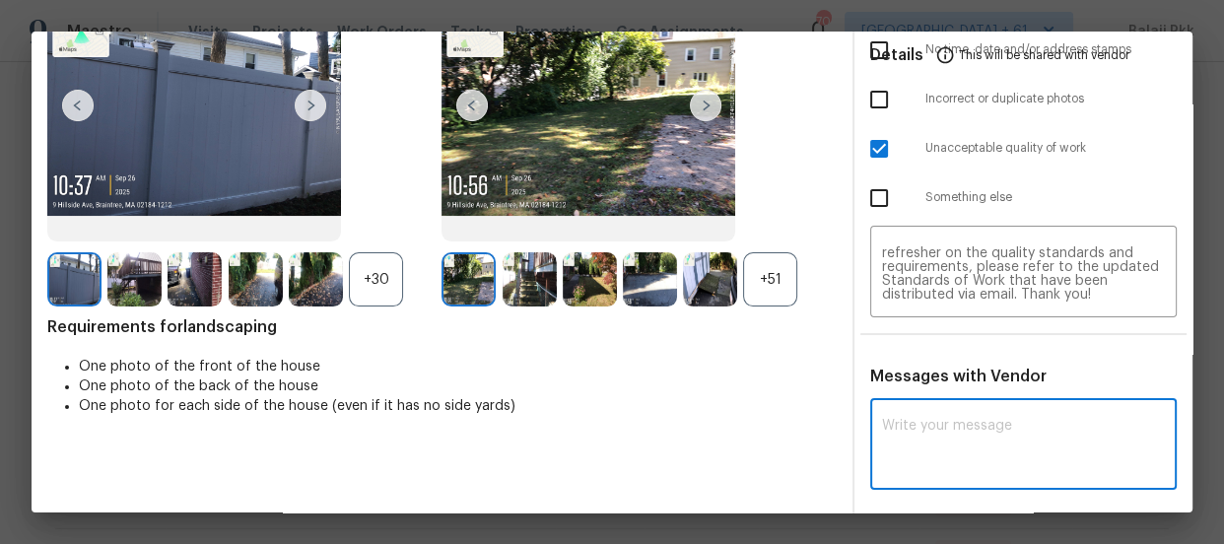
paste textarea "Maintenance Audit Team: Hello! Unfortunately, this Cleaning visit completed on …"
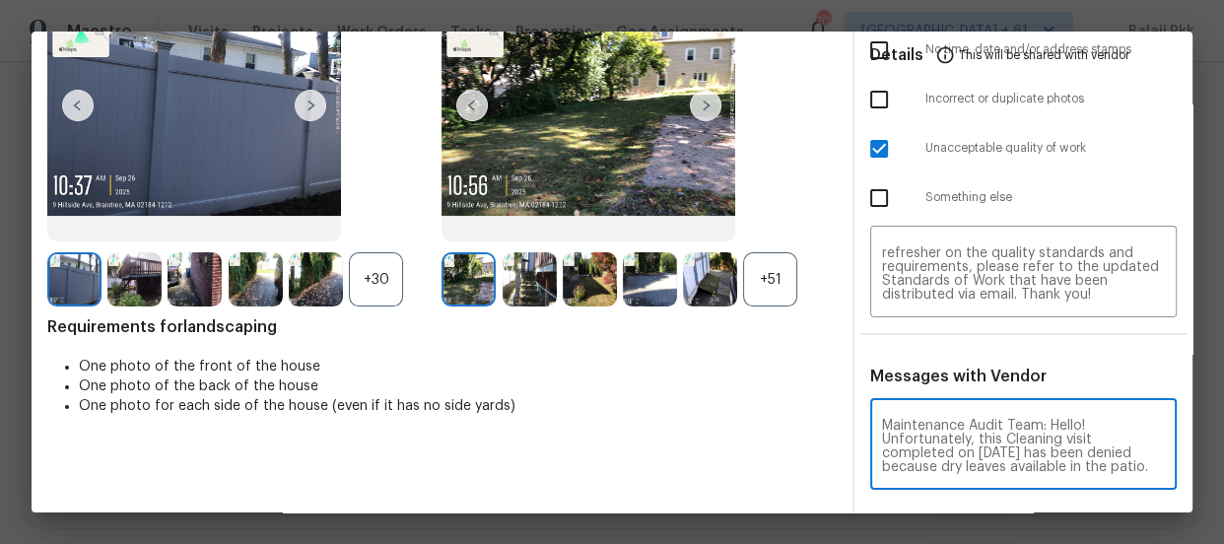
scroll to position [247, 0]
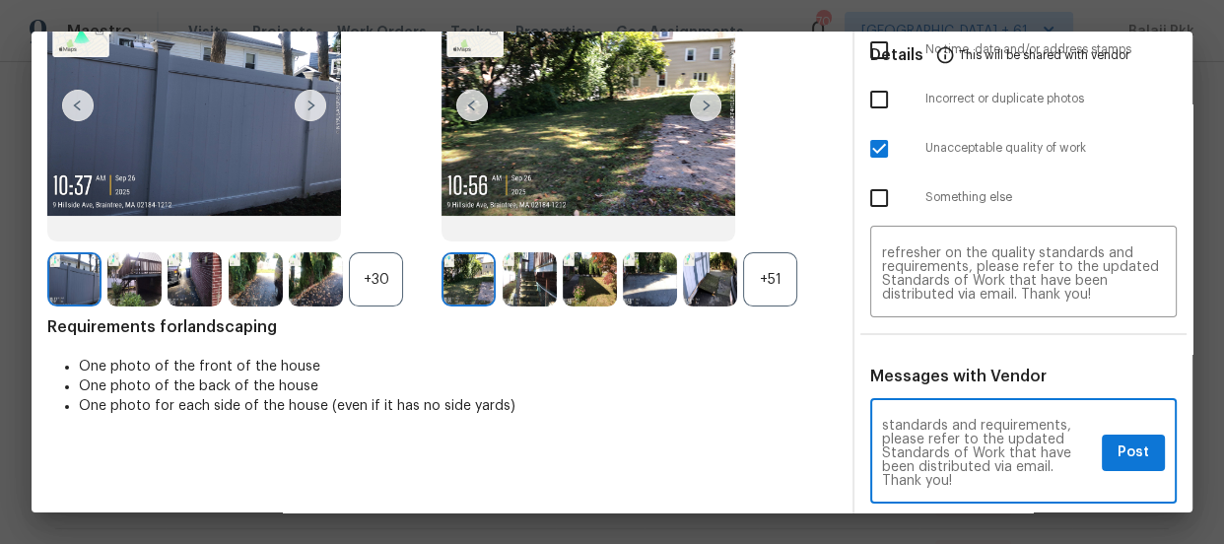
type textarea "Maintenance Audit Team: Hello! Unfortunately, this Cleaning visit completed on …"
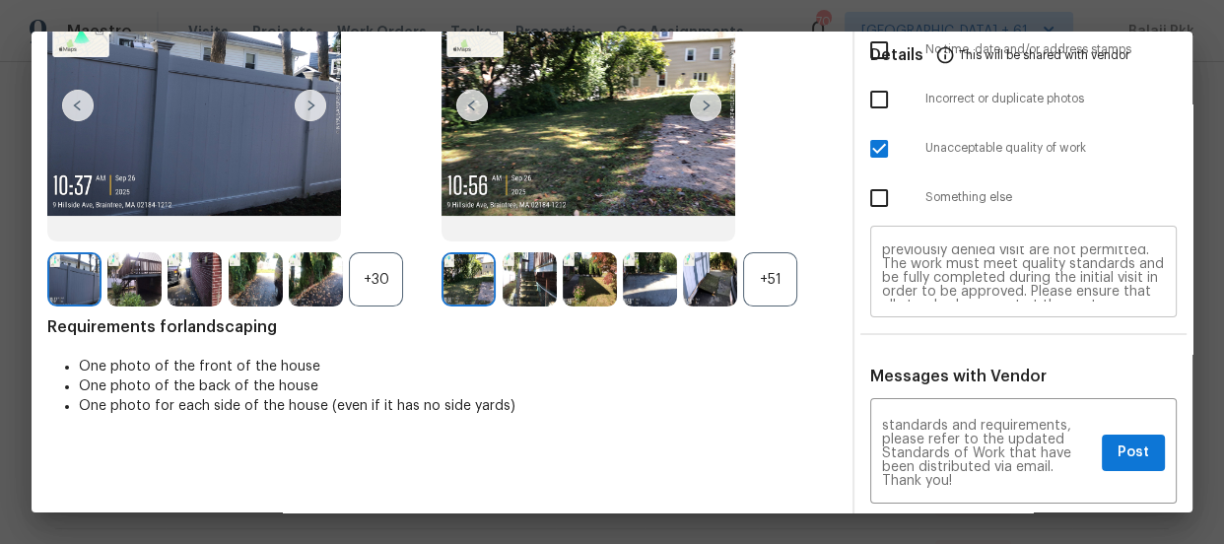
scroll to position [0, 0]
click at [1123, 443] on span "Post" at bounding box center [1134, 453] width 32 height 25
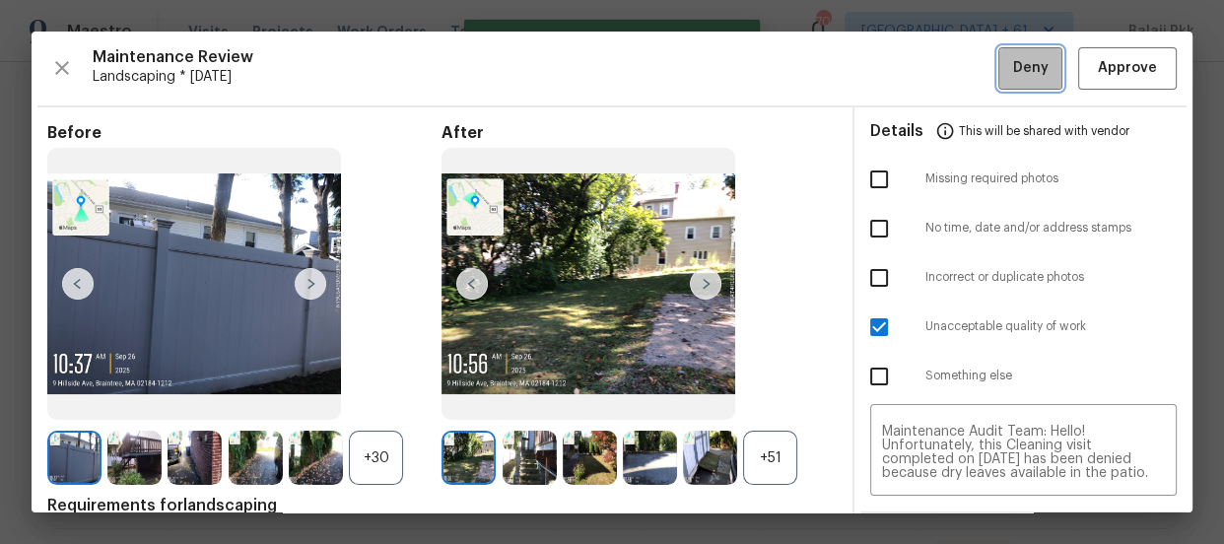
click at [999, 68] on button "Deny" at bounding box center [1031, 68] width 64 height 42
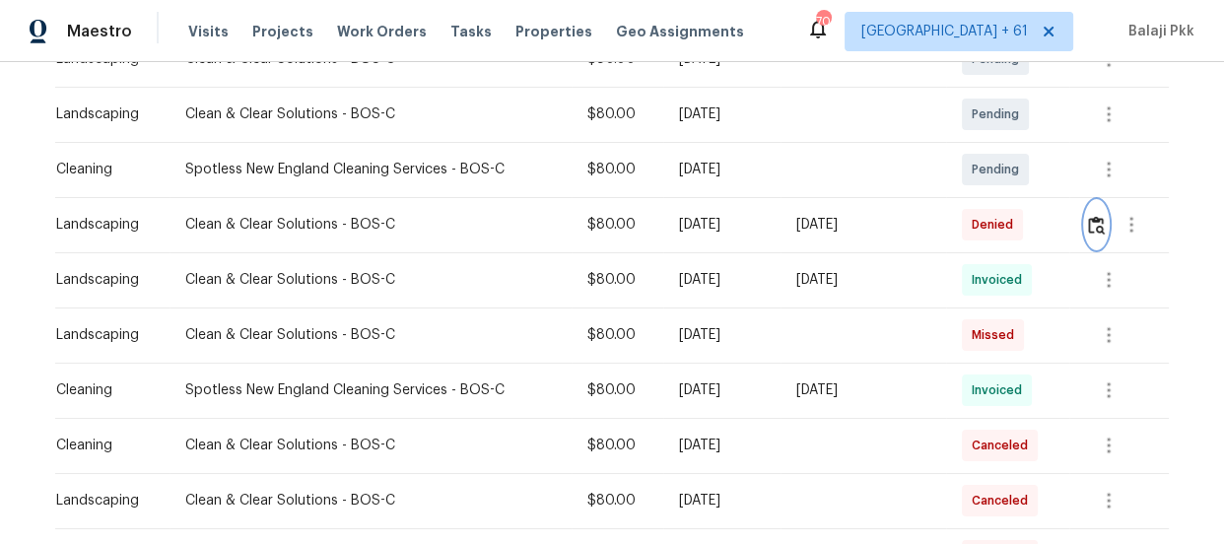
click at [1096, 217] on img "button" at bounding box center [1096, 225] width 17 height 19
